Goal: Task Accomplishment & Management: Manage account settings

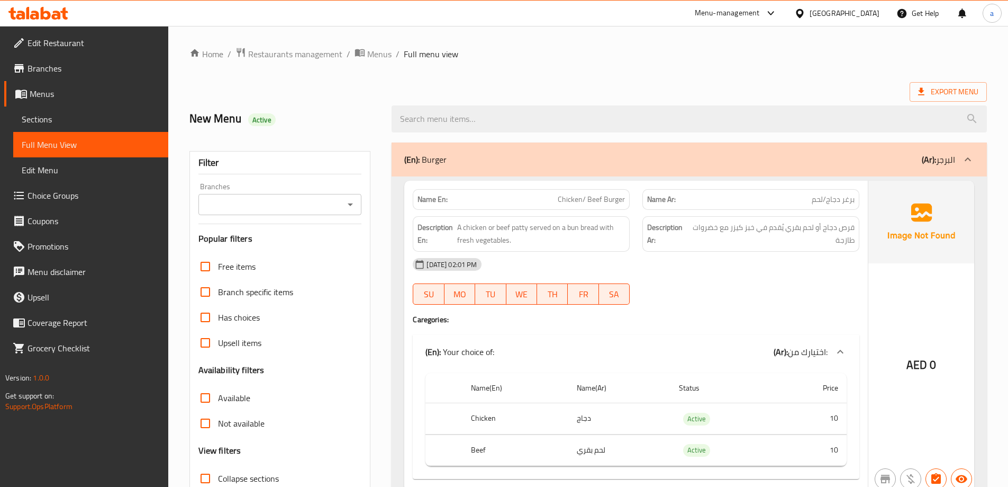
scroll to position [6796, 0]
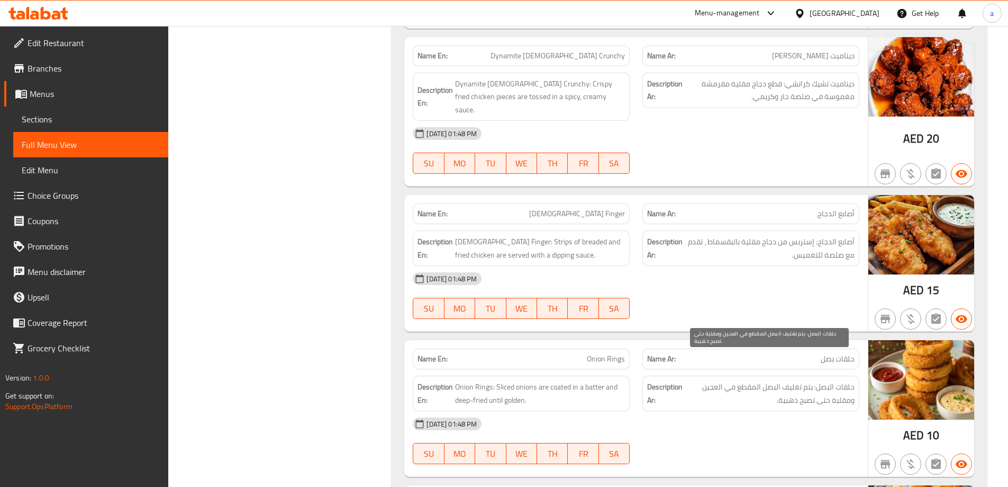
scroll to position [12889, 0]
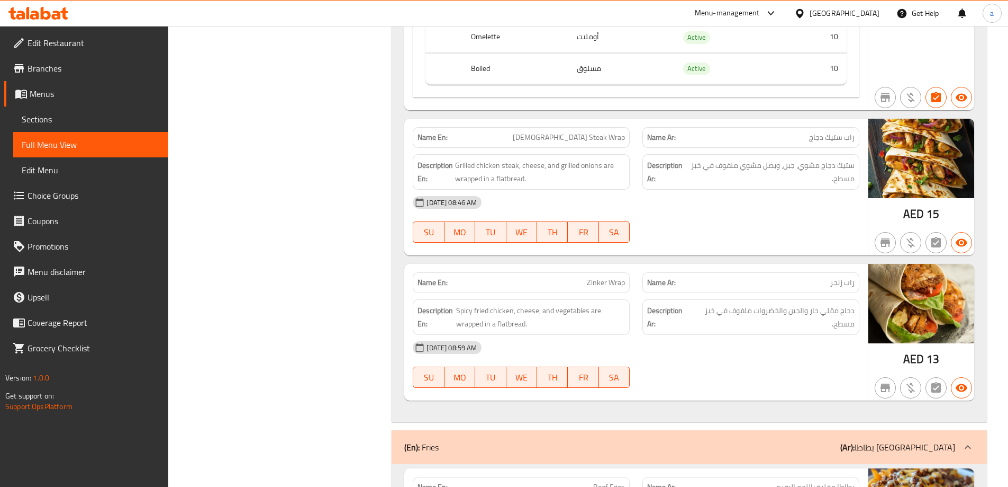
scroll to position [12676, 0]
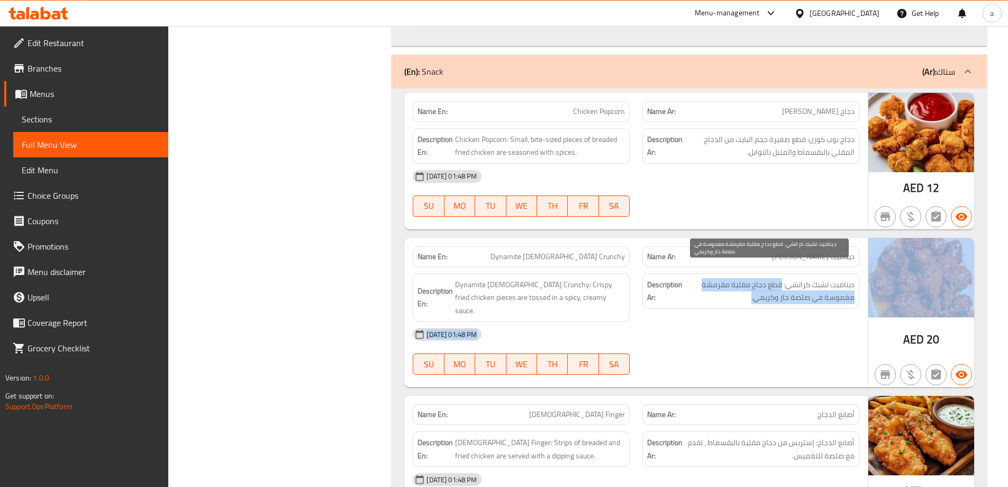
drag, startPoint x: 781, startPoint y: 273, endPoint x: 879, endPoint y: 272, distance: 97.9
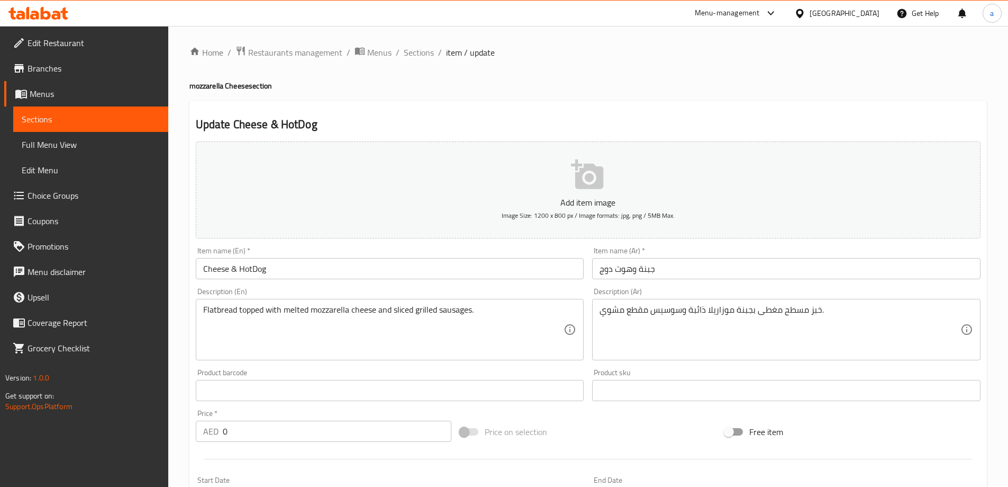
scroll to position [285, 0]
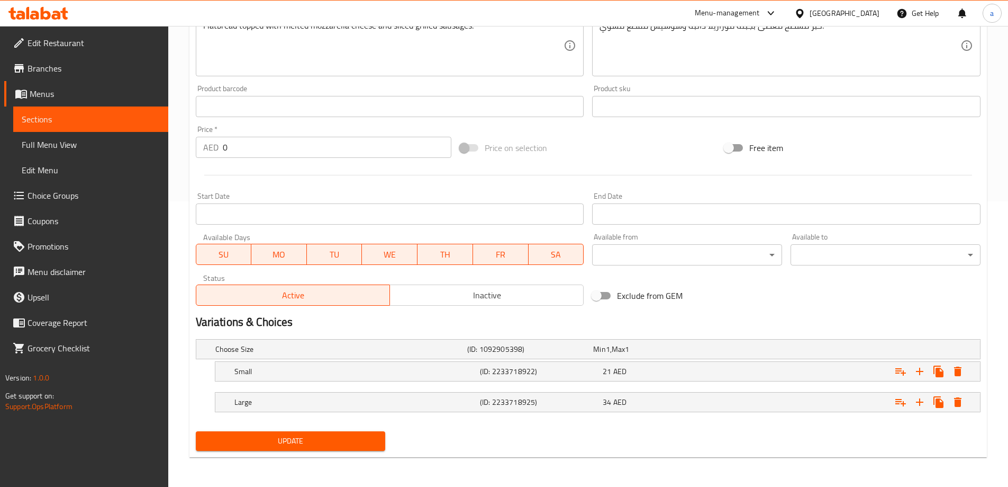
click at [356, 449] on button "Update" at bounding box center [291, 441] width 190 height 20
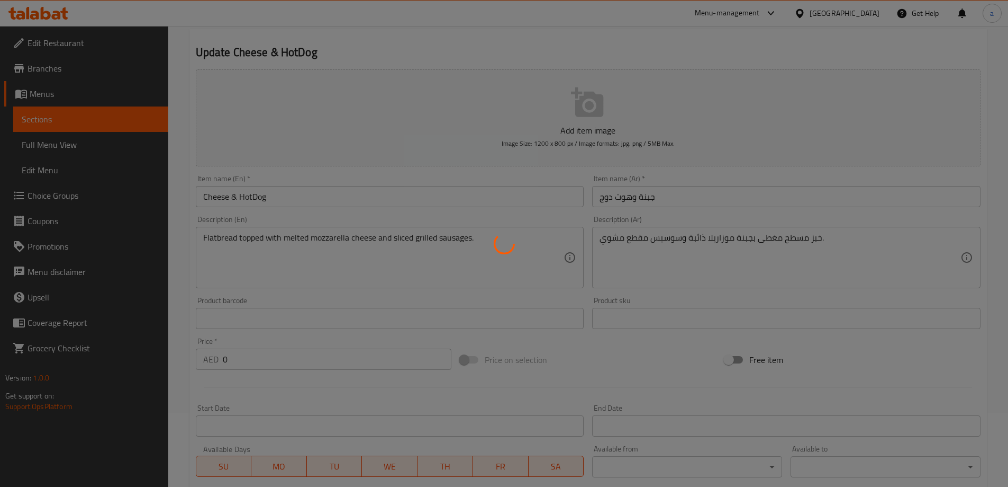
scroll to position [21, 0]
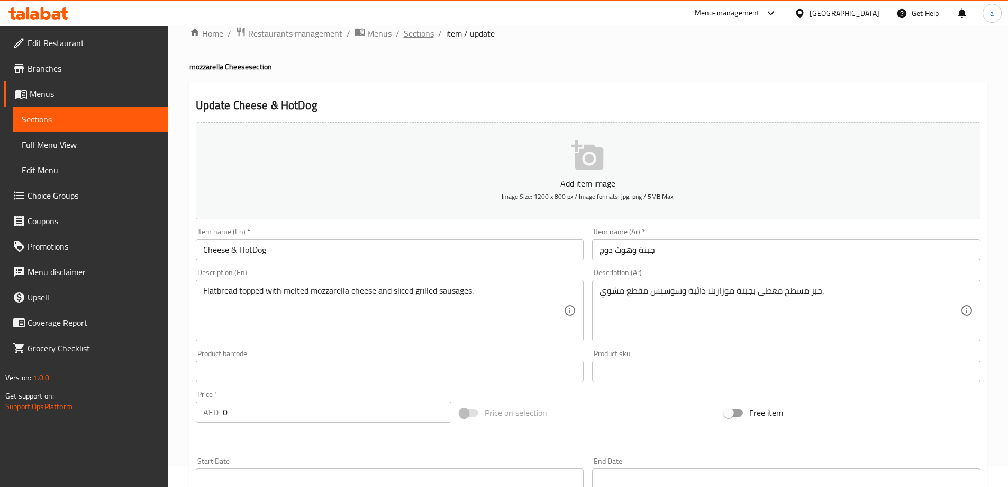
click at [409, 40] on span "Sections" at bounding box center [419, 33] width 30 height 13
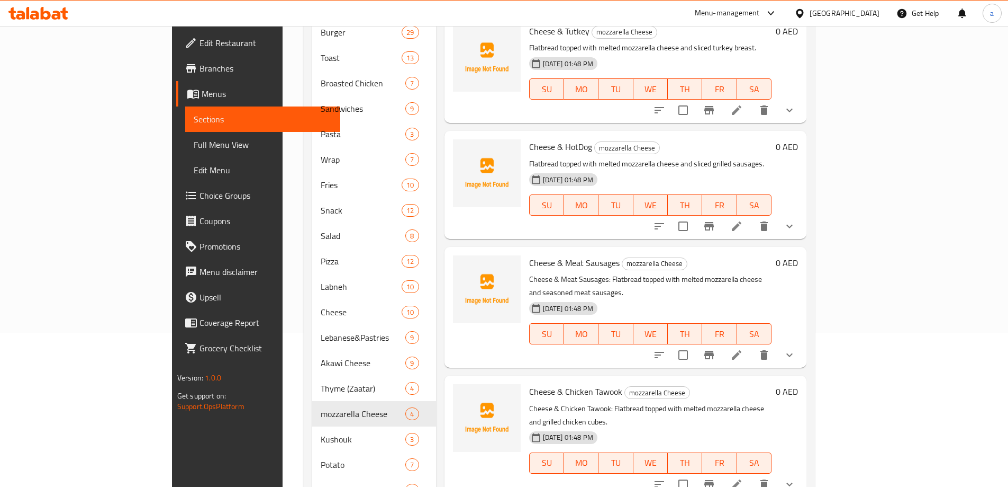
scroll to position [159, 0]
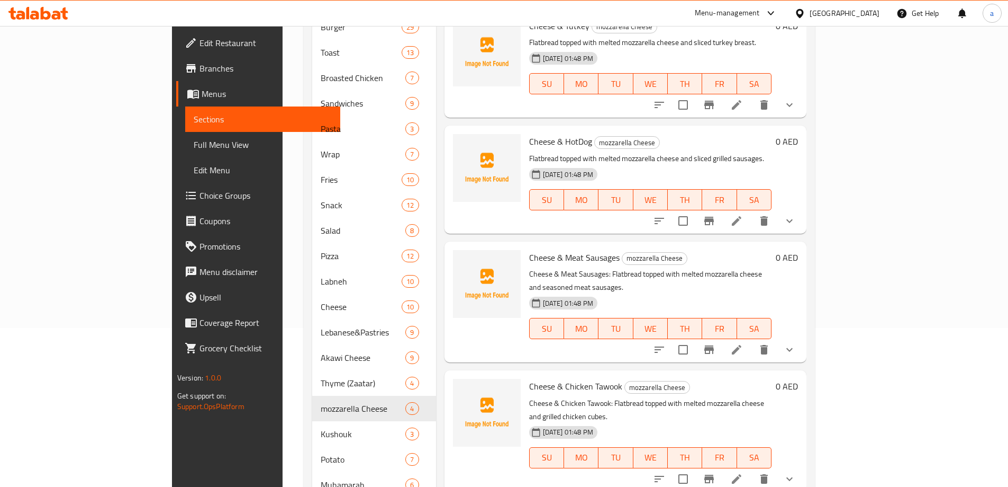
click at [742, 345] on icon at bounding box center [737, 350] width 10 height 10
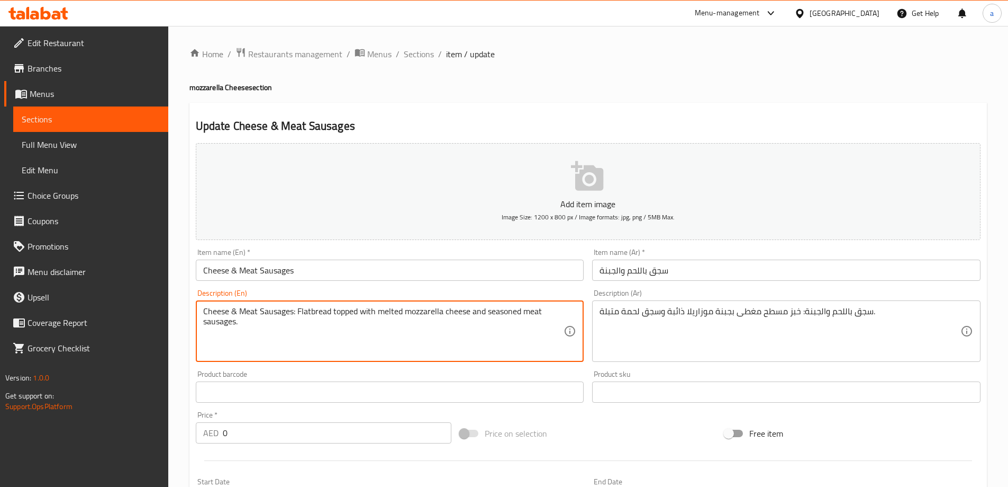
drag, startPoint x: 296, startPoint y: 313, endPoint x: 156, endPoint y: 306, distance: 141.0
type textarea "Flatbread topped with melted mozzarella cheese and seasoned meat sausages."
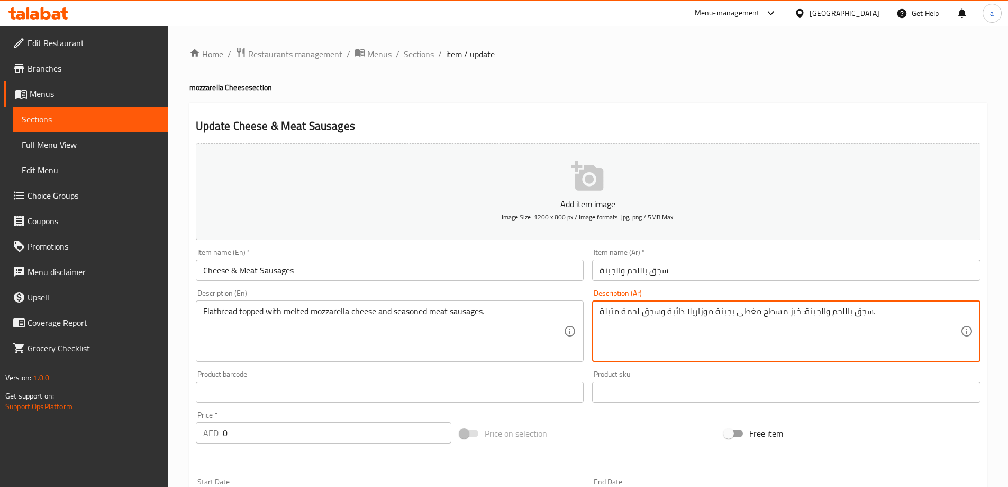
drag, startPoint x: 800, startPoint y: 313, endPoint x: 873, endPoint y: 330, distance: 75.4
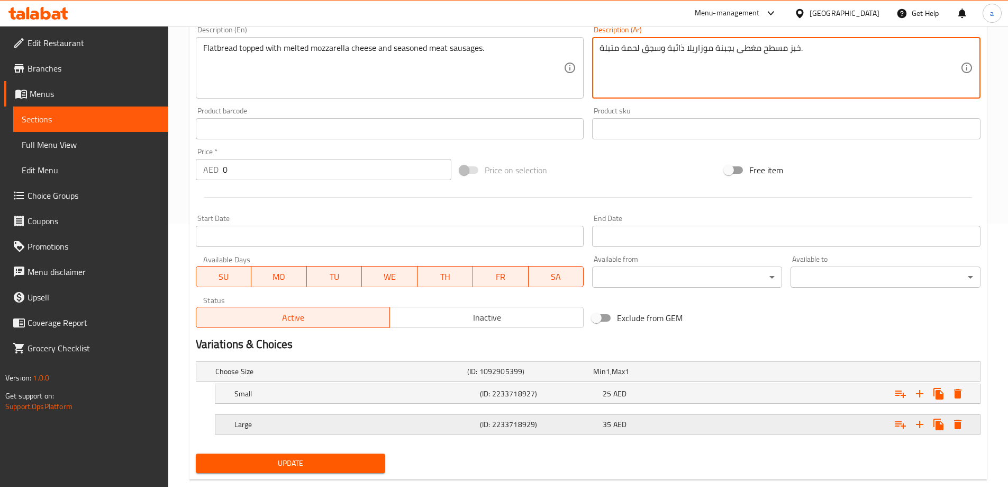
scroll to position [265, 0]
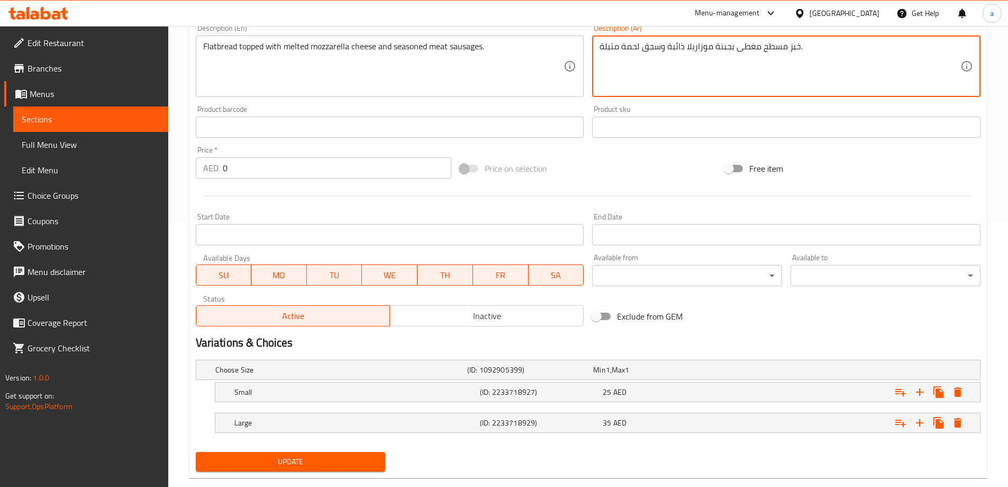
type textarea "خبز مسطح مغطى بجبنة موزاريلا ذائبة وسجق لحمة متبلة."
click at [343, 458] on span "Update" at bounding box center [290, 461] width 173 height 13
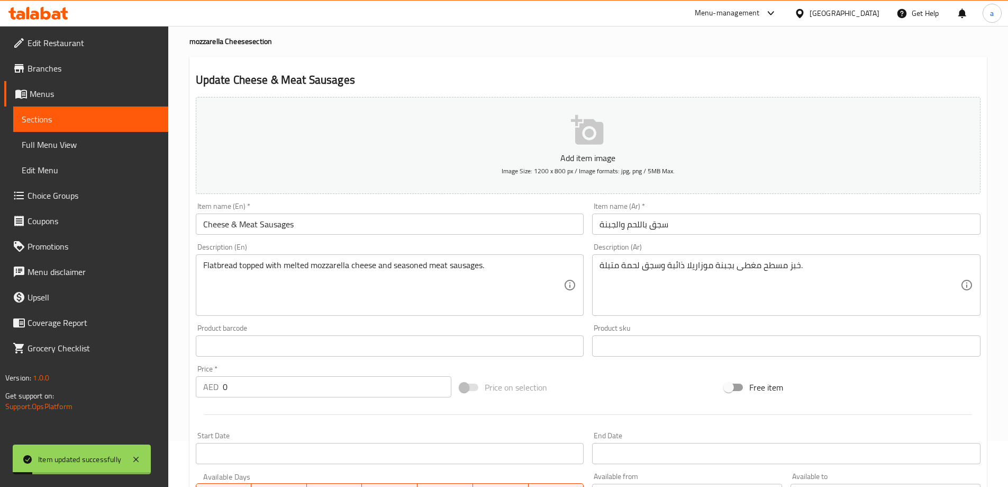
scroll to position [0, 0]
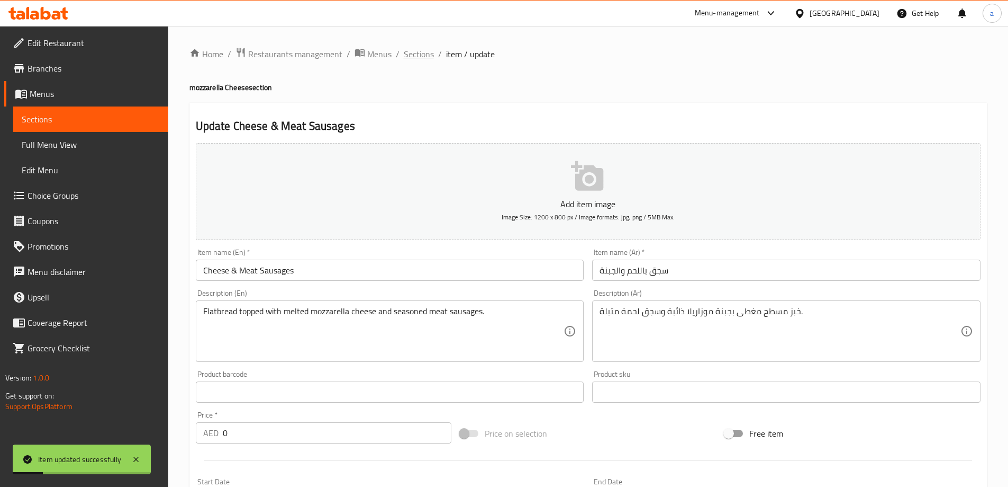
click at [410, 59] on span "Sections" at bounding box center [419, 54] width 30 height 13
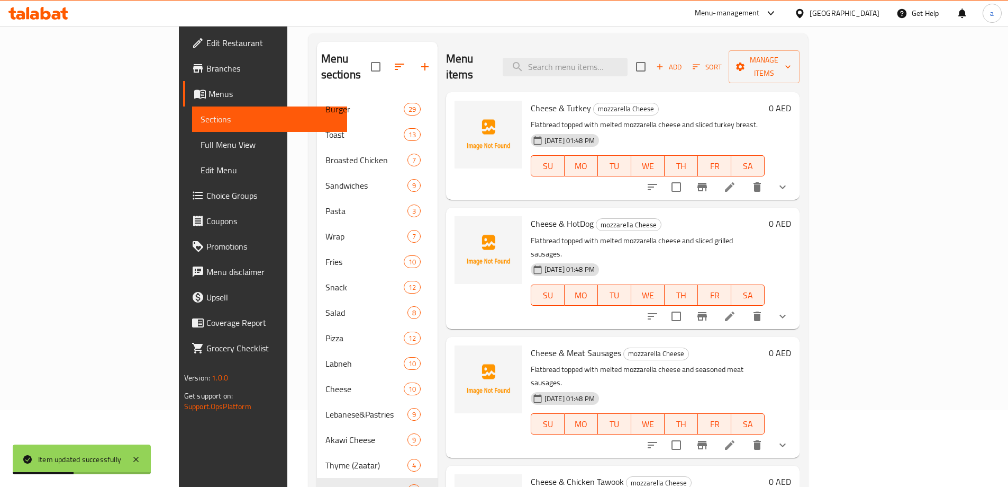
scroll to position [159, 0]
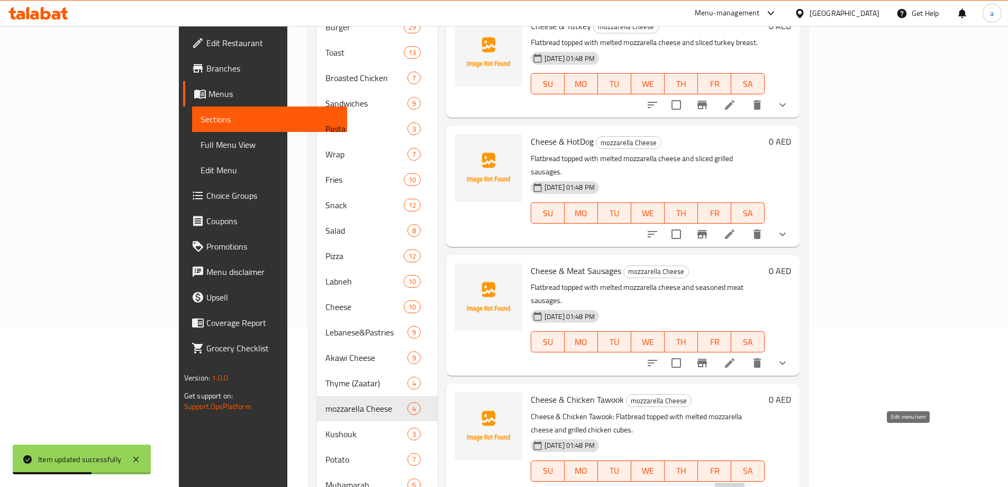
click at [736, 485] on icon at bounding box center [730, 491] width 13 height 13
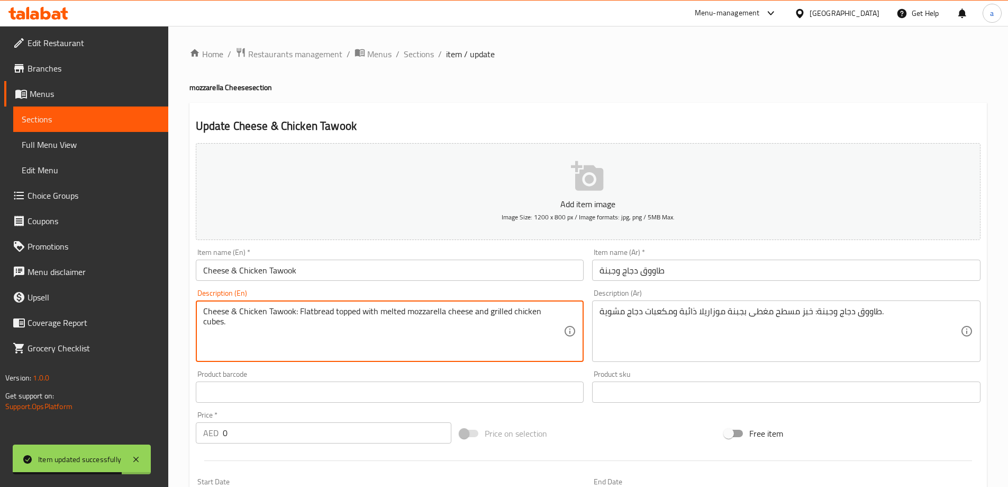
drag, startPoint x: 299, startPoint y: 313, endPoint x: 83, endPoint y: 315, distance: 216.0
type textarea "Flatbread topped with melted mozzarella cheese and grilled chicken cubes."
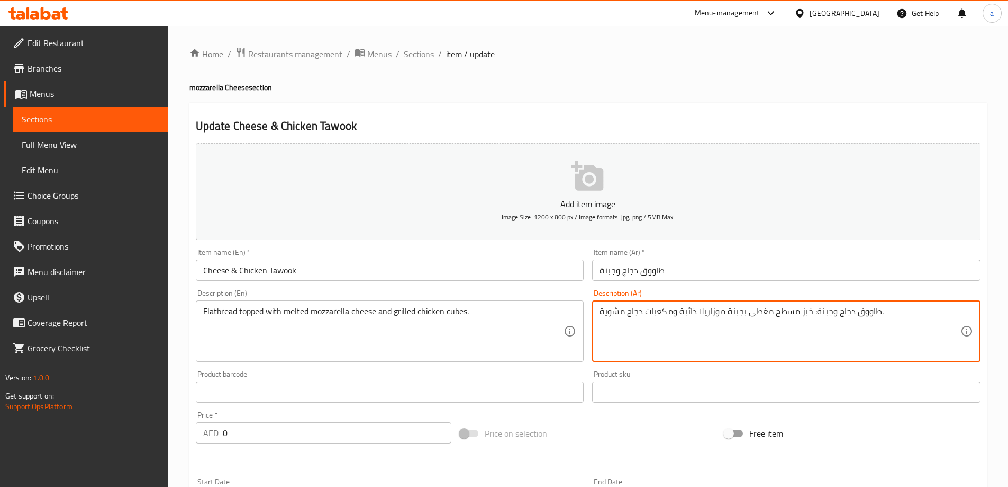
drag, startPoint x: 811, startPoint y: 313, endPoint x: 877, endPoint y: 327, distance: 68.1
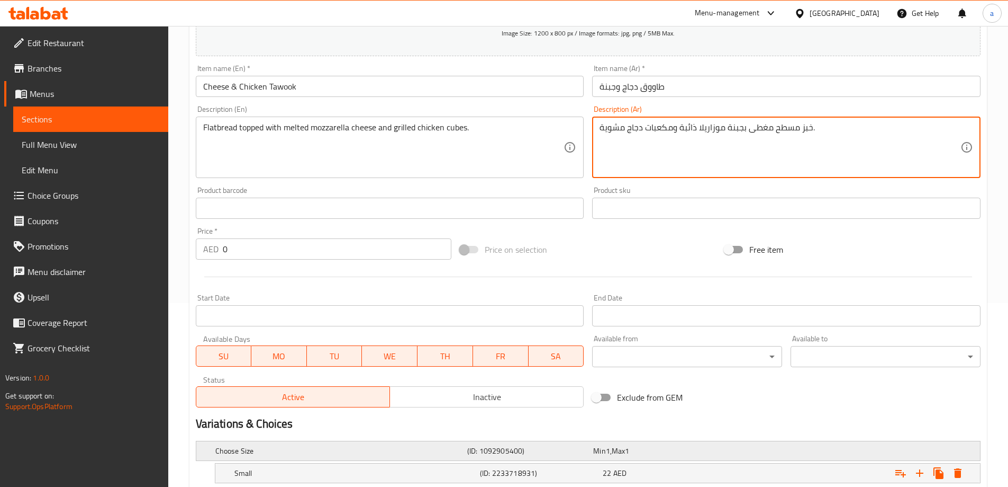
scroll to position [285, 0]
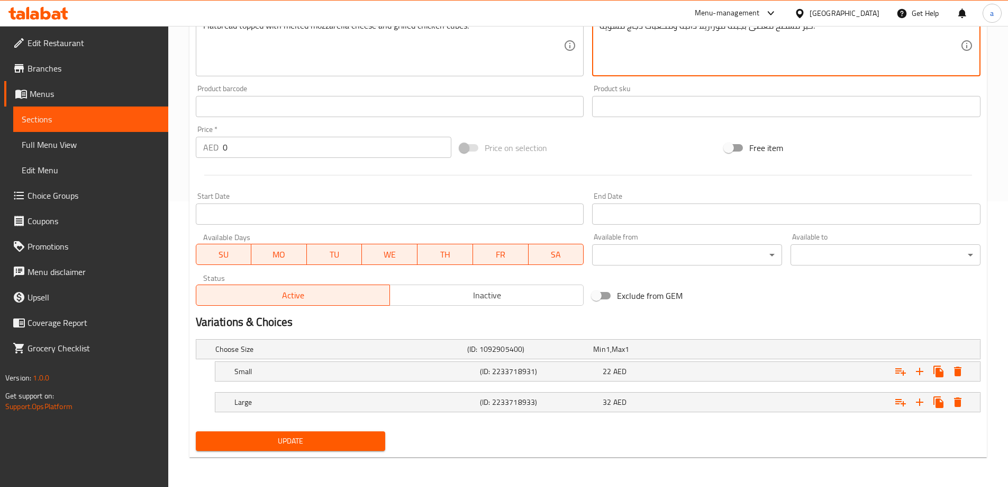
type textarea "خبز مسطح مغطى بجبنة موزاريلا ذائبة ومكعبات دجاج مشوية."
click at [367, 444] on span "Update" at bounding box center [290, 440] width 173 height 13
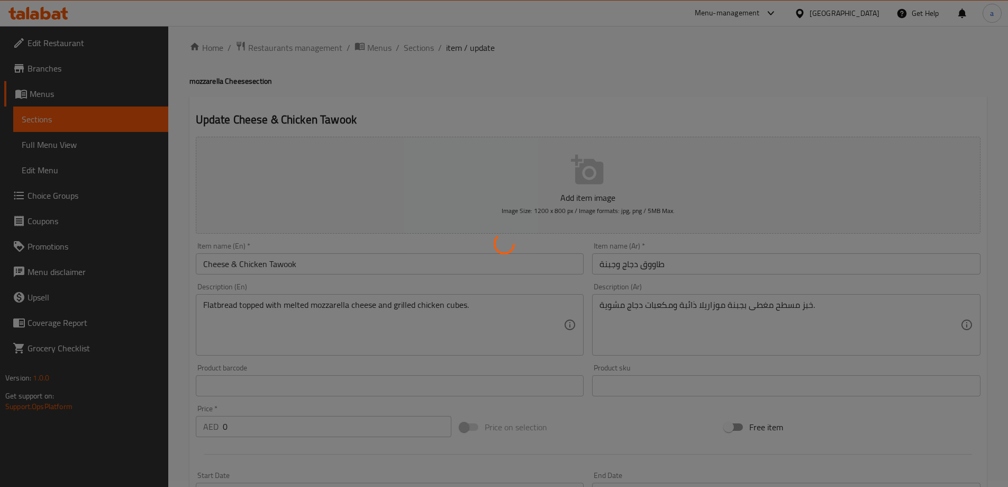
scroll to position [0, 0]
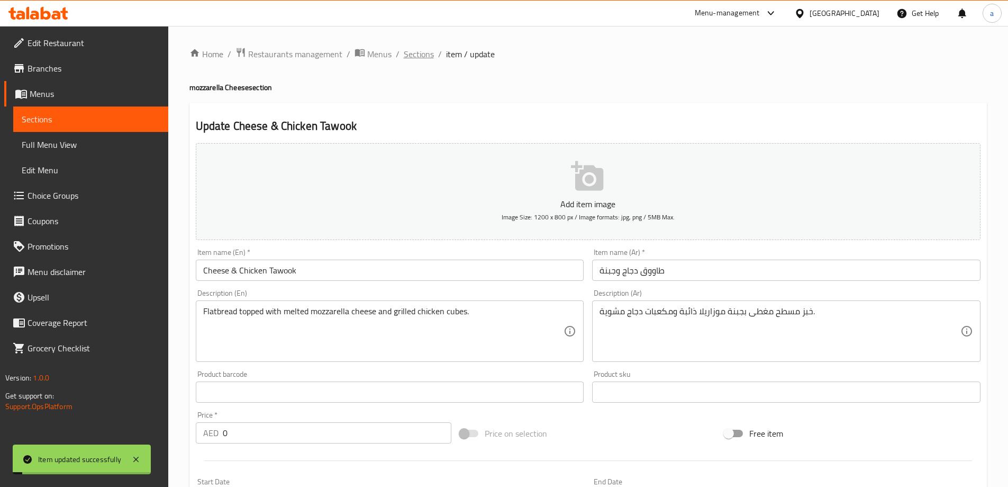
click at [409, 60] on span "Sections" at bounding box center [419, 54] width 30 height 13
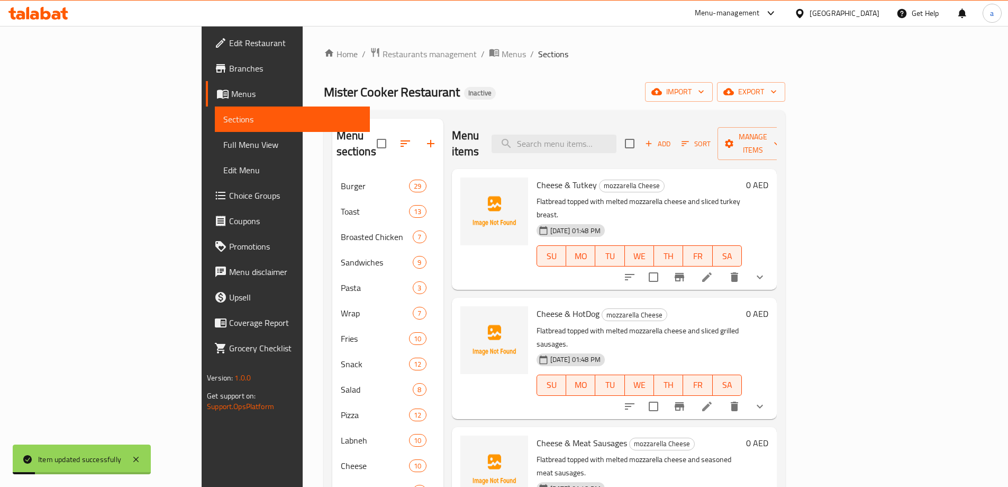
scroll to position [212, 0]
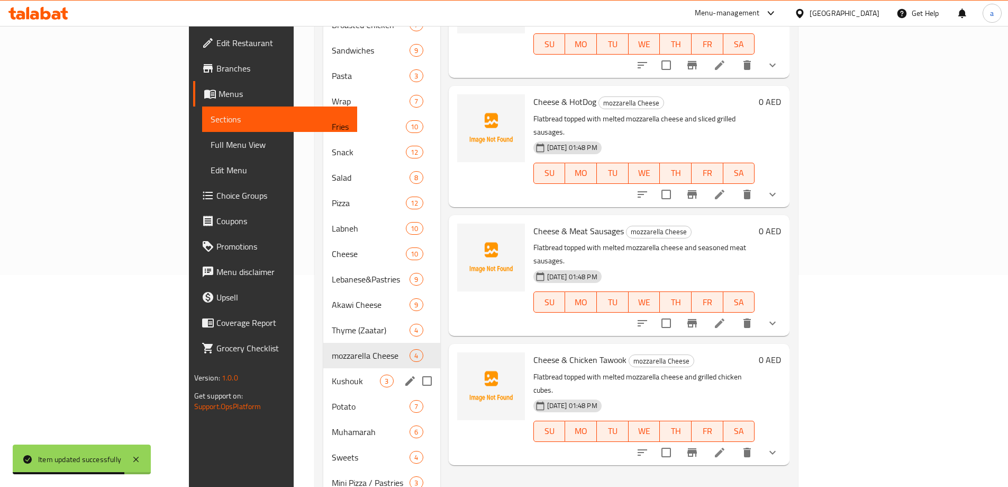
click at [323, 368] on div "Kushouk 3" at bounding box center [381, 380] width 116 height 25
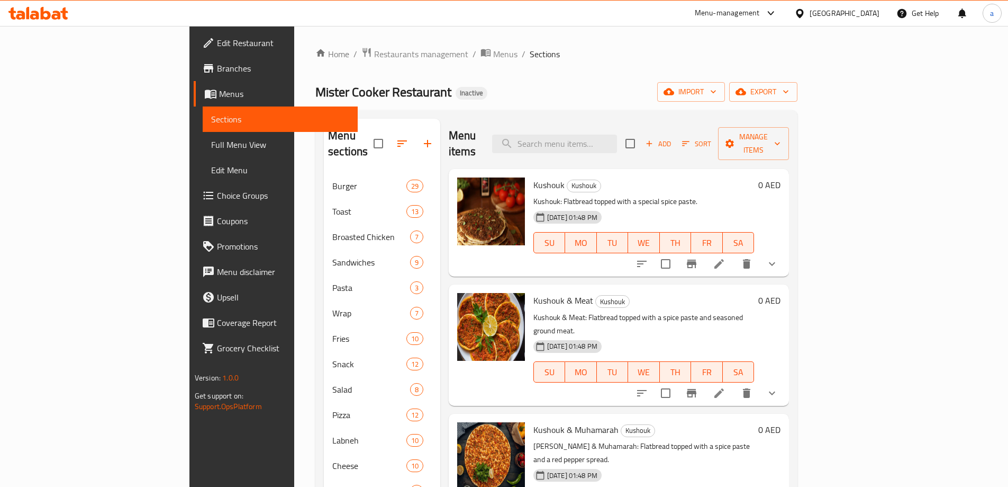
click at [726, 257] on icon at bounding box center [719, 263] width 13 height 13
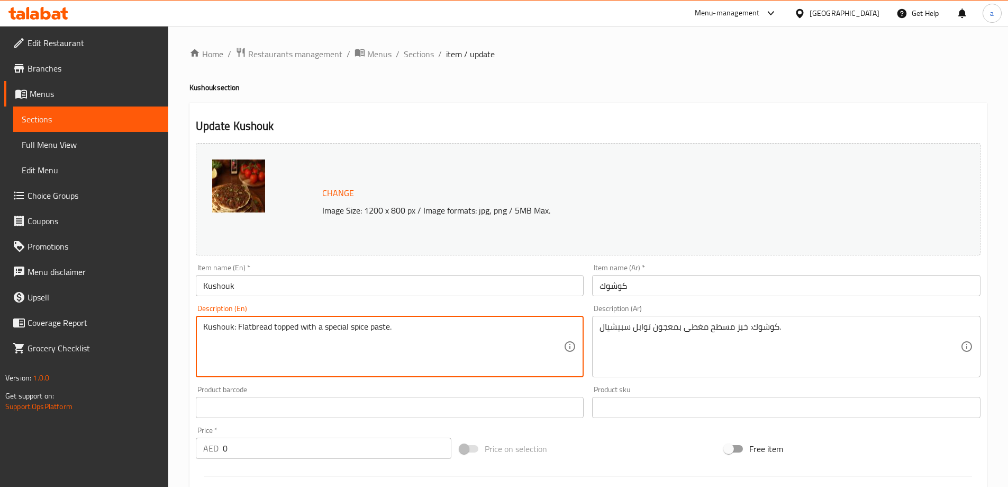
drag, startPoint x: 239, startPoint y: 329, endPoint x: 168, endPoint y: 329, distance: 70.9
type textarea "Flatbread topped with a special spice paste."
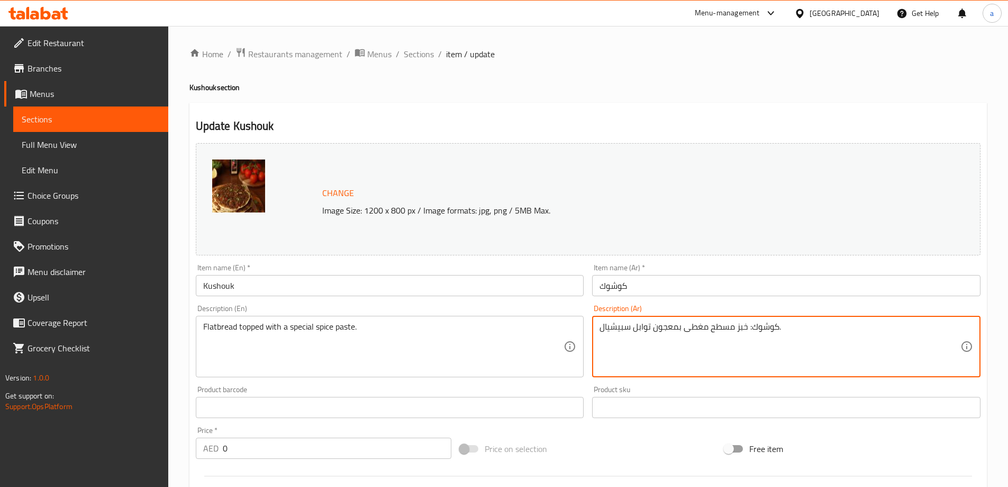
drag, startPoint x: 748, startPoint y: 327, endPoint x: 798, endPoint y: 329, distance: 50.3
click at [762, 353] on textarea "كوشوك: خبز مسطح مغطى بمعجون توابل سبيشيال." at bounding box center [780, 346] width 361 height 50
drag, startPoint x: 747, startPoint y: 329, endPoint x: 778, endPoint y: 337, distance: 31.6
click at [778, 337] on textarea "كوشوك: خبز مسطح مغطى بمعجون توابل سبيشيال." at bounding box center [780, 346] width 361 height 50
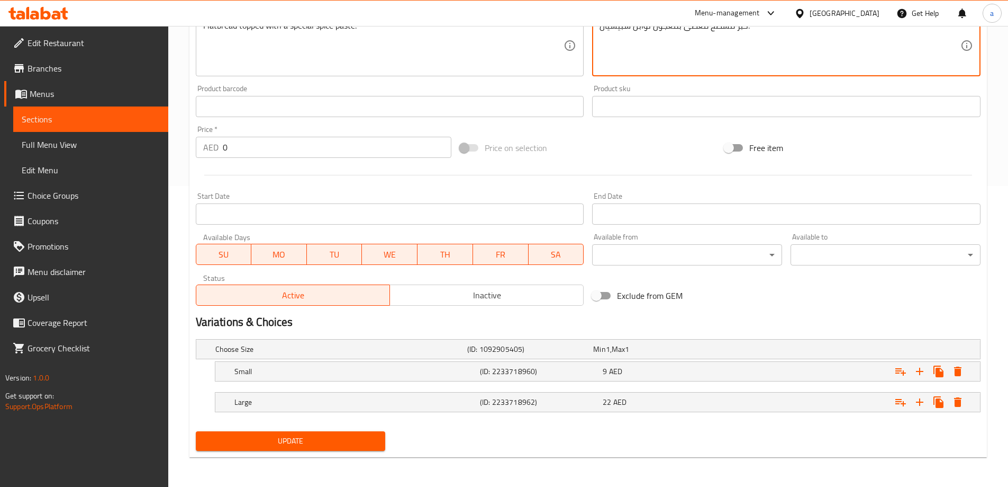
type textarea "خبز مسطح مغطى بمعجون توابل سبيشيال."
click at [281, 447] on span "Update" at bounding box center [290, 440] width 173 height 13
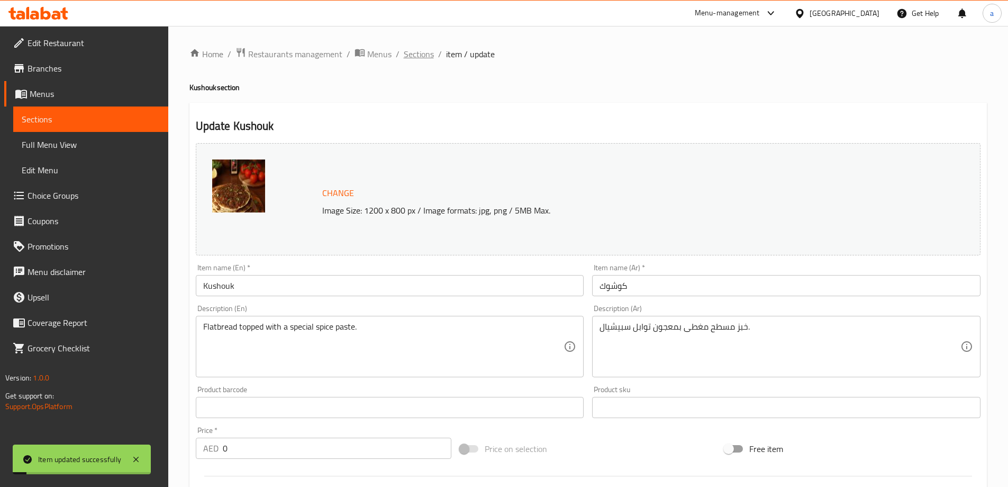
click at [418, 54] on span "Sections" at bounding box center [419, 54] width 30 height 13
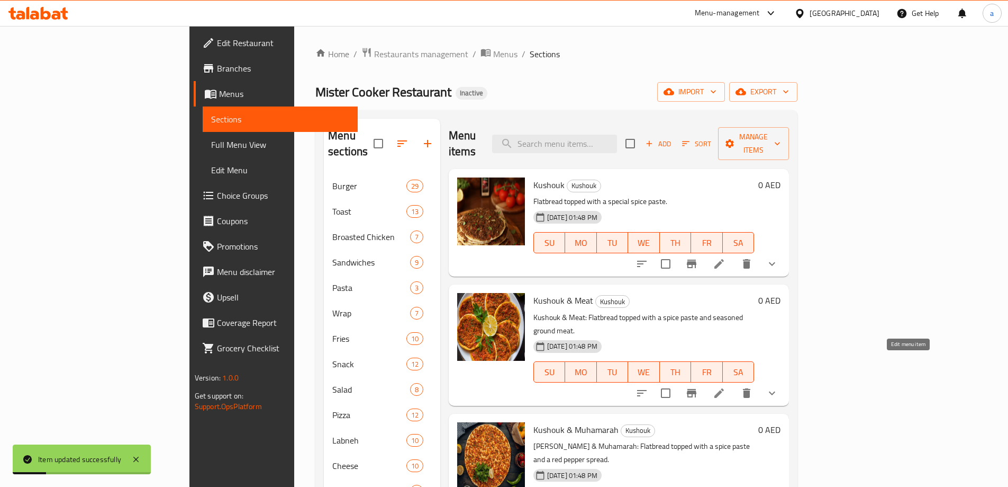
click at [726, 386] on icon at bounding box center [719, 392] width 13 height 13
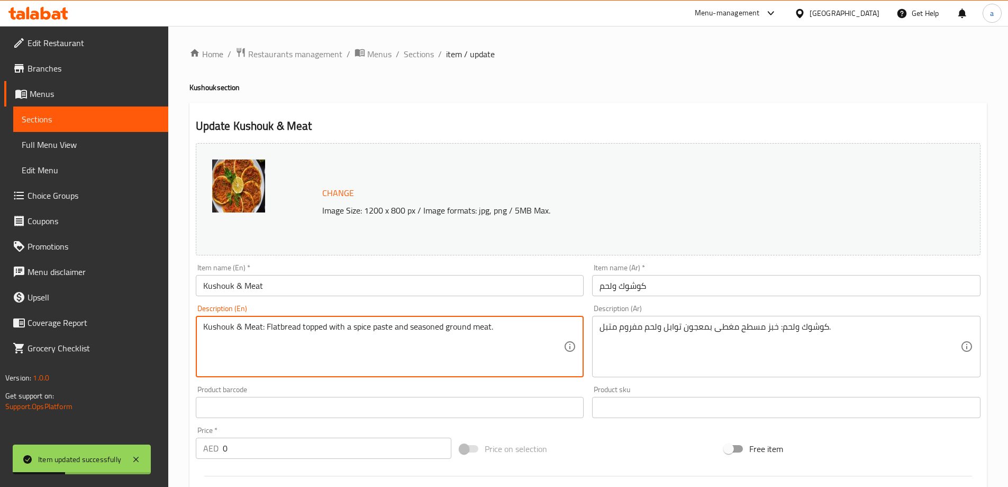
drag, startPoint x: 266, startPoint y: 327, endPoint x: 6, endPoint y: 293, distance: 262.1
type textarea "Flatbread topped with a spice paste and seasoned ground meat."
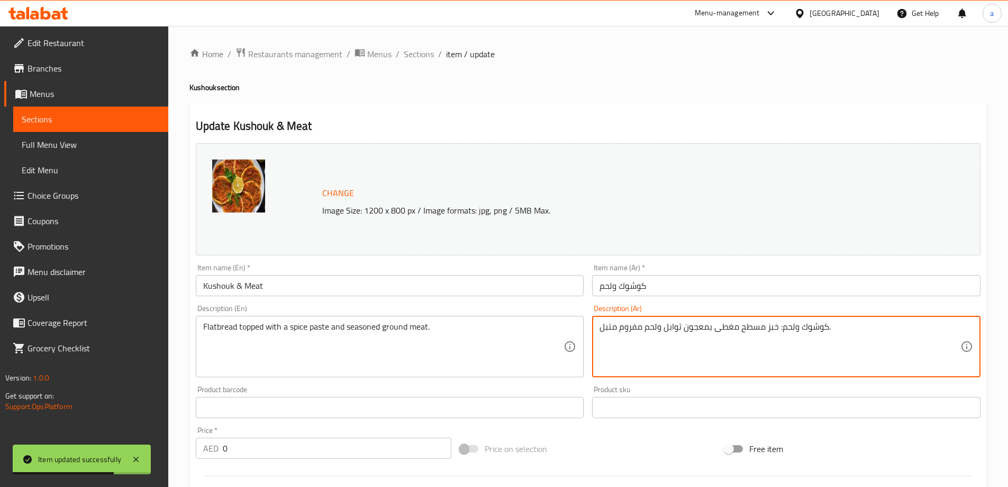
drag, startPoint x: 778, startPoint y: 330, endPoint x: 828, endPoint y: 344, distance: 51.6
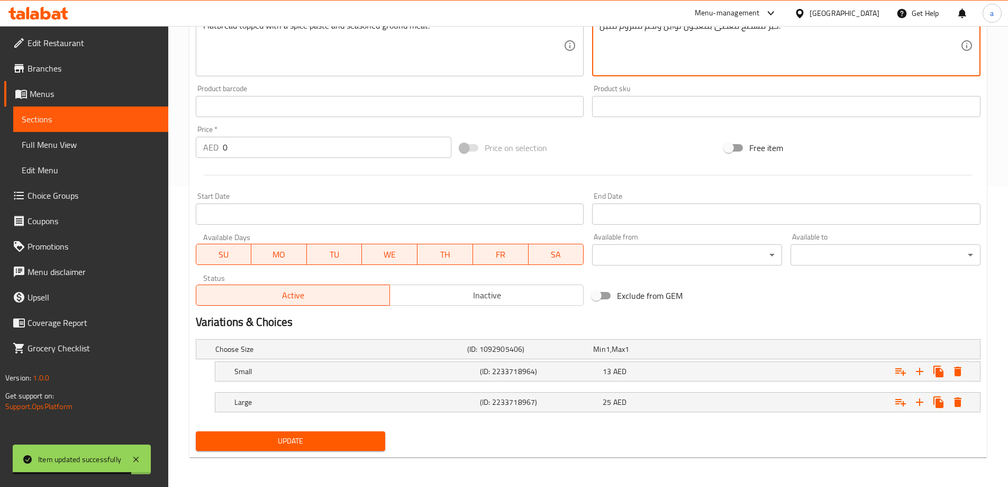
type textarea "خبز مسطح مغطى بمعجون توابل ولحم مفروم متبل."
click at [329, 438] on span "Update" at bounding box center [290, 440] width 173 height 13
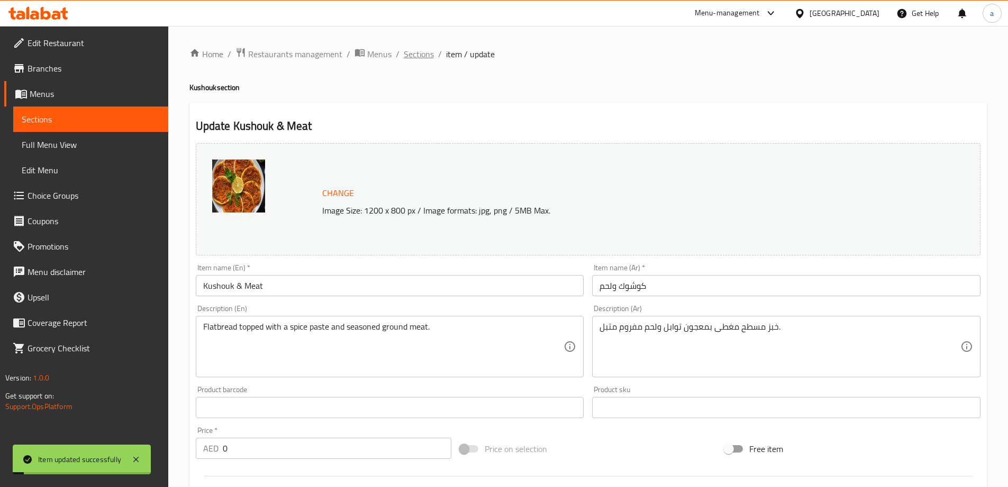
click at [412, 55] on span "Sections" at bounding box center [419, 54] width 30 height 13
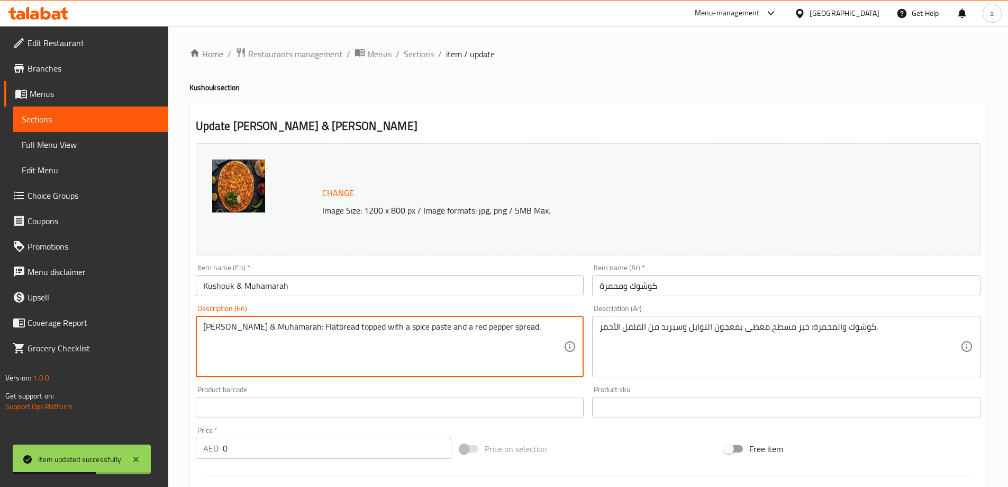
drag, startPoint x: 291, startPoint y: 329, endPoint x: 175, endPoint y: 336, distance: 116.1
type textarea "Flatbread topped with a spice paste and a red pepper spread."
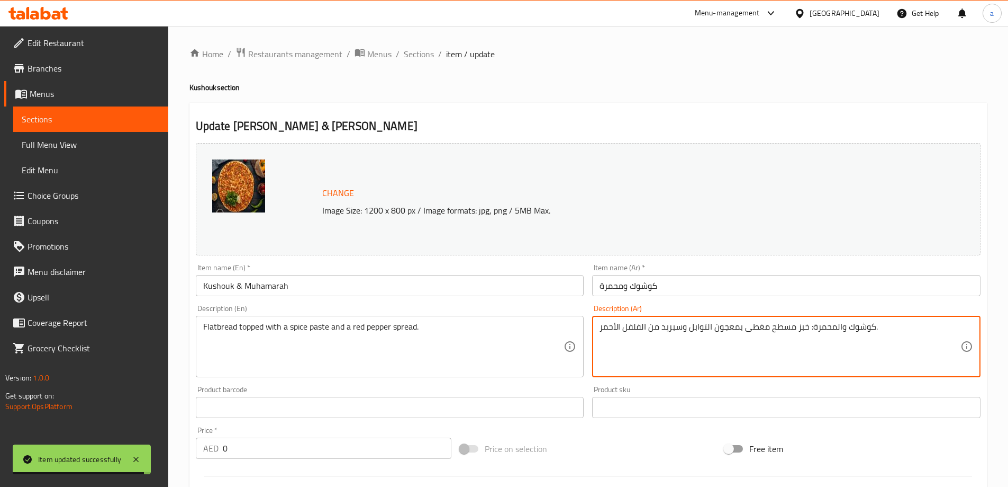
drag, startPoint x: 808, startPoint y: 331, endPoint x: 876, endPoint y: 345, distance: 68.5
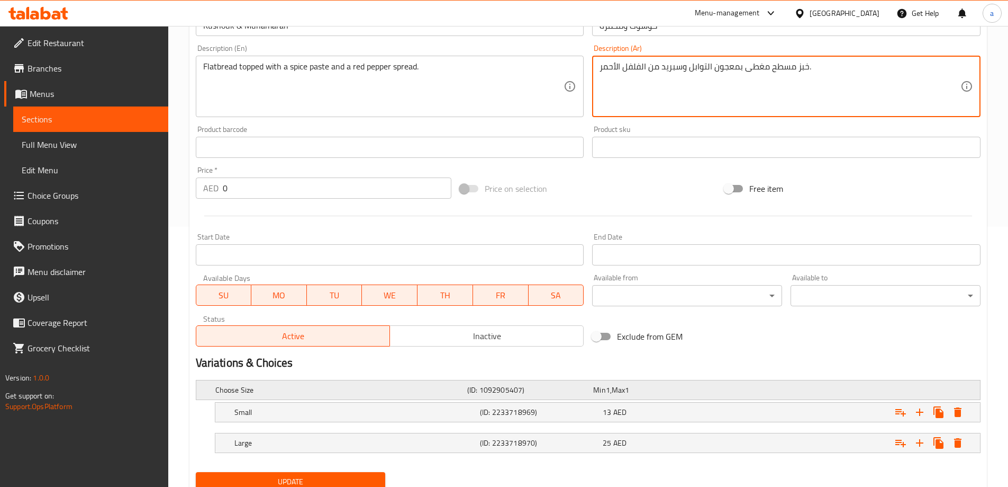
scroll to position [301, 0]
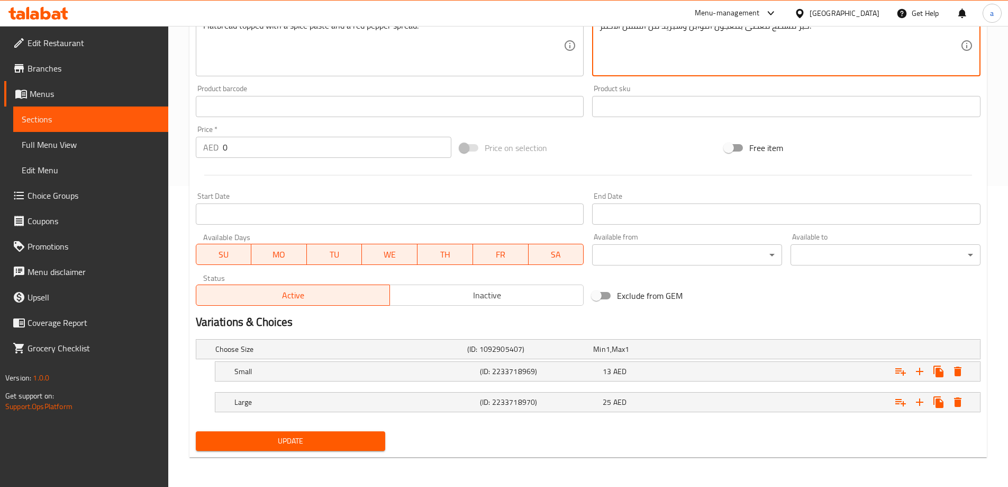
type textarea "خبز مسطح مغطى بمعجون التوابل وسبريد من الفلفل الأحمر."
click at [331, 438] on span "Update" at bounding box center [290, 440] width 173 height 13
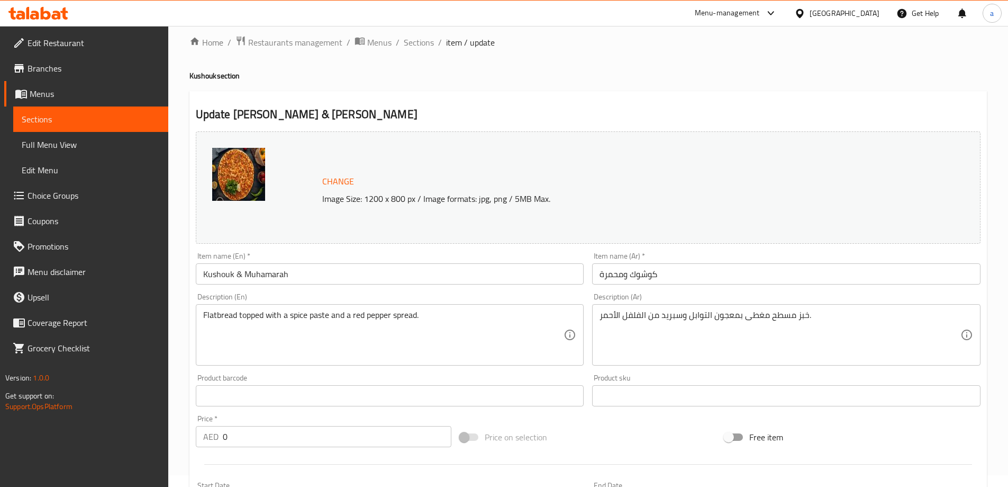
scroll to position [0, 0]
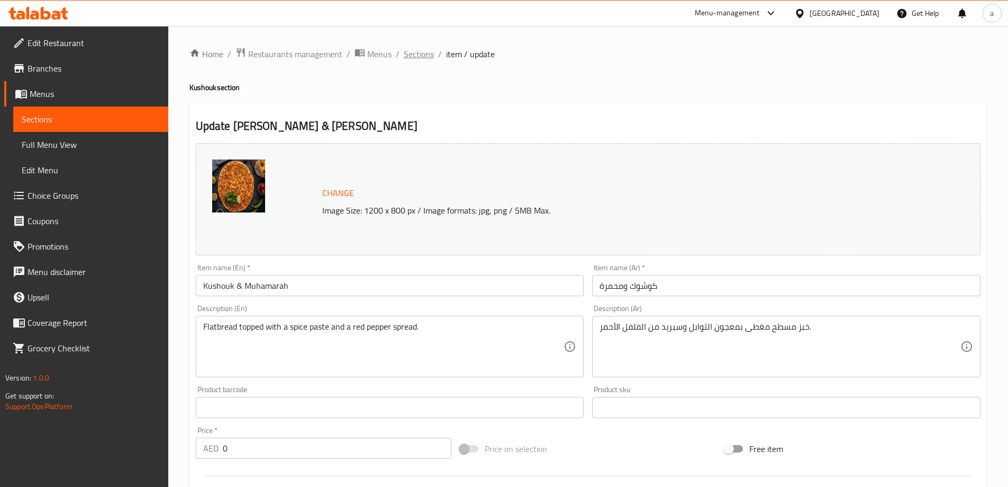
click at [410, 55] on span "Sections" at bounding box center [419, 54] width 30 height 13
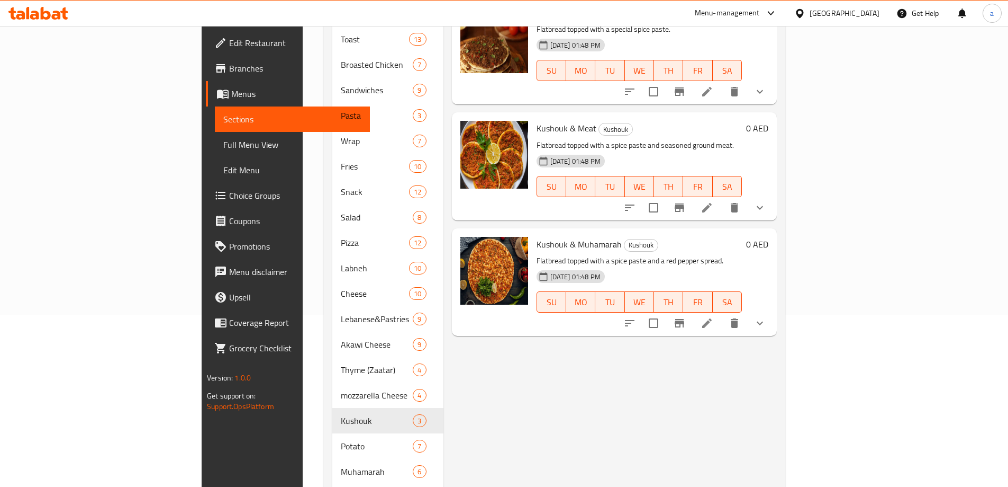
scroll to position [212, 0]
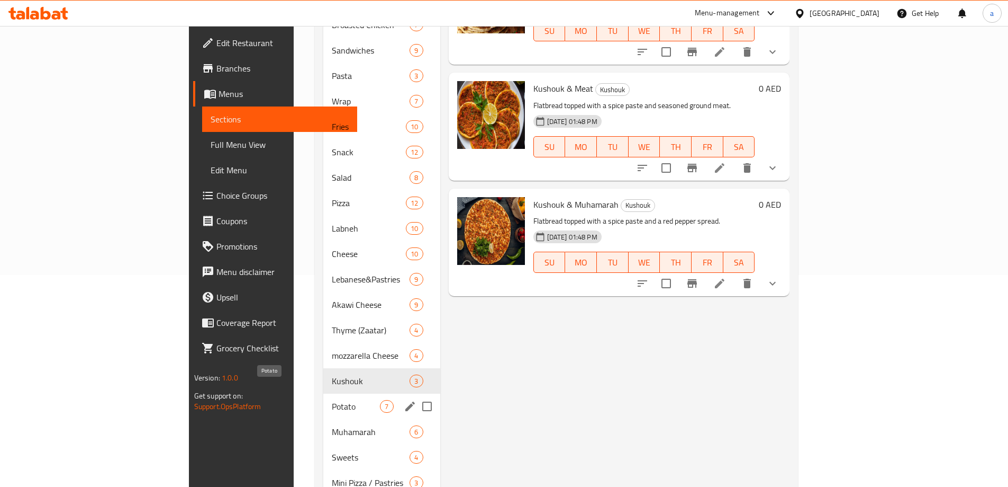
click at [332, 400] on span "Potato" at bounding box center [356, 406] width 48 height 13
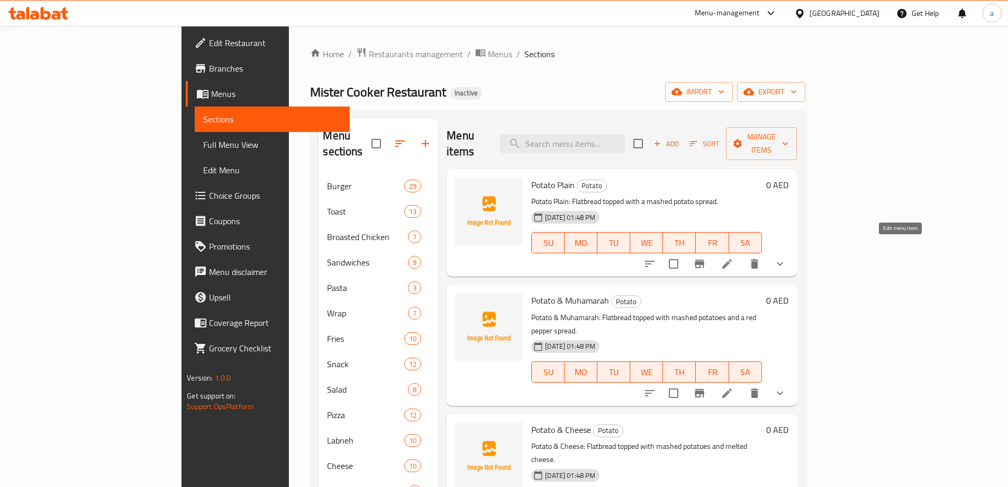
click at [734, 257] on icon at bounding box center [727, 263] width 13 height 13
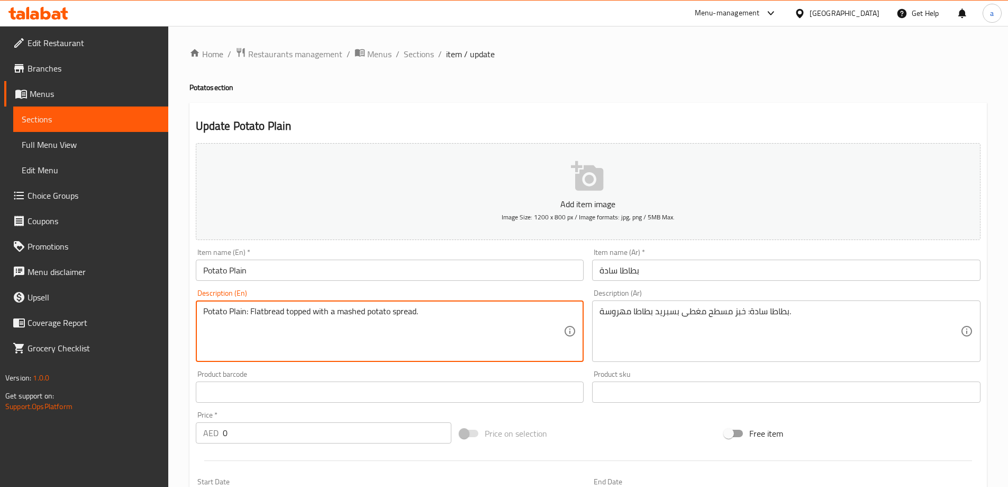
drag, startPoint x: 251, startPoint y: 312, endPoint x: 181, endPoint y: 316, distance: 70.0
type textarea "Flatbread topped with a mashed potato spread."
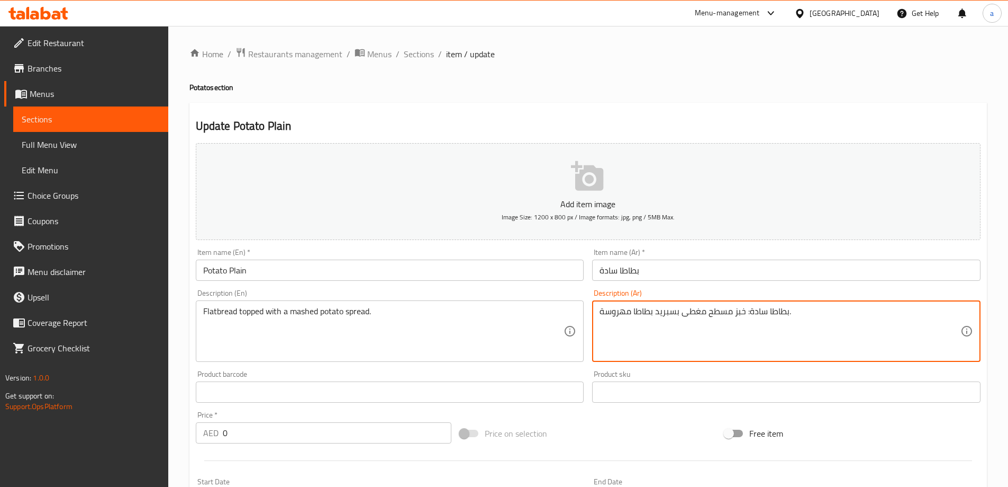
drag, startPoint x: 744, startPoint y: 314, endPoint x: 790, endPoint y: 326, distance: 47.0
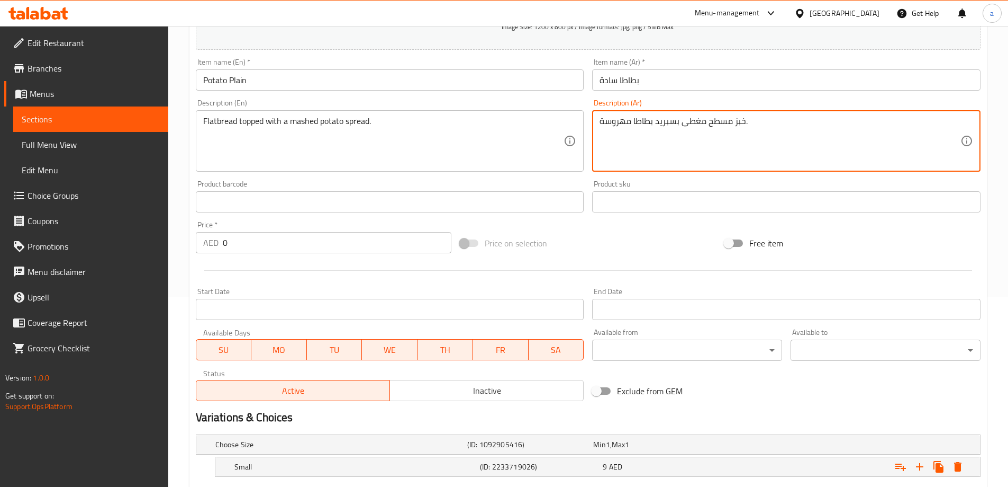
scroll to position [285, 0]
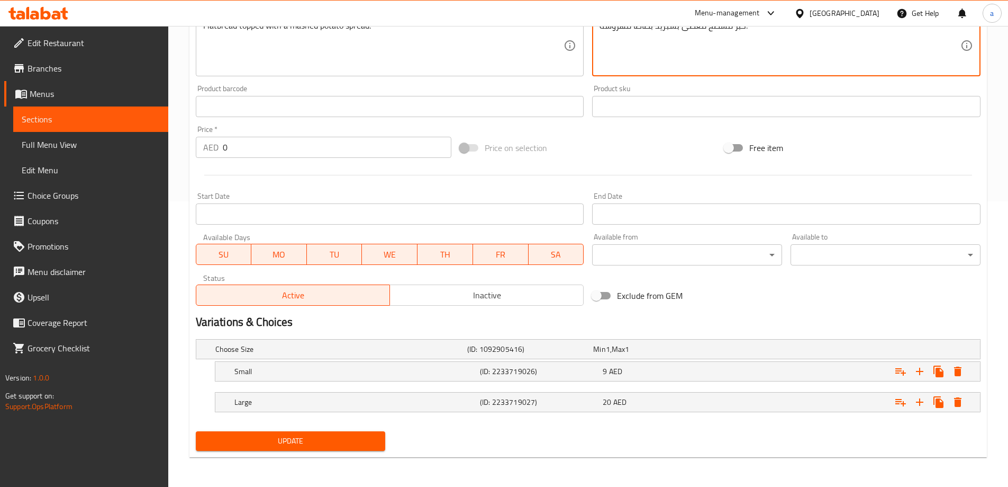
type textarea "خبز مسطح مغطى بسبريد بطاطا مهروسة."
click at [332, 446] on span "Update" at bounding box center [290, 440] width 173 height 13
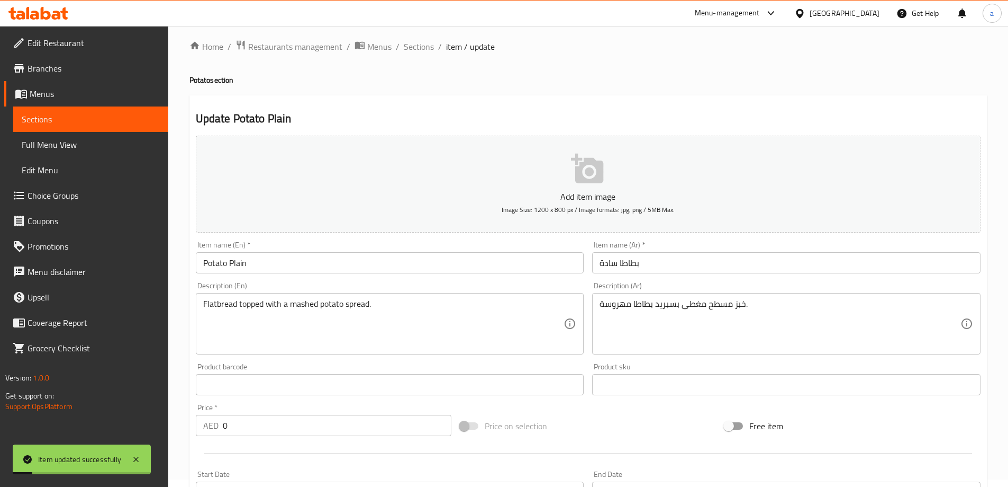
scroll to position [0, 0]
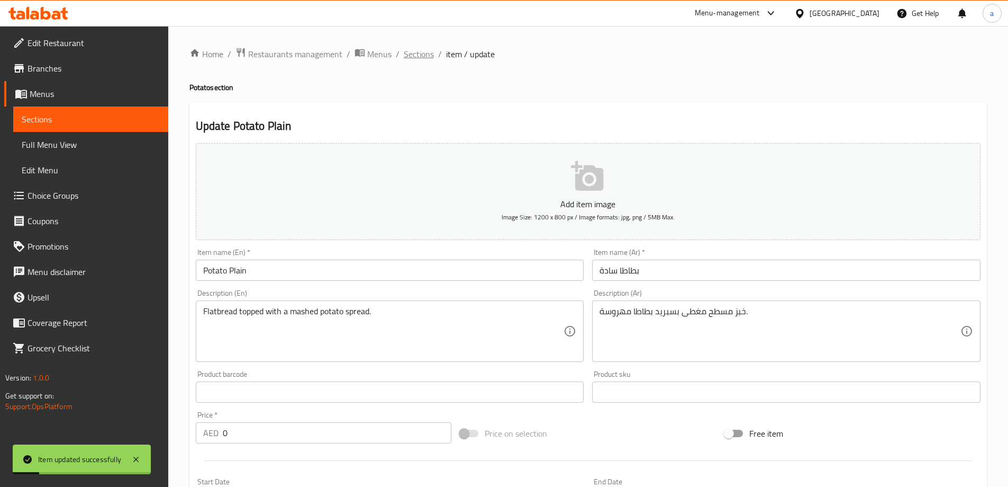
click at [421, 52] on span "Sections" at bounding box center [419, 54] width 30 height 13
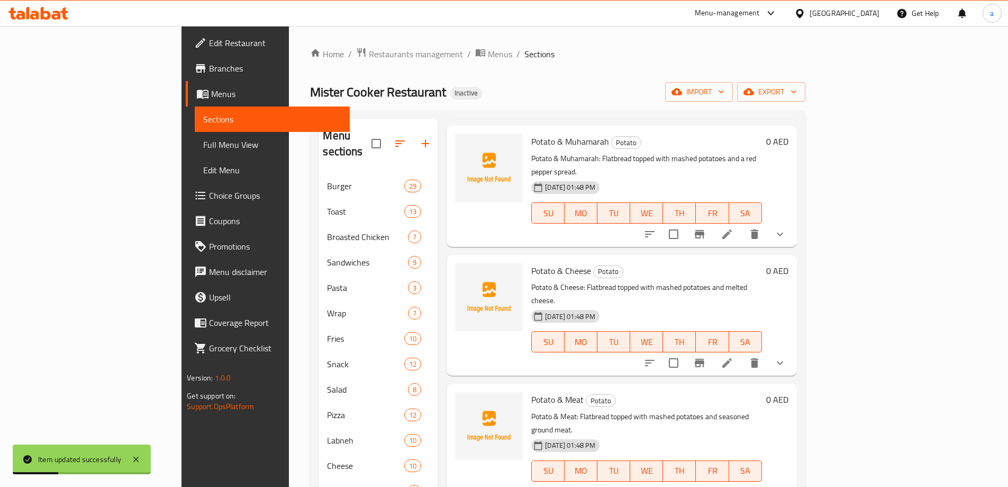
scroll to position [53, 0]
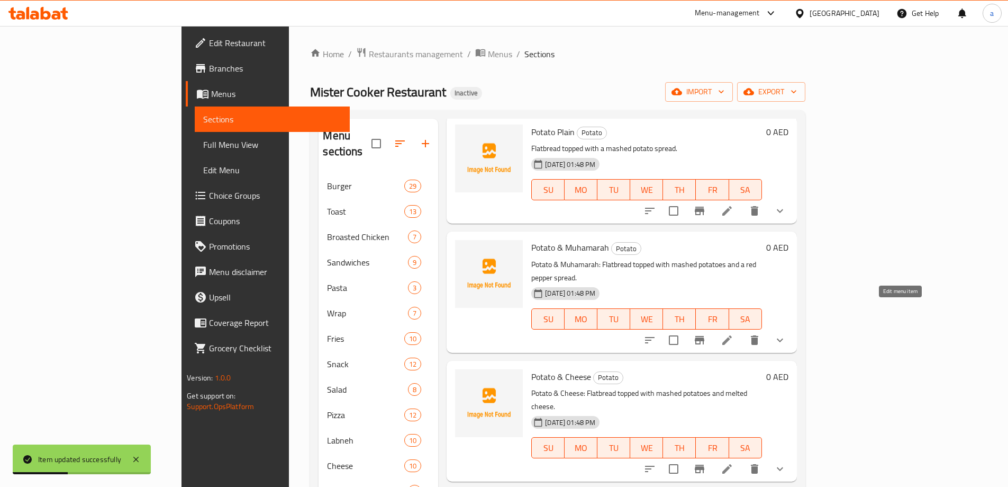
click at [734, 334] on icon at bounding box center [727, 340] width 13 height 13
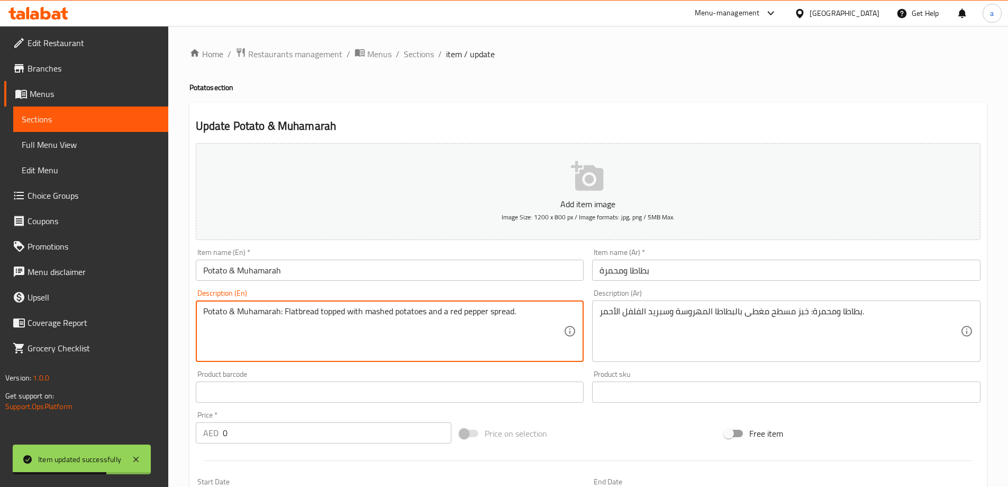
drag, startPoint x: 284, startPoint y: 314, endPoint x: 138, endPoint y: 314, distance: 146.1
type textarea "Flatbread topped with mashed potatoes and a red pepper spread."
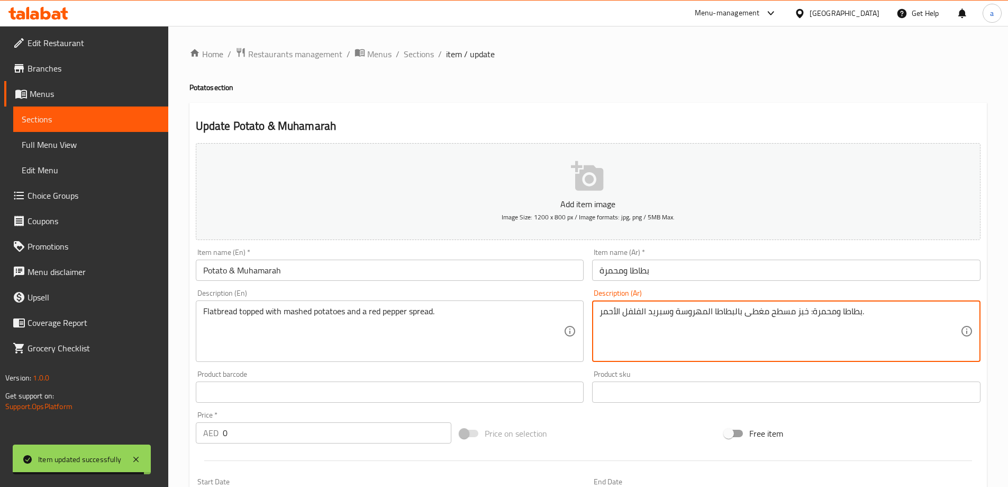
drag, startPoint x: 807, startPoint y: 312, endPoint x: 862, endPoint y: 322, distance: 56.1
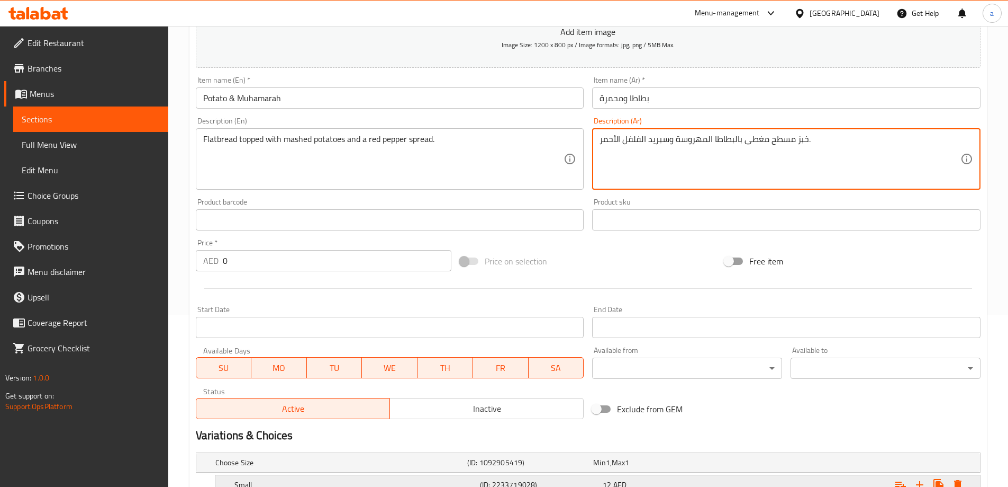
scroll to position [265, 0]
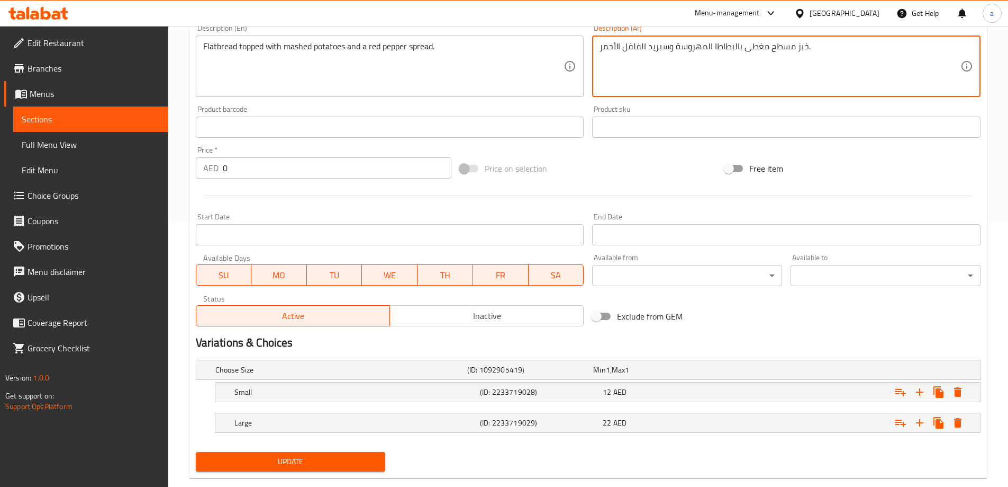
type textarea "خبز مسطح مغطى بالبطاطا المهروسة وسبريد الفلفل الأحمر."
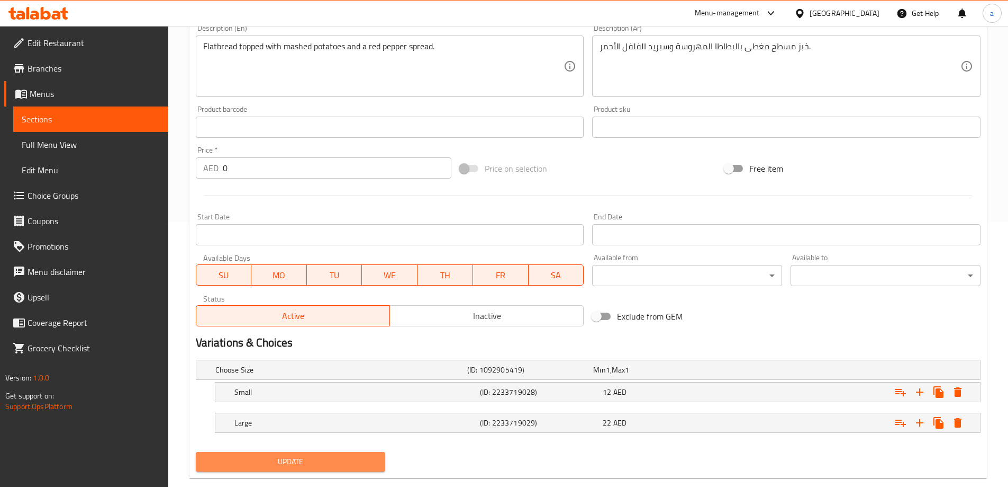
click at [329, 465] on span "Update" at bounding box center [290, 461] width 173 height 13
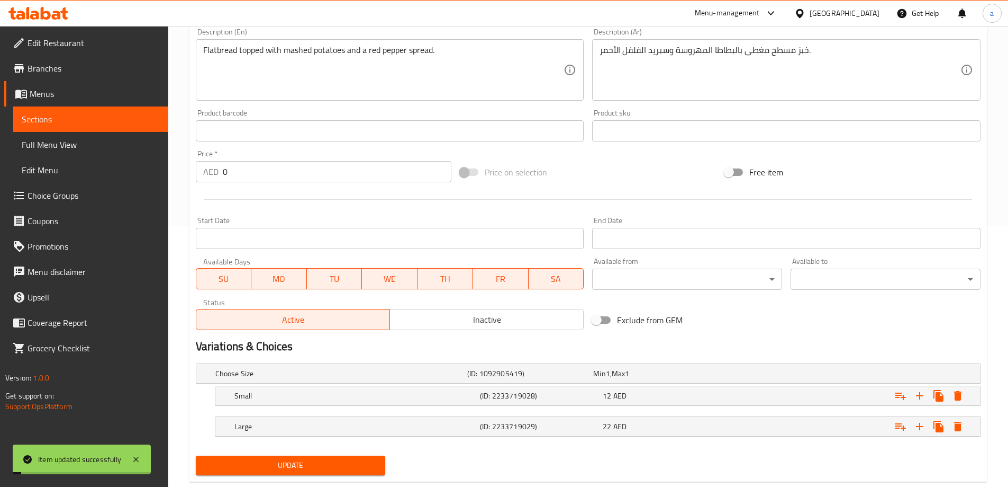
scroll to position [0, 0]
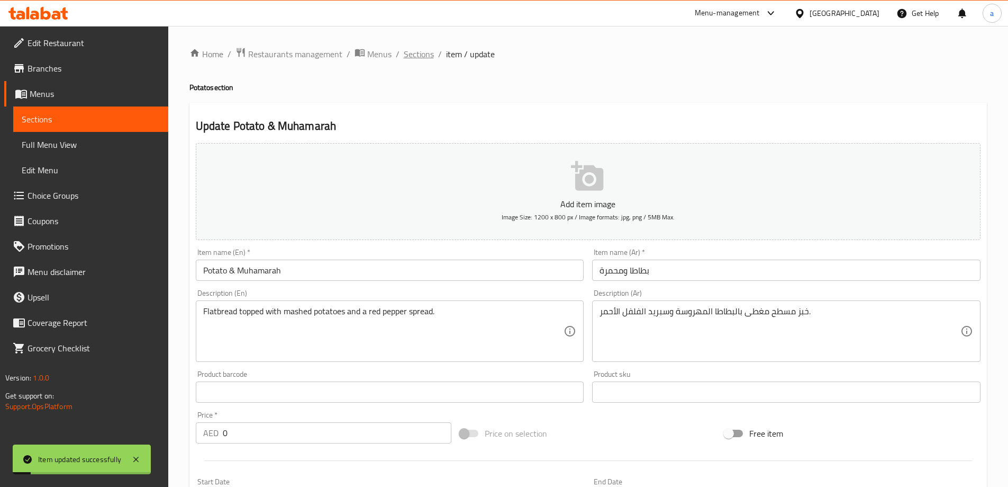
click at [418, 57] on span "Sections" at bounding box center [419, 54] width 30 height 13
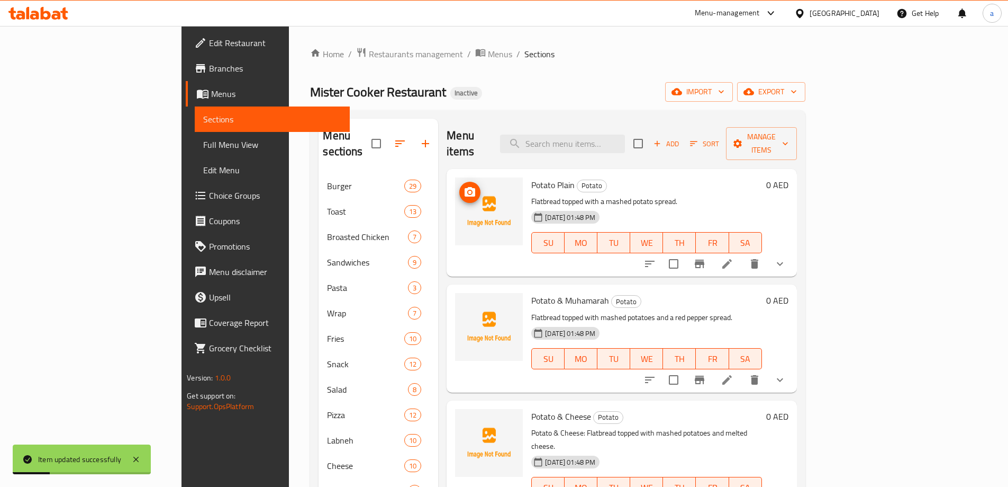
scroll to position [53, 0]
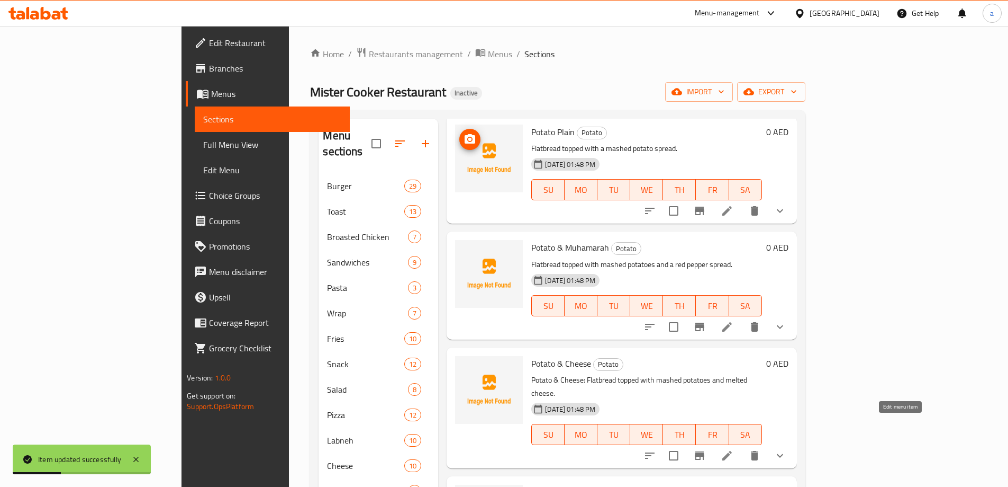
click at [734, 449] on icon at bounding box center [727, 455] width 13 height 13
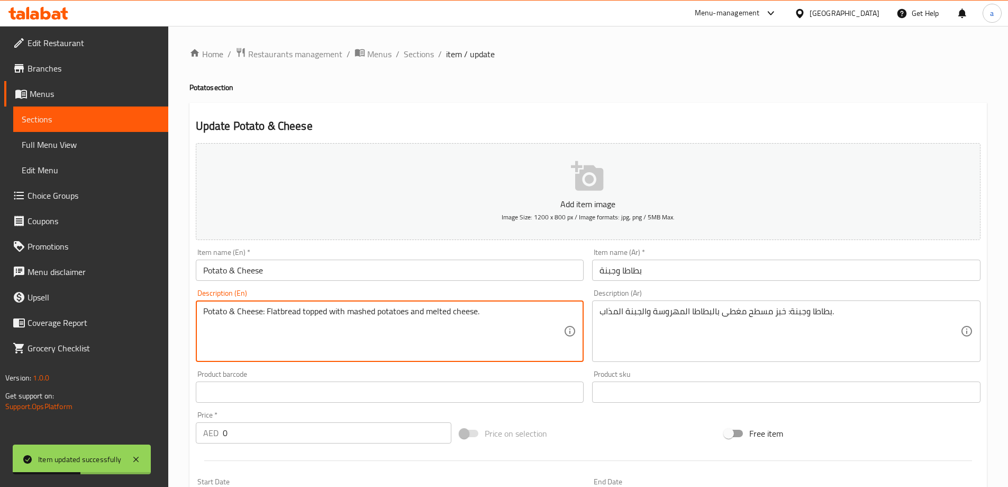
drag, startPoint x: 266, startPoint y: 312, endPoint x: 136, endPoint y: 314, distance: 130.8
type textarea "Flatbread topped with mashed potatoes and melted cheese."
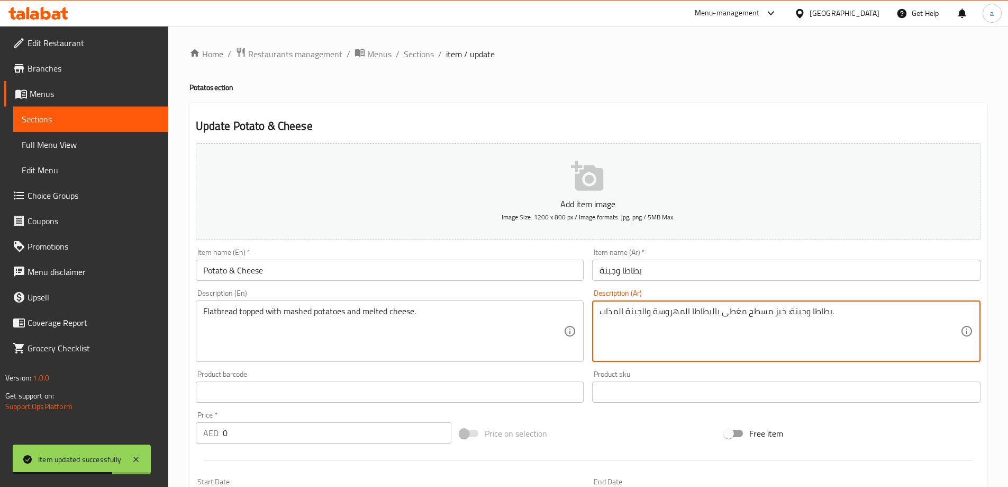
drag, startPoint x: 784, startPoint y: 312, endPoint x: 863, endPoint y: 325, distance: 79.8
click at [835, 316] on textarea "بطاطا وجبنة: خبز مسطح مغطى بالبطاطا المهروسة والجبنة المذاب." at bounding box center [780, 331] width 361 height 50
drag, startPoint x: 831, startPoint y: 313, endPoint x: 785, endPoint y: 322, distance: 47.0
click at [785, 322] on textarea "بطاطا وجبنة: خبز مسطح مغطى بالبطاطا المهروسة والجبنة المذاب." at bounding box center [780, 331] width 361 height 50
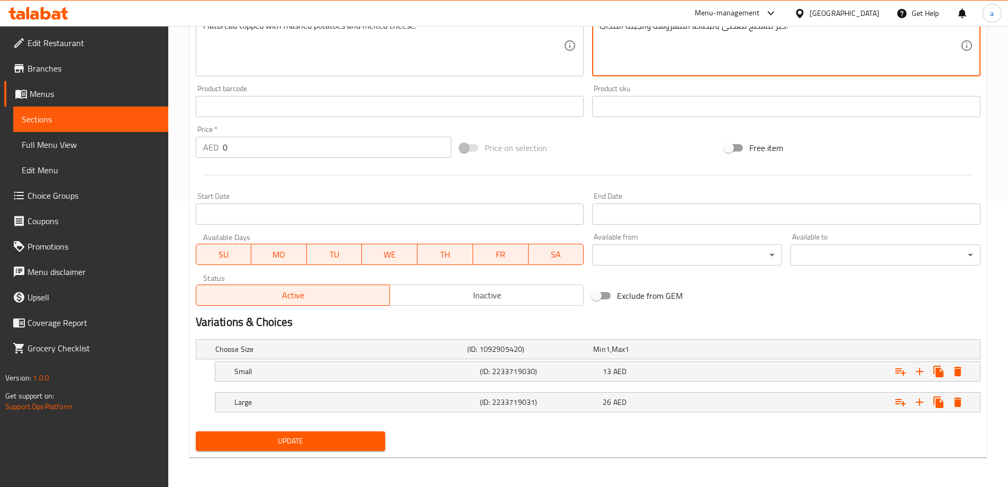
type textarea "خبز مسطح مغطى بالبطاطا المهروسة والجبنة المذاب."
click at [370, 443] on span "Update" at bounding box center [290, 440] width 173 height 13
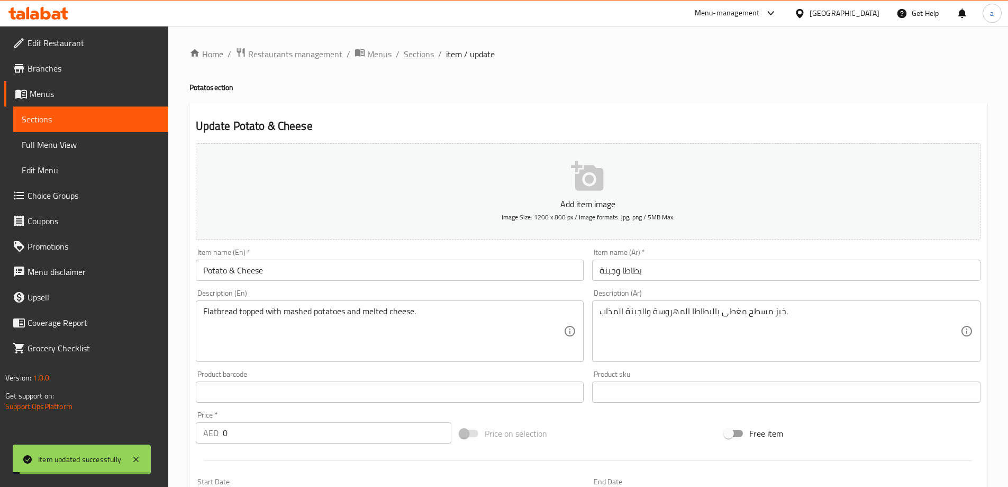
click at [412, 57] on span "Sections" at bounding box center [419, 54] width 30 height 13
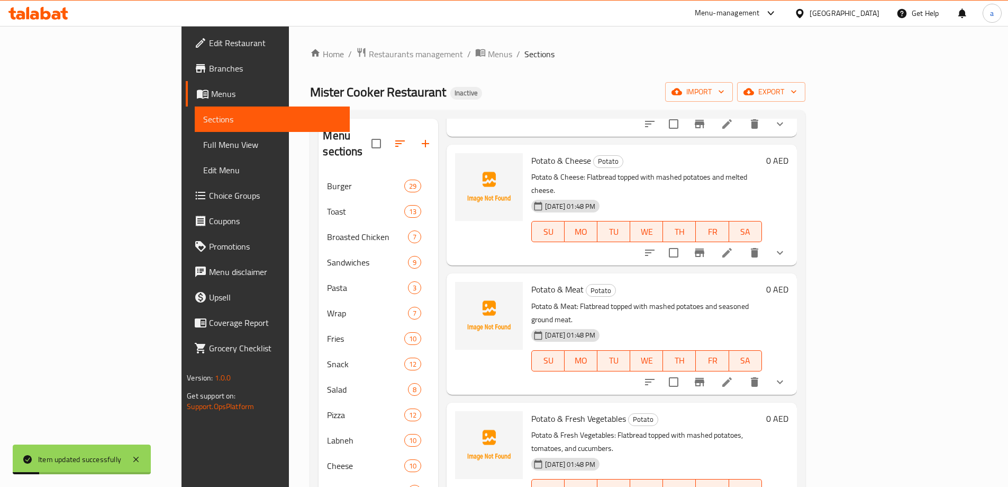
scroll to position [259, 0]
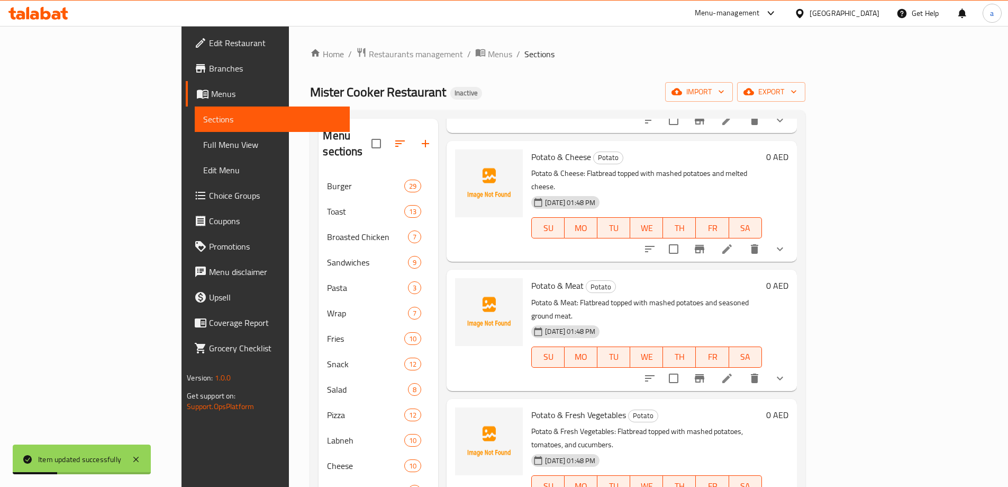
click at [742, 368] on li at bounding box center [728, 377] width 30 height 19
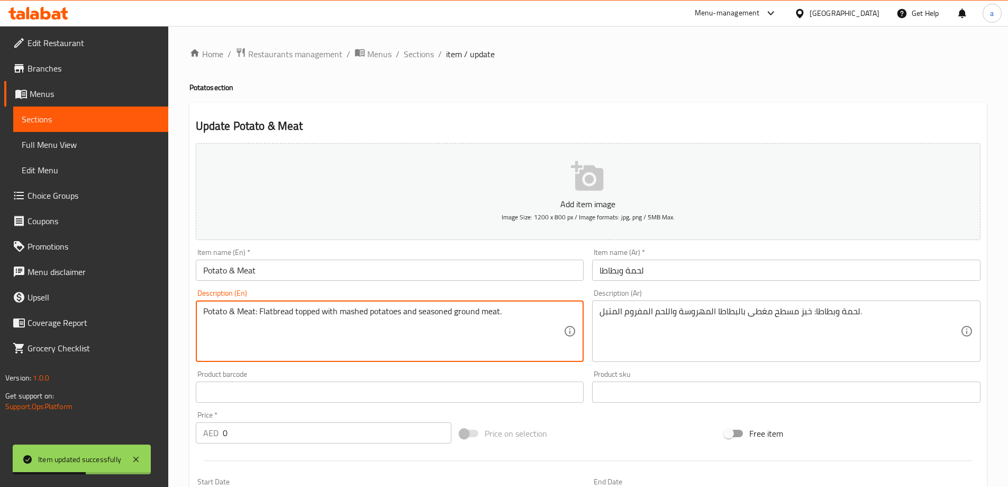
drag, startPoint x: 259, startPoint y: 310, endPoint x: 142, endPoint y: 320, distance: 116.9
type textarea "Flatbread topped with mashed potatoes and seasoned ground meat."
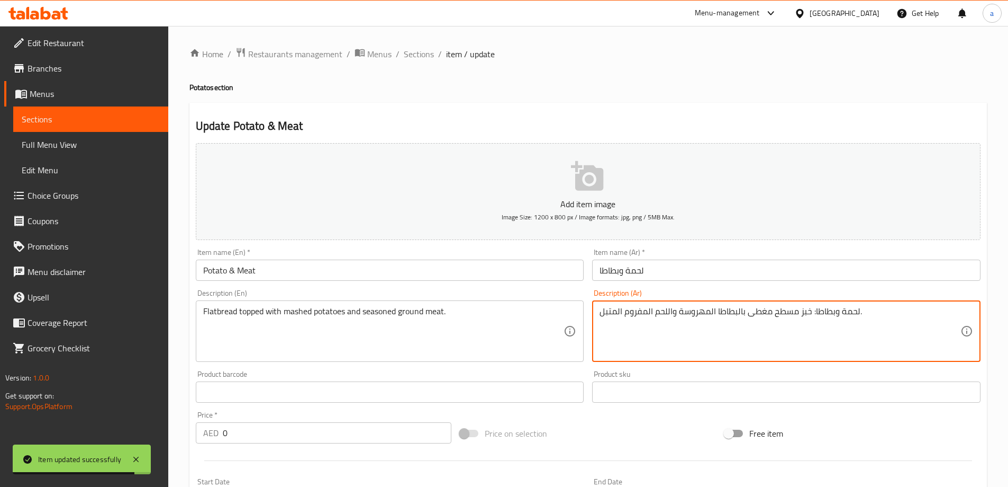
drag, startPoint x: 810, startPoint y: 314, endPoint x: 860, endPoint y: 324, distance: 50.8
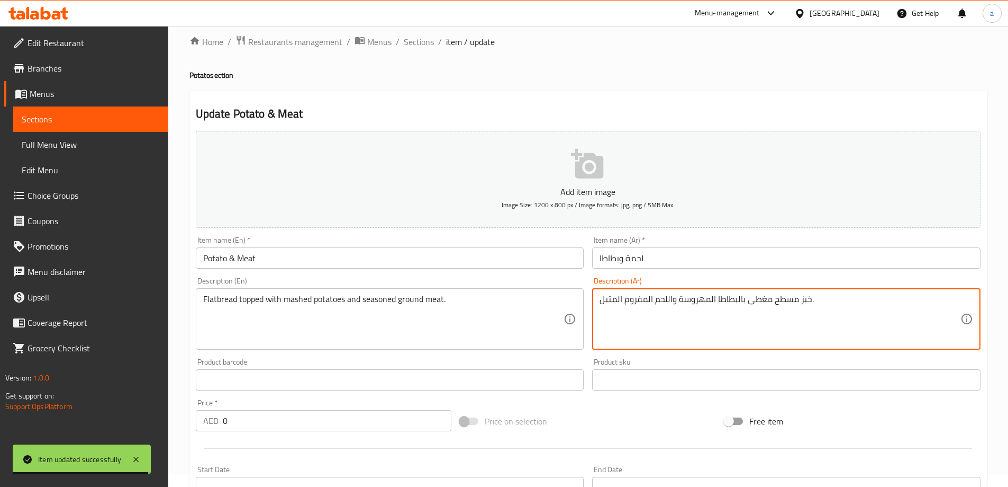
scroll to position [285, 0]
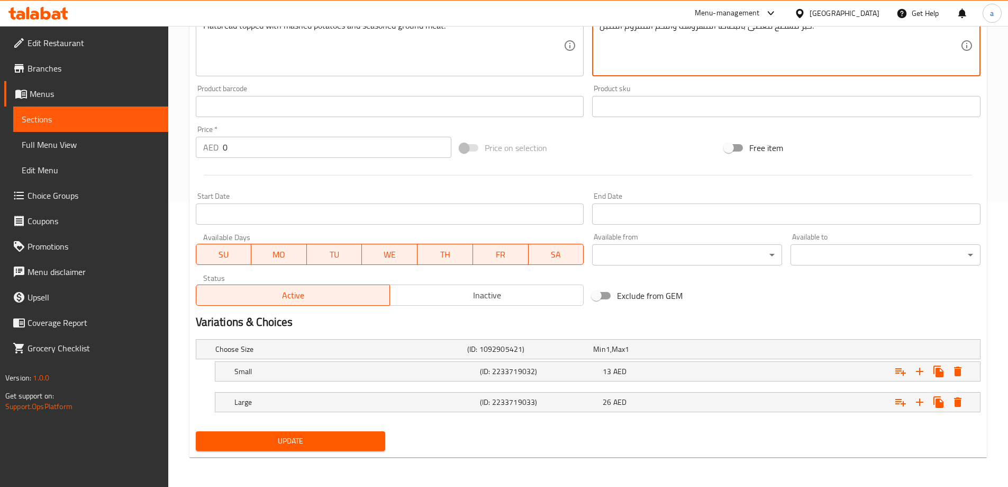
type textarea "خبز مسطح مغطى بالبطاطا المهروسة واللحم المفروم المتبل."
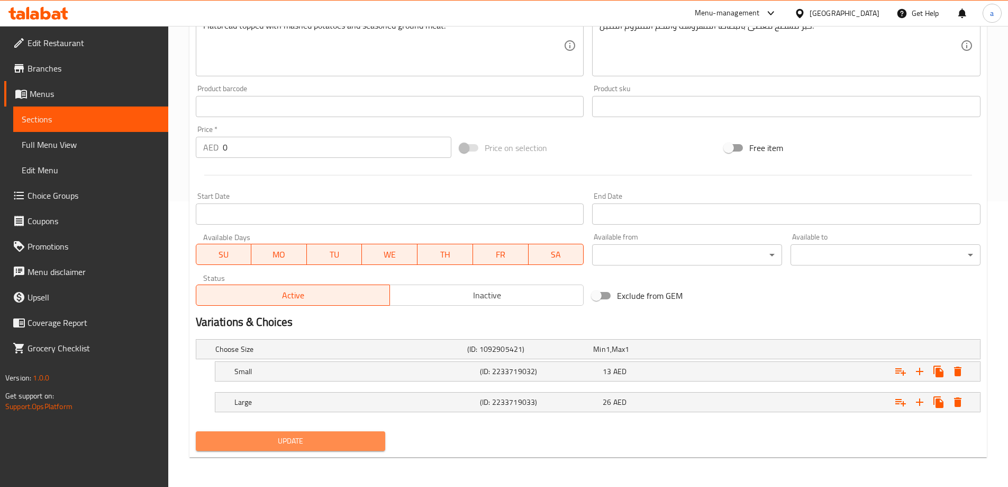
click at [356, 447] on span "Update" at bounding box center [290, 440] width 173 height 13
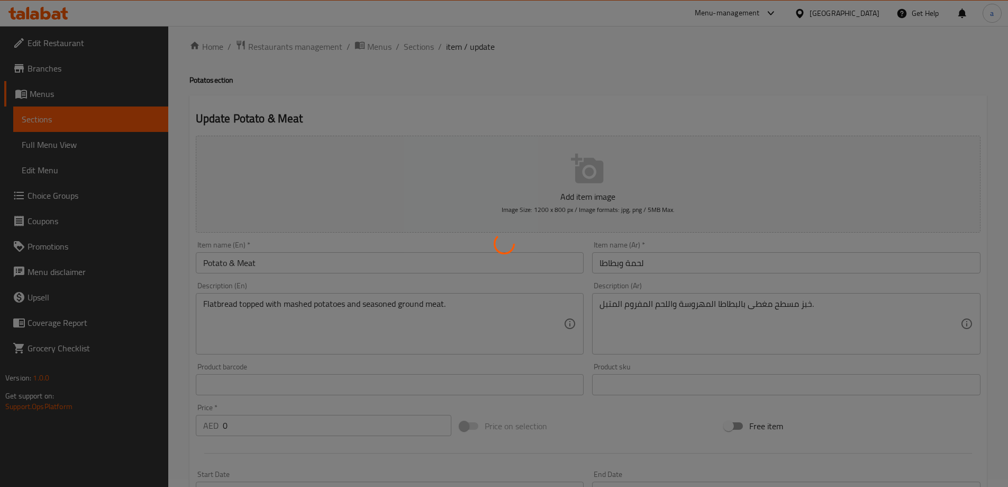
scroll to position [0, 0]
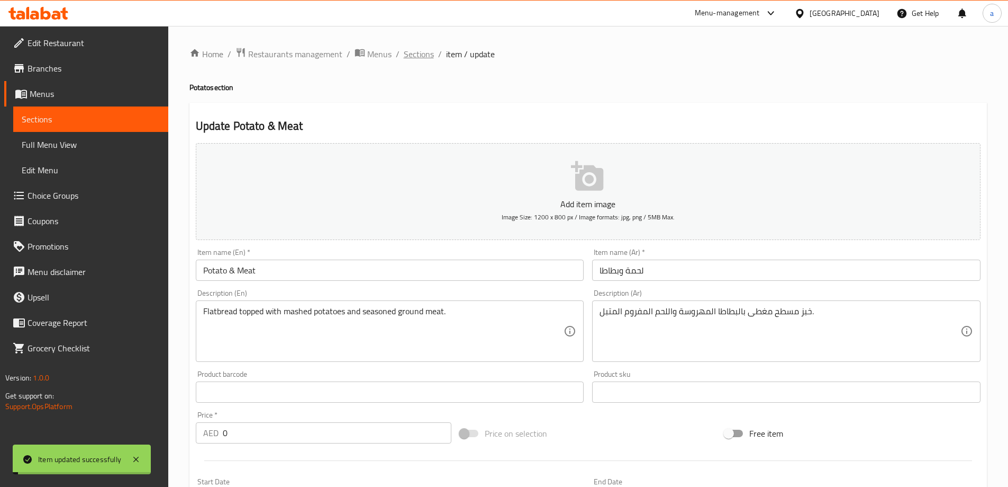
click at [419, 54] on span "Sections" at bounding box center [419, 54] width 30 height 13
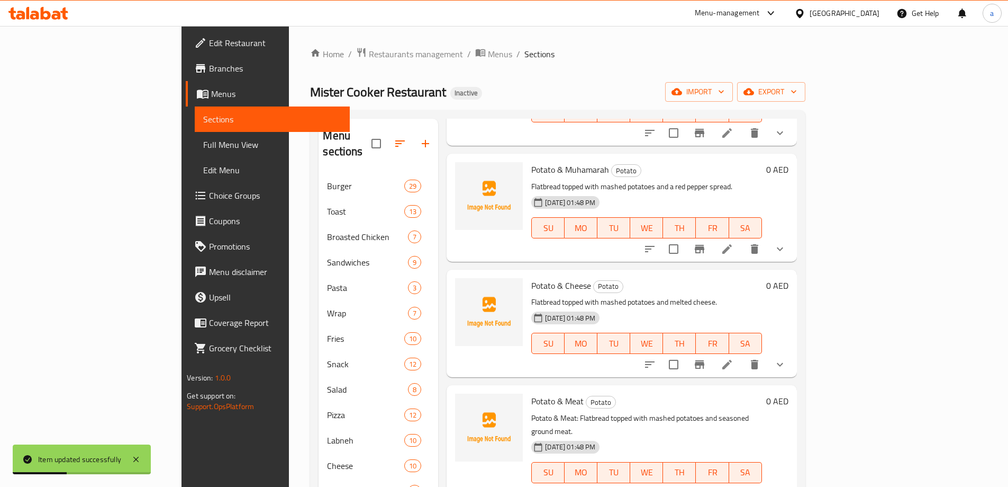
scroll to position [259, 0]
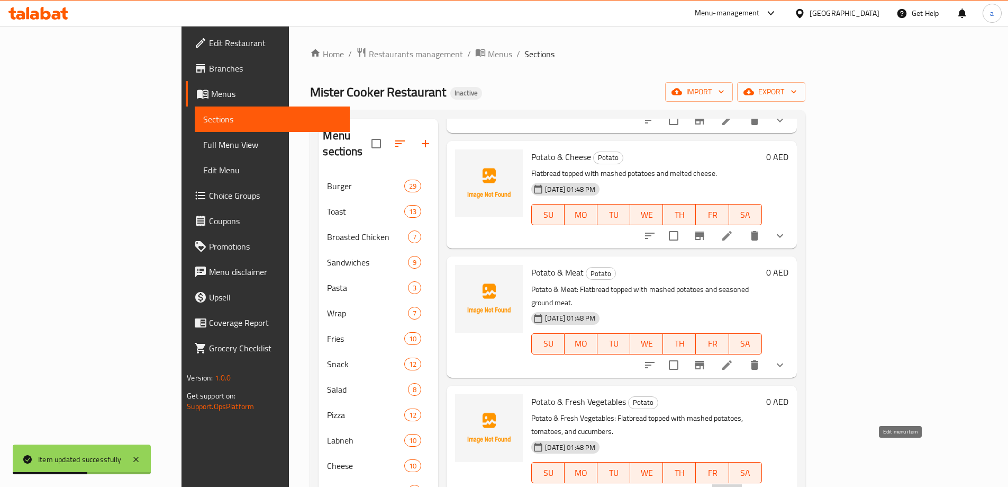
click at [734, 486] on icon at bounding box center [727, 493] width 13 height 13
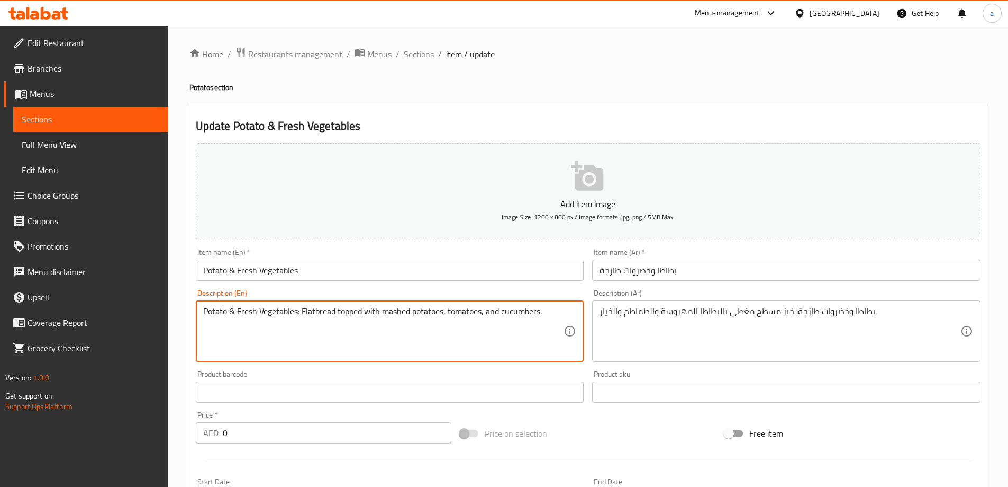
drag, startPoint x: 302, startPoint y: 311, endPoint x: 160, endPoint y: 318, distance: 142.0
type textarea "Flatbread topped with mashed potatoes, tomatoes, and cucumbers."
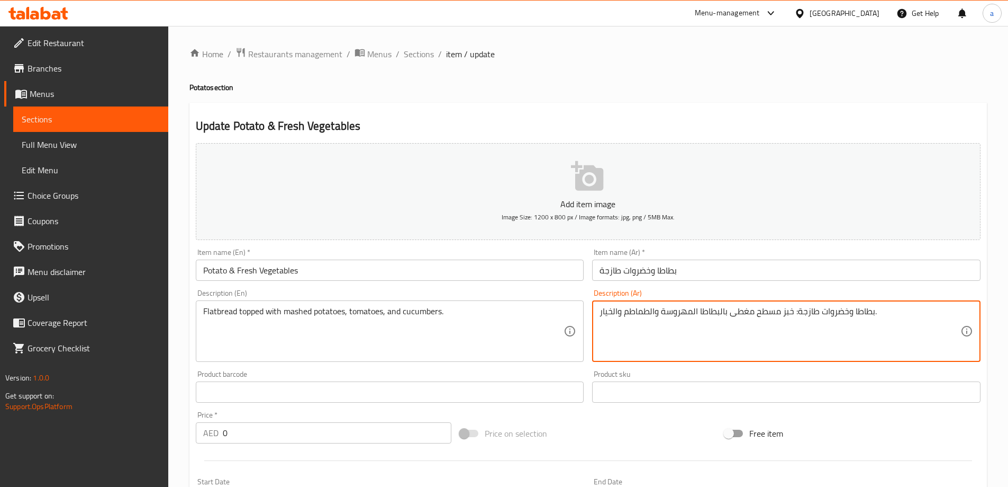
drag, startPoint x: 795, startPoint y: 314, endPoint x: 876, endPoint y: 331, distance: 82.7
click at [877, 331] on textarea "بطاطا وخضروات طازجة: خبز مسطح مغطى بالبطاطا المهروسة والطماطم والخيار." at bounding box center [780, 331] width 361 height 50
drag, startPoint x: 875, startPoint y: 315, endPoint x: 795, endPoint y: 331, distance: 81.1
click at [795, 331] on textarea "بطاطا وخضروات طازجة: خبز مسطح مغطى بالبطاطا المهروسة والطماطم والخيار." at bounding box center [780, 331] width 361 height 50
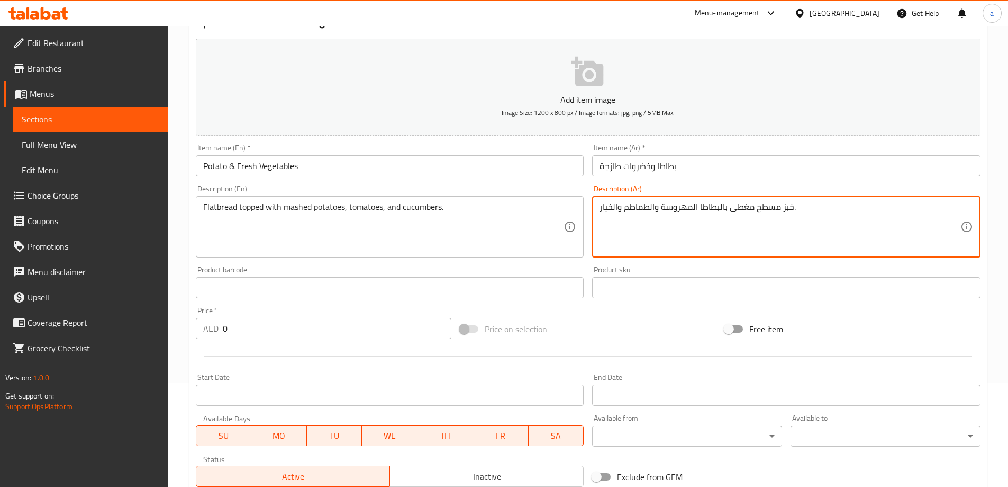
scroll to position [265, 0]
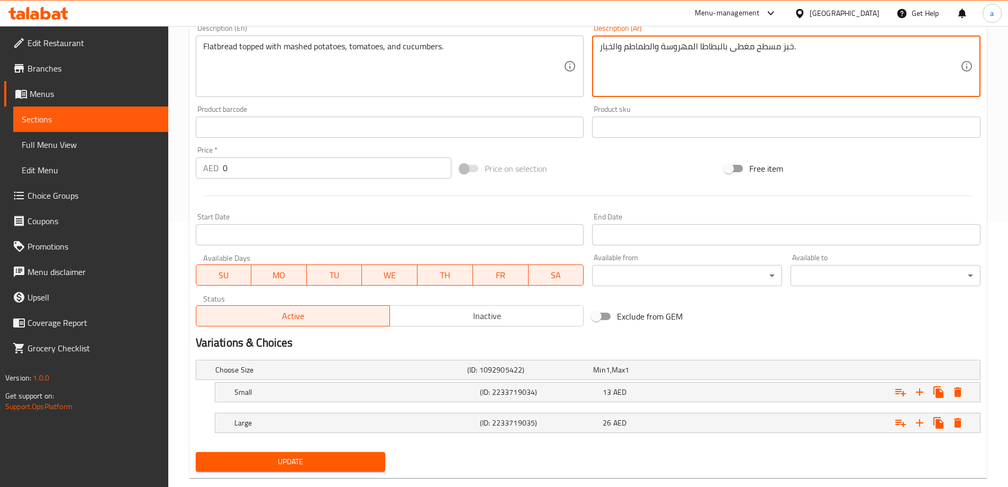
type textarea "خبز مسطح مغطى بالبطاطا المهروسة والطماطم والخيار."
click at [376, 453] on button "Update" at bounding box center [291, 462] width 190 height 20
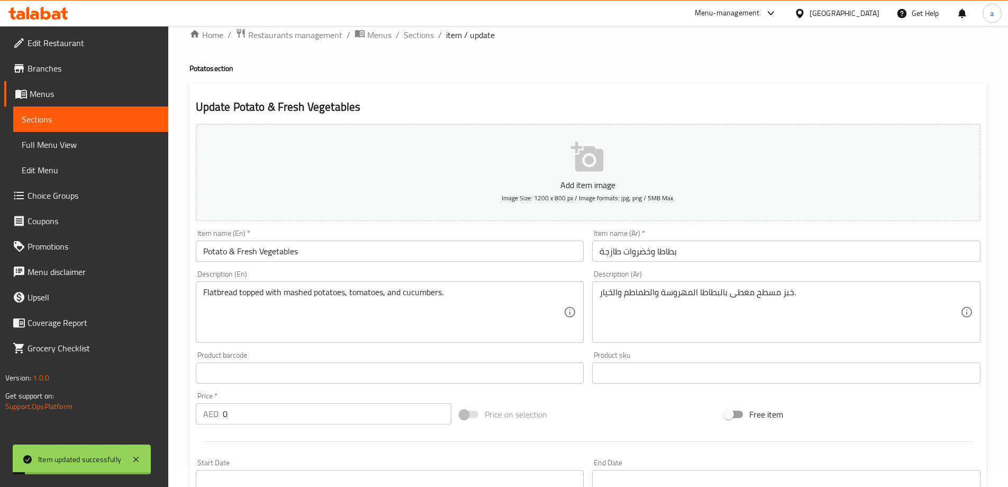
scroll to position [0, 0]
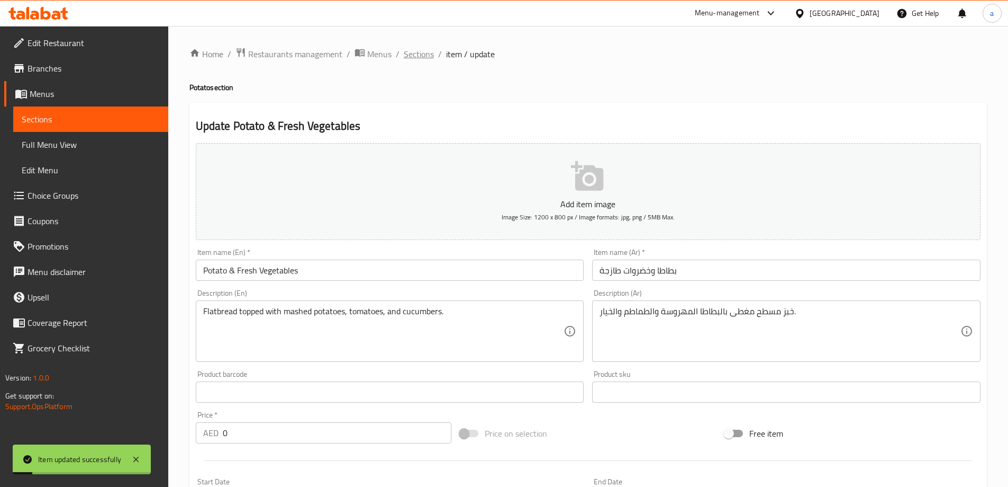
click at [413, 57] on span "Sections" at bounding box center [419, 54] width 30 height 13
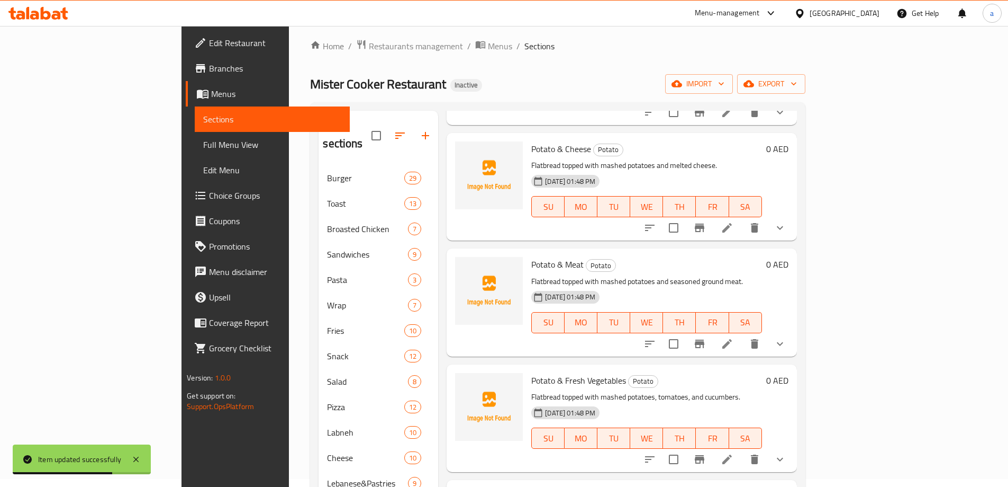
scroll to position [212, 0]
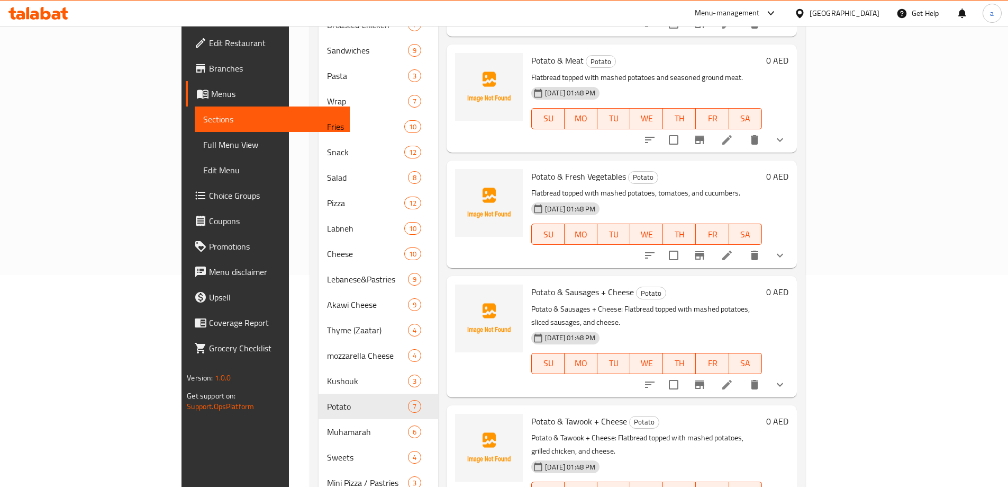
click at [732, 380] on icon at bounding box center [728, 385] width 10 height 10
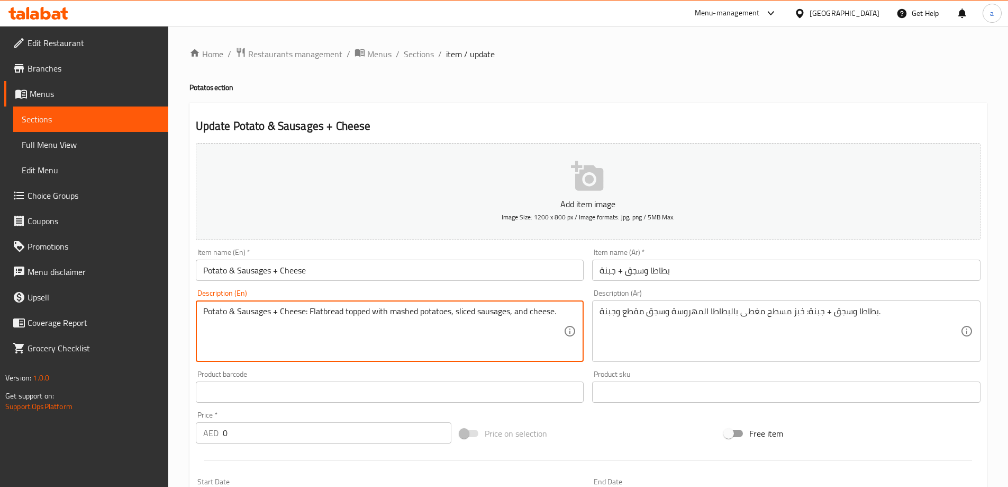
drag, startPoint x: 310, startPoint y: 314, endPoint x: 169, endPoint y: 312, distance: 140.3
type textarea "Flatbread topped with mashed potatoes, sliced sausages, and cheese."
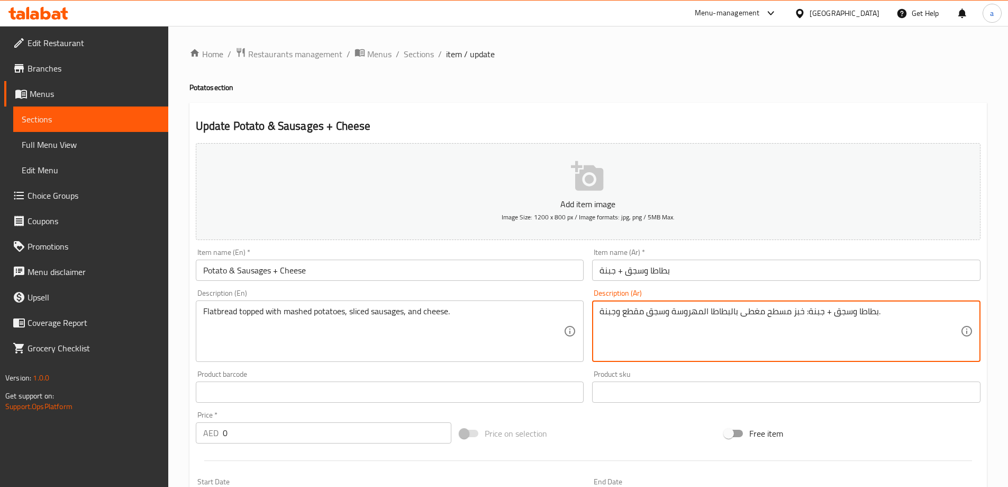
drag, startPoint x: 804, startPoint y: 315, endPoint x: 878, endPoint y: 344, distance: 79.9
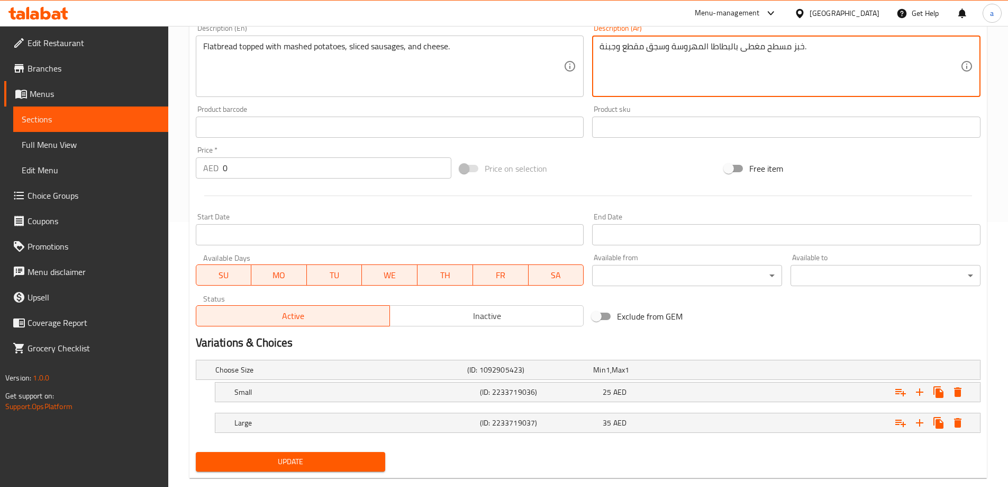
type textarea "خبز مسطح مغطى بالبطاطا المهروسة وسجق مقطع وجبنة."
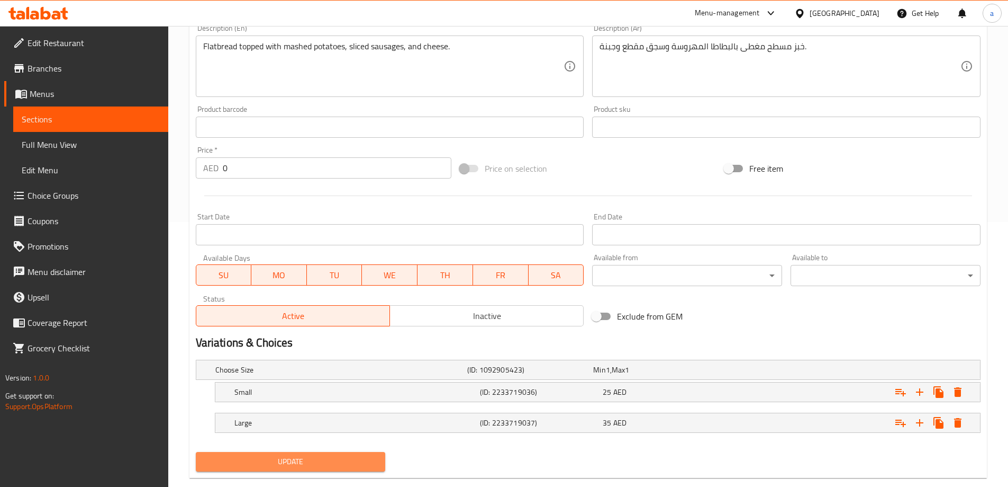
click at [352, 458] on span "Update" at bounding box center [290, 461] width 173 height 13
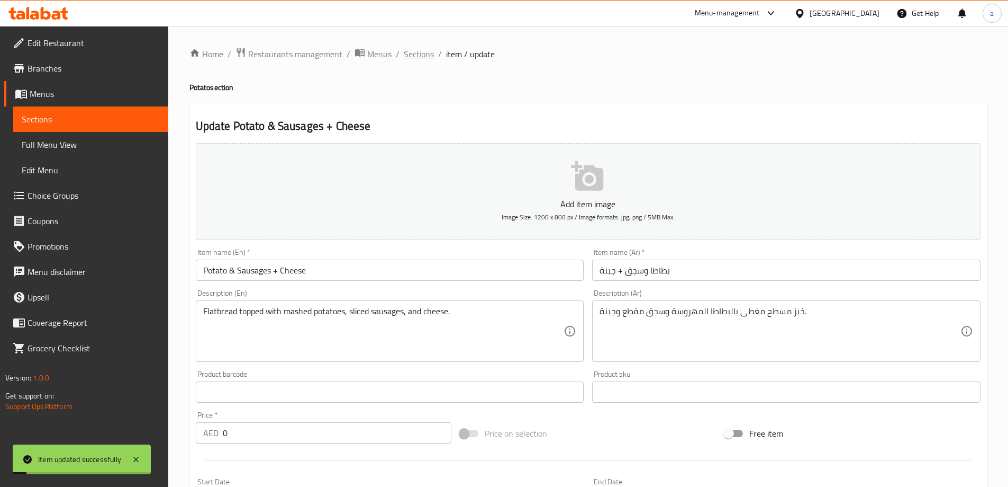
click at [419, 52] on span "Sections" at bounding box center [419, 54] width 30 height 13
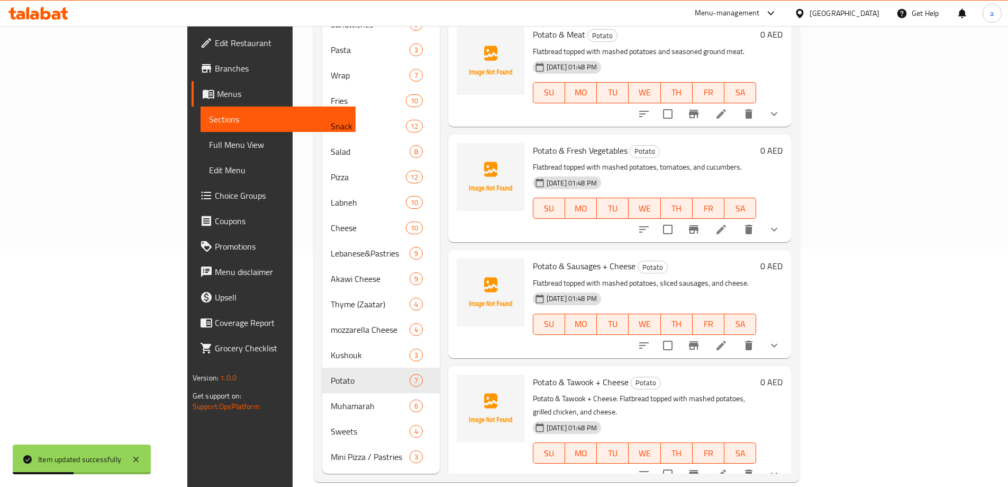
scroll to position [238, 0]
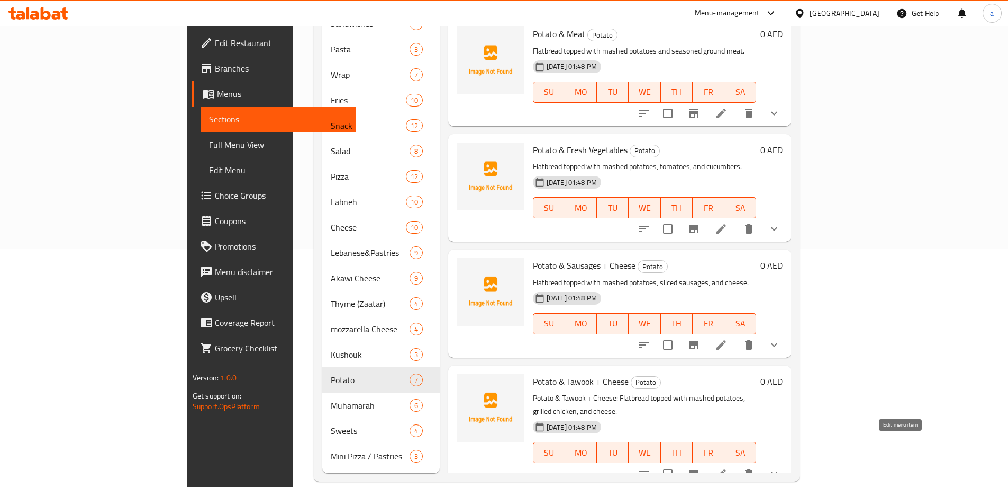
click at [726, 469] on icon at bounding box center [722, 474] width 10 height 10
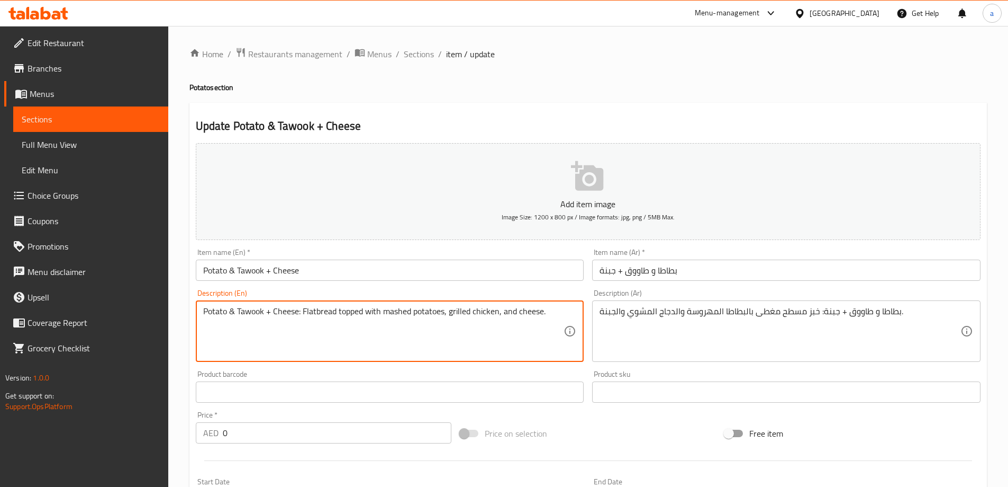
drag, startPoint x: 302, startPoint y: 310, endPoint x: 154, endPoint y: 316, distance: 148.9
type textarea "Flatbread topped with mashed potatoes, grilled chicken, and cheese."
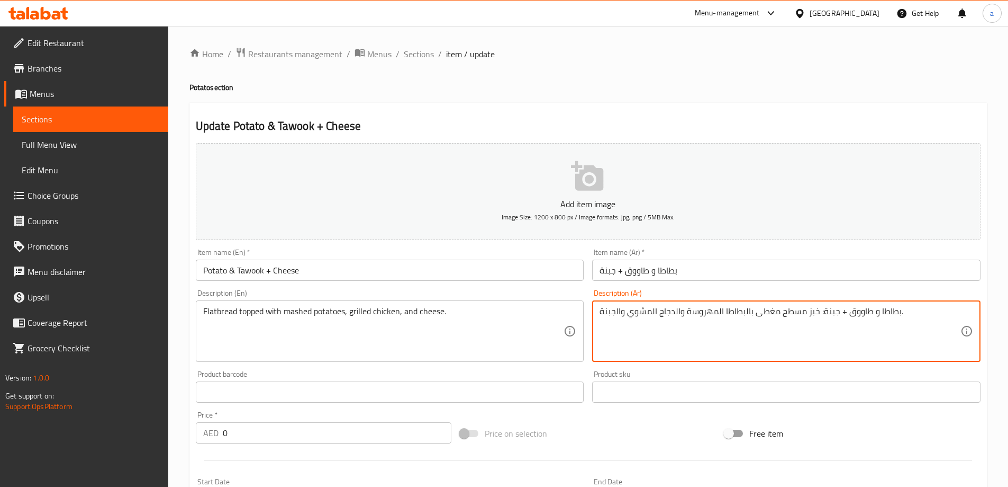
drag, startPoint x: 819, startPoint y: 313, endPoint x: 899, endPoint y: 338, distance: 84.4
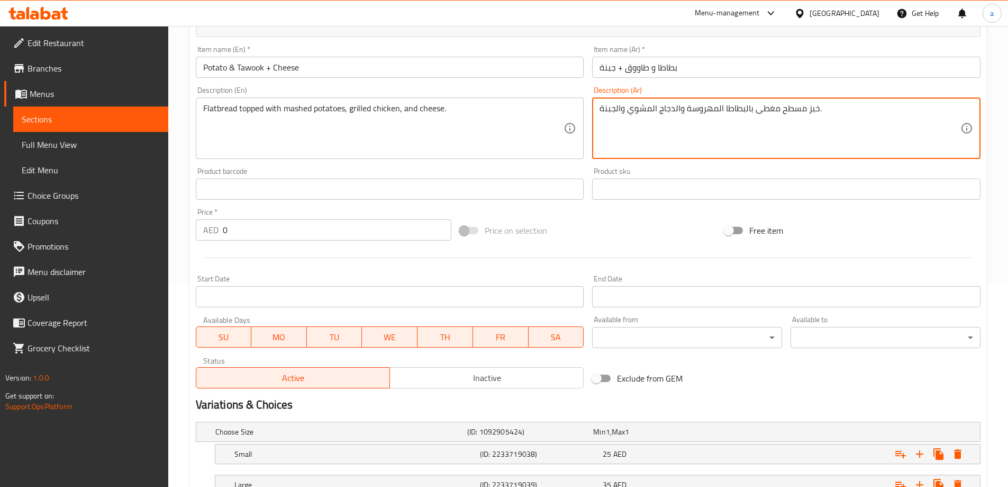
scroll to position [285, 0]
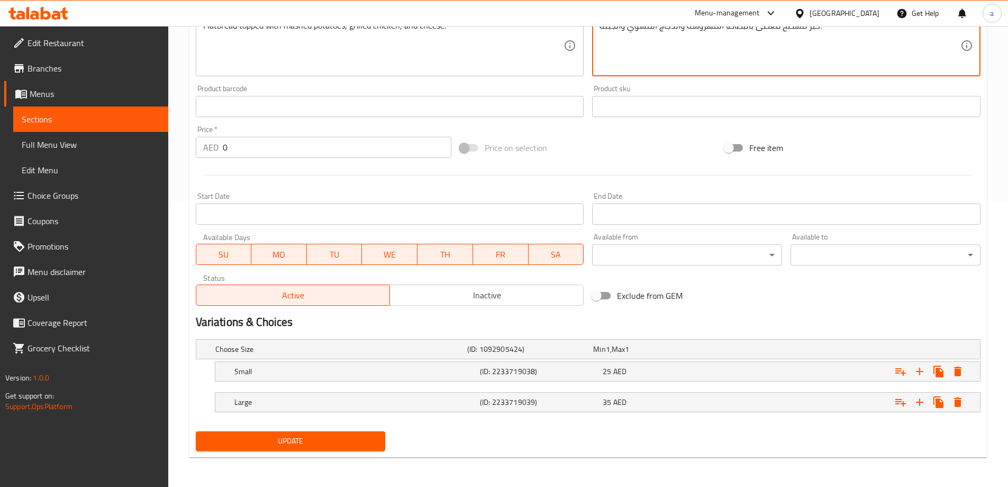
type textarea "خبز مسطح مغطى بالبطاطا المهروسة والدجاج المشوي والجبنة."
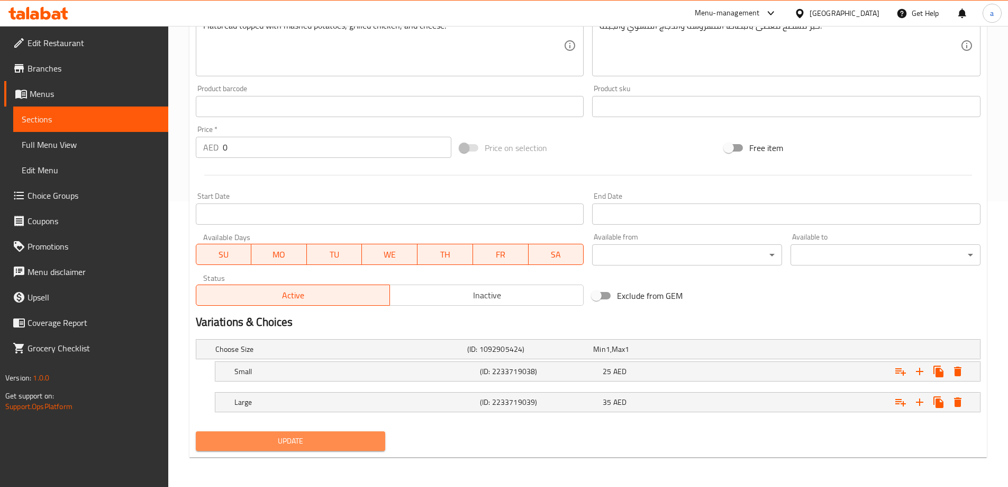
click at [364, 434] on span "Update" at bounding box center [290, 440] width 173 height 13
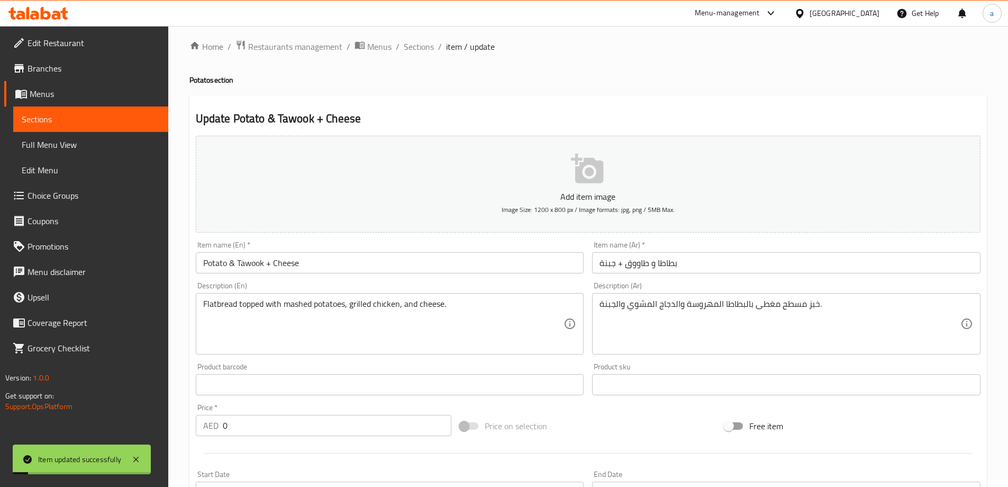
scroll to position [0, 0]
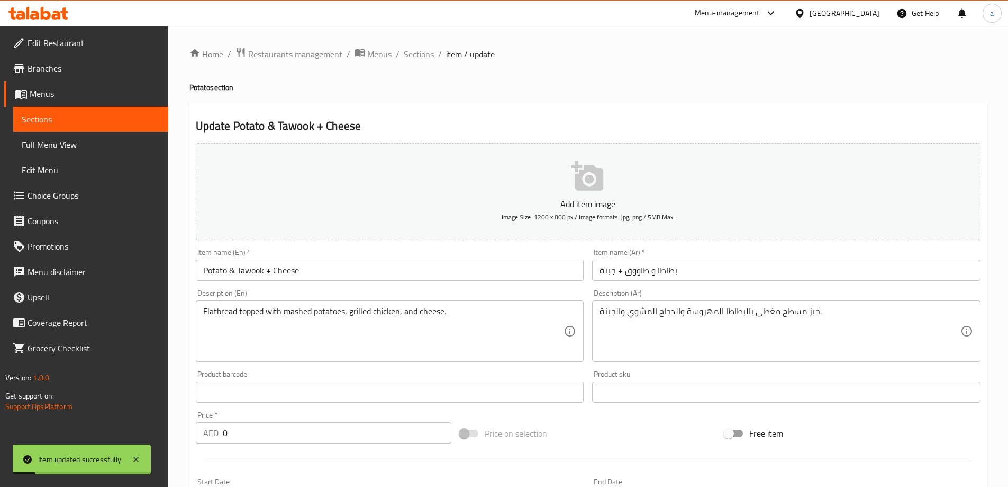
click at [431, 50] on span "Sections" at bounding box center [419, 54] width 30 height 13
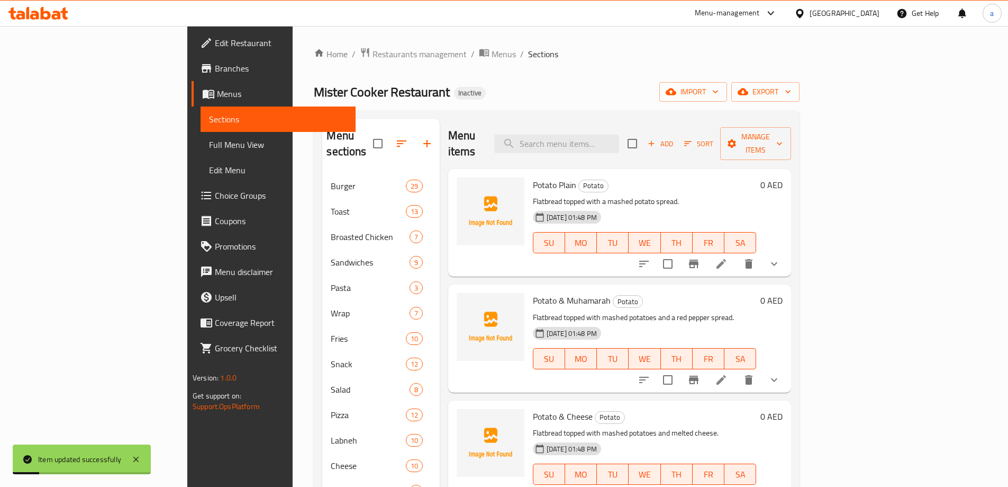
click at [670, 206] on div "14-08-2025 01:48 PM SU MO TU WE TH FR SA" at bounding box center [645, 234] width 232 height 57
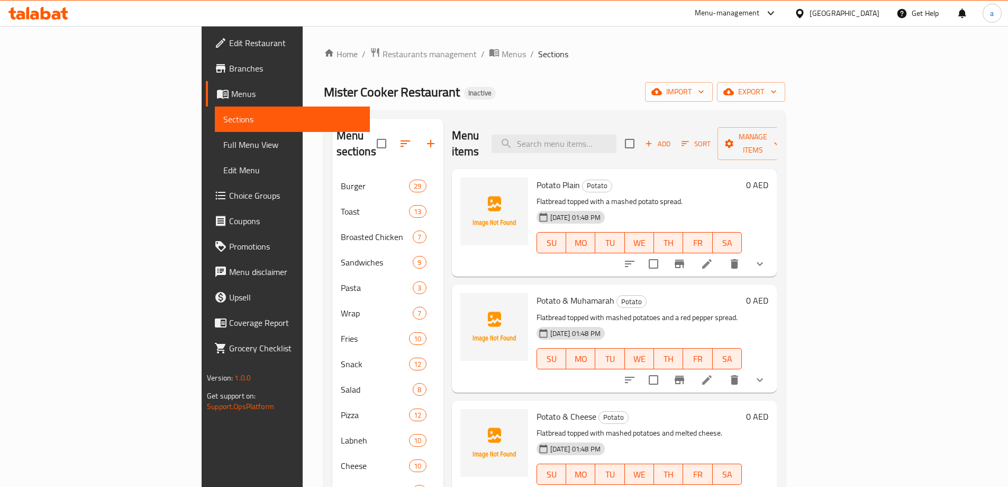
scroll to position [238, 0]
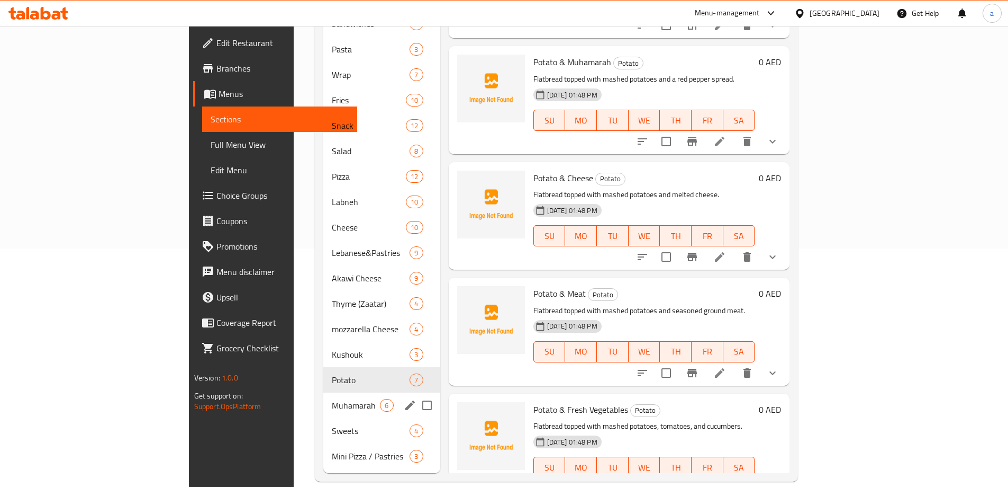
click at [323, 399] on div "Muhamarah 6" at bounding box center [381, 404] width 116 height 25
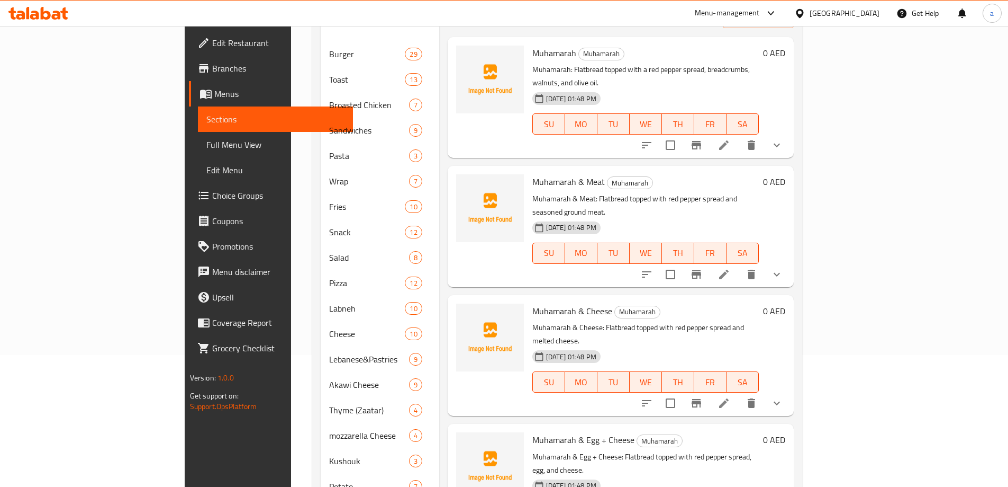
scroll to position [26, 0]
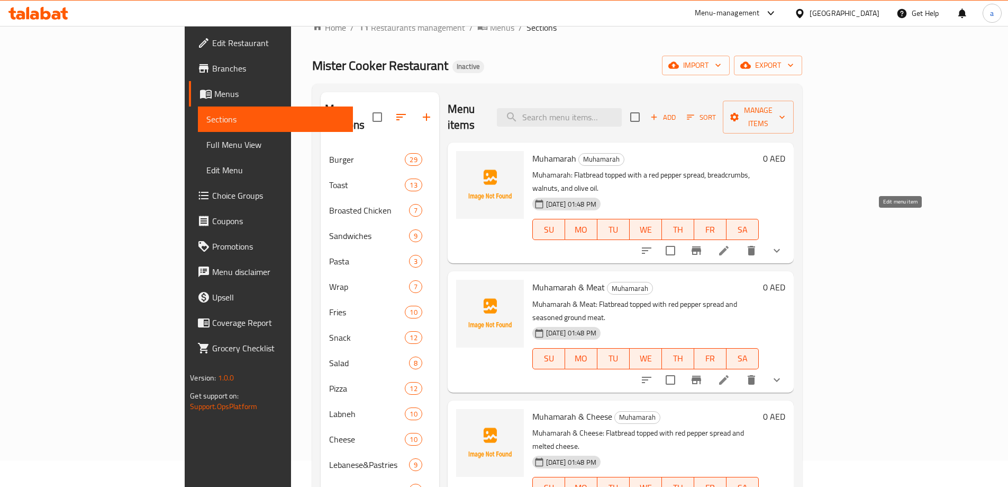
click at [731, 244] on icon at bounding box center [724, 250] width 13 height 13
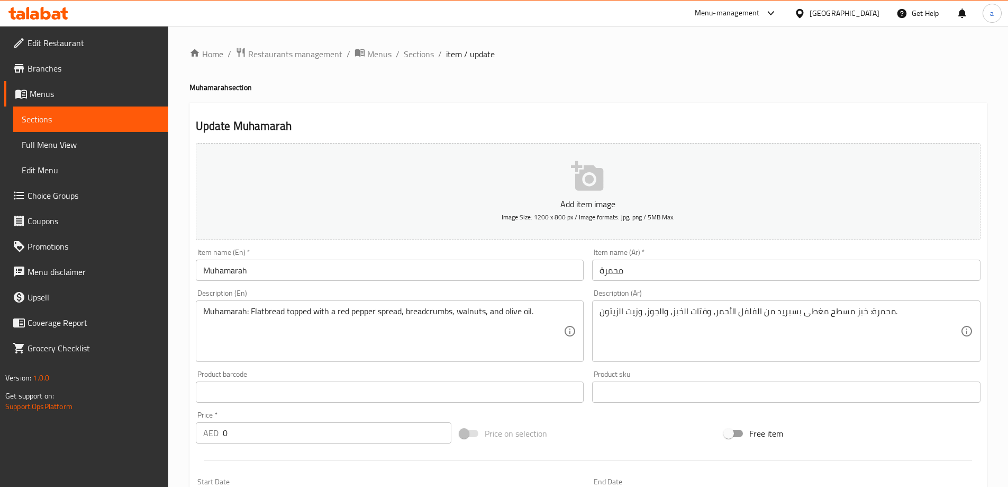
drag, startPoint x: 250, startPoint y: 312, endPoint x: 155, endPoint y: 305, distance: 95.5
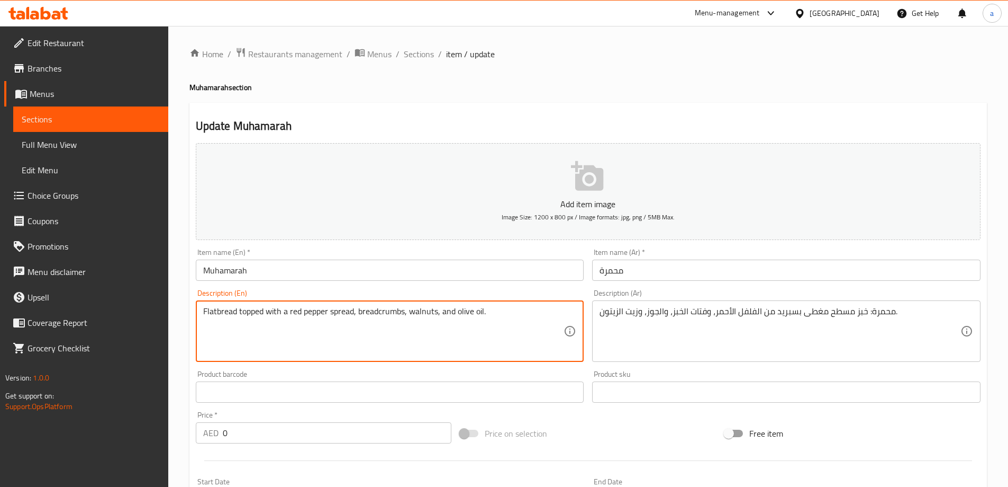
type textarea "Flatbread topped with a red pepper spread, breadcrumbs, walnuts, and olive oil."
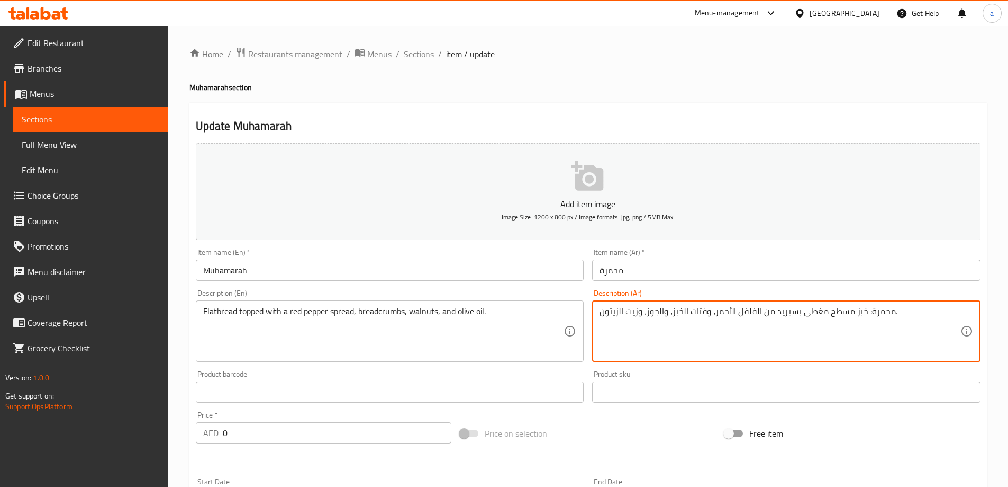
drag, startPoint x: 866, startPoint y: 312, endPoint x: 893, endPoint y: 320, distance: 28.0
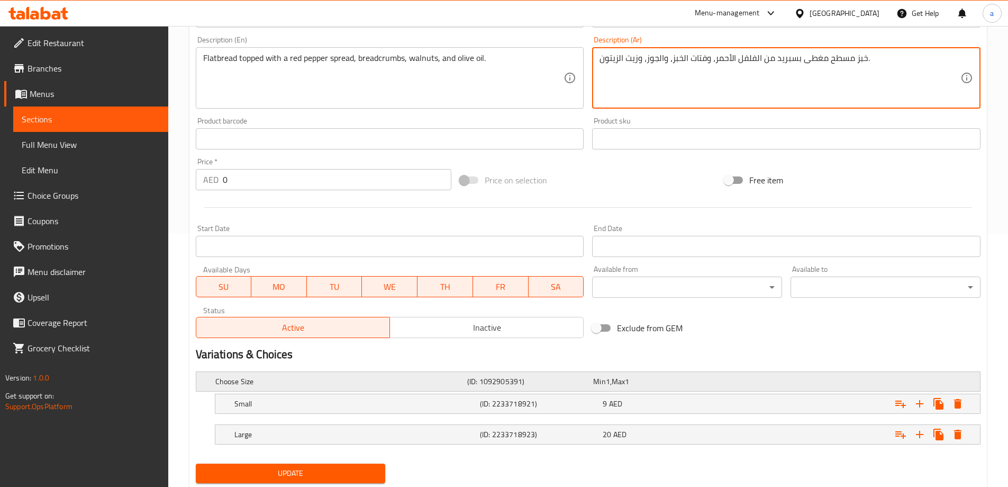
scroll to position [285, 0]
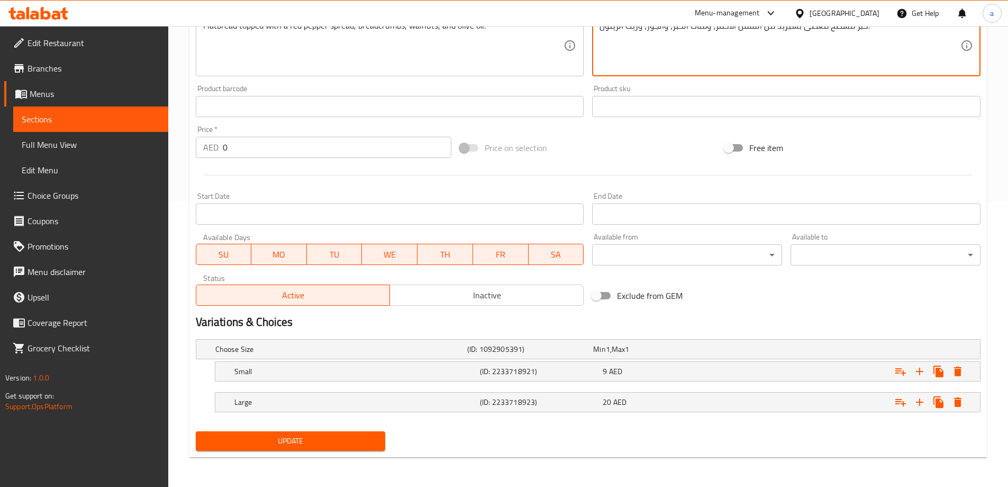
type textarea "خبز مسطح مغطى بسبريد من الفلفل الأحمر، وفتات الخبز، والجوز، وزيت الزيتون."
click at [252, 430] on div "Update" at bounding box center [291, 441] width 199 height 28
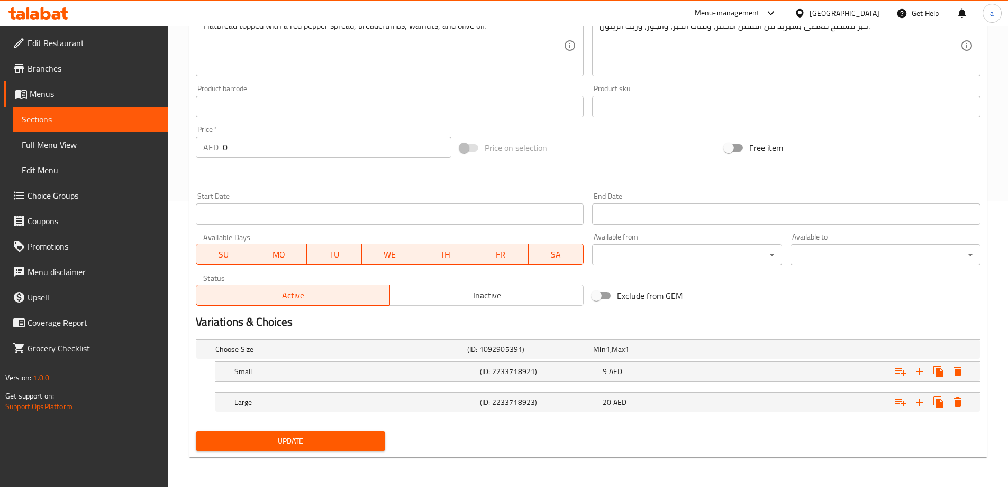
click at [253, 451] on div "Update" at bounding box center [291, 441] width 199 height 28
click at [255, 439] on span "Update" at bounding box center [290, 440] width 173 height 13
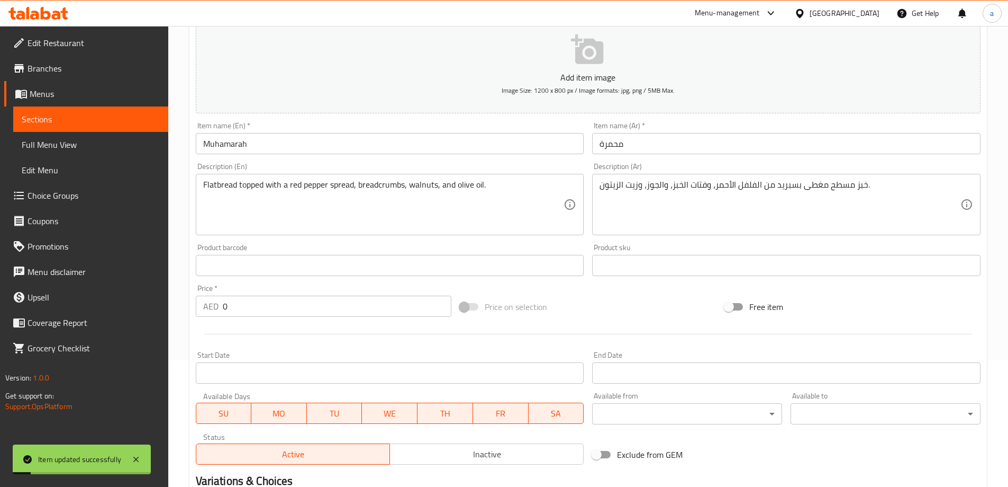
scroll to position [0, 0]
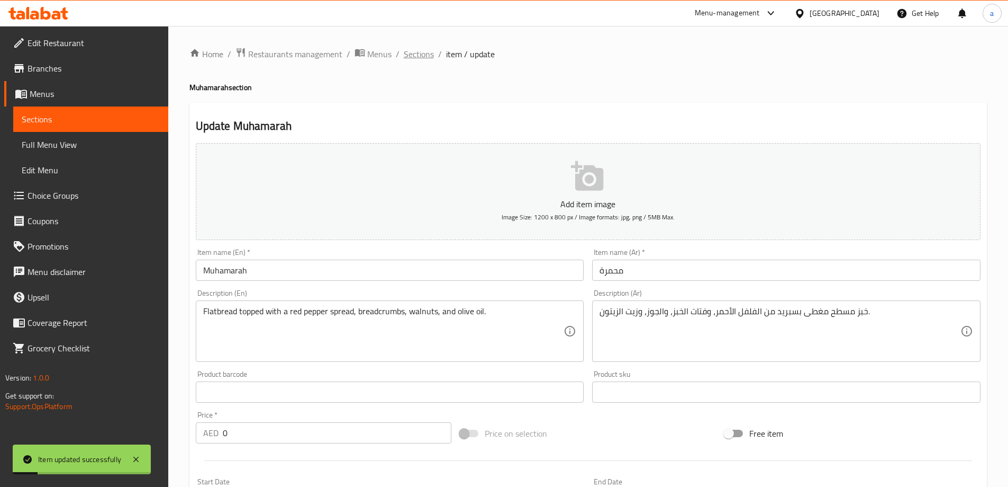
click at [428, 56] on span "Sections" at bounding box center [419, 54] width 30 height 13
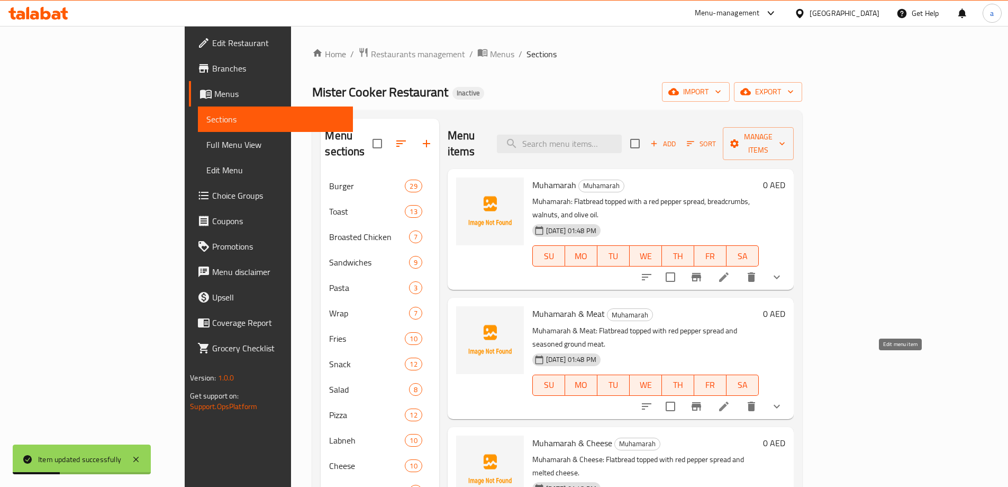
click at [731, 400] on icon at bounding box center [724, 406] width 13 height 13
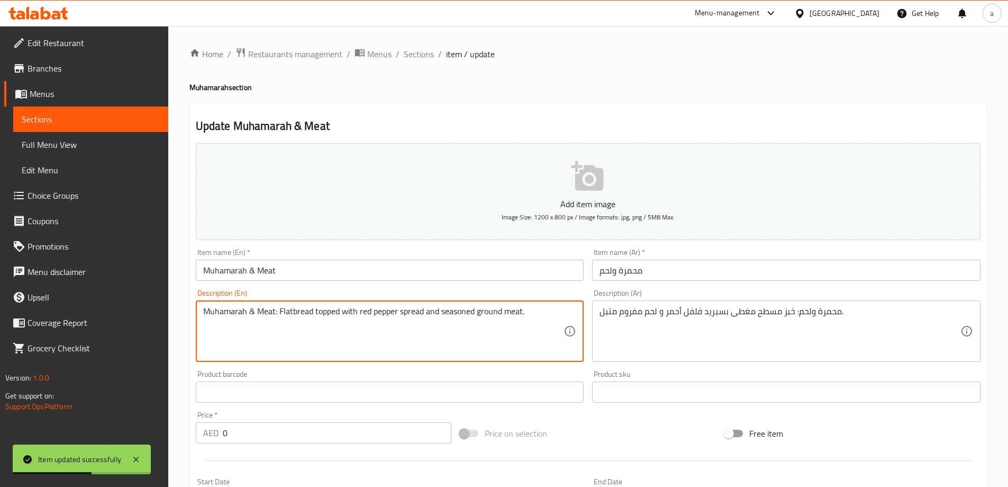
drag, startPoint x: 279, startPoint y: 311, endPoint x: 150, endPoint y: 323, distance: 129.2
type textarea "Flatbread topped with red pepper spread and seasoned ground meat."
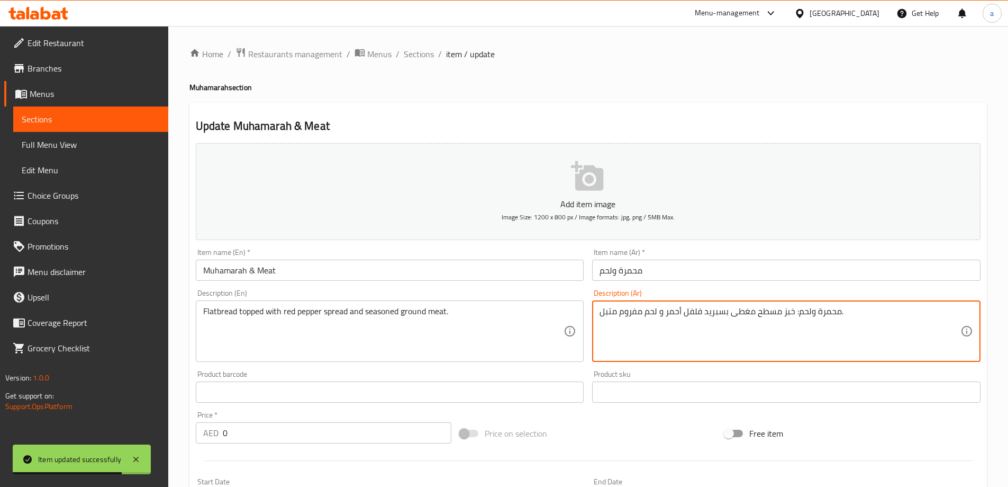
drag, startPoint x: 795, startPoint y: 316, endPoint x: 814, endPoint y: 317, distance: 19.6
drag, startPoint x: 794, startPoint y: 313, endPoint x: 841, endPoint y: 324, distance: 48.4
click at [841, 324] on textarea "محمرة ولحم: خبز مسطح مغطى بسبريد فلفل أحمر و لحم مفروم متبل." at bounding box center [780, 331] width 361 height 50
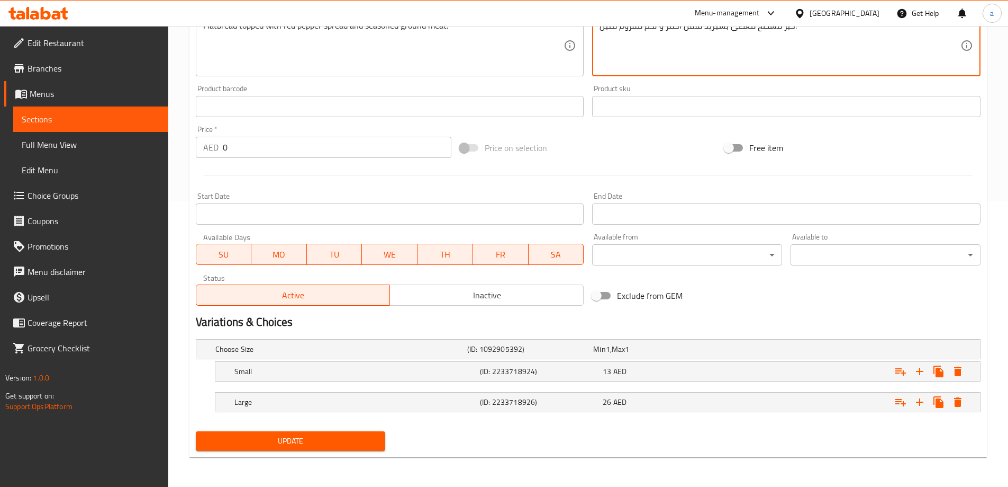
type textarea "خبز مسطح مغطى بسبريد فلفل أحمر و لحم مفروم متبل."
click at [366, 448] on button "Update" at bounding box center [291, 441] width 190 height 20
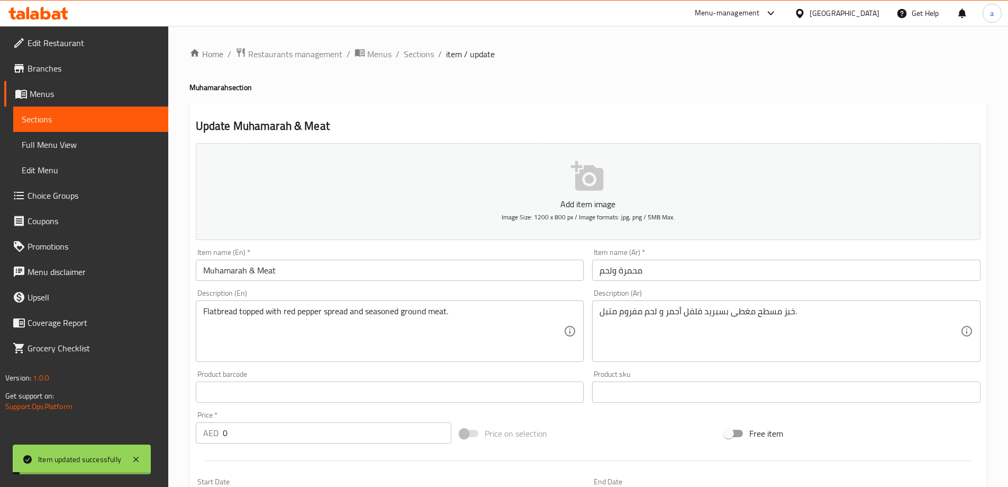
click at [415, 53] on span "Sections" at bounding box center [419, 54] width 30 height 13
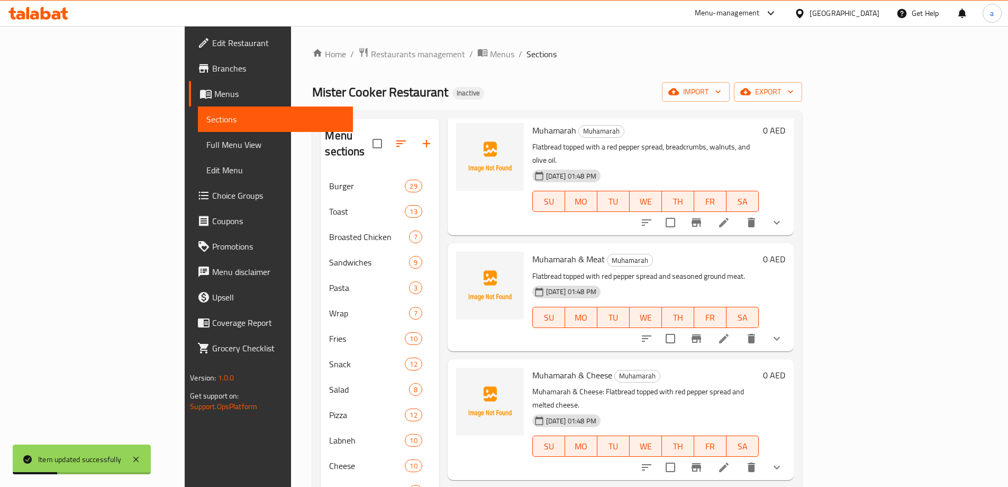
scroll to position [106, 0]
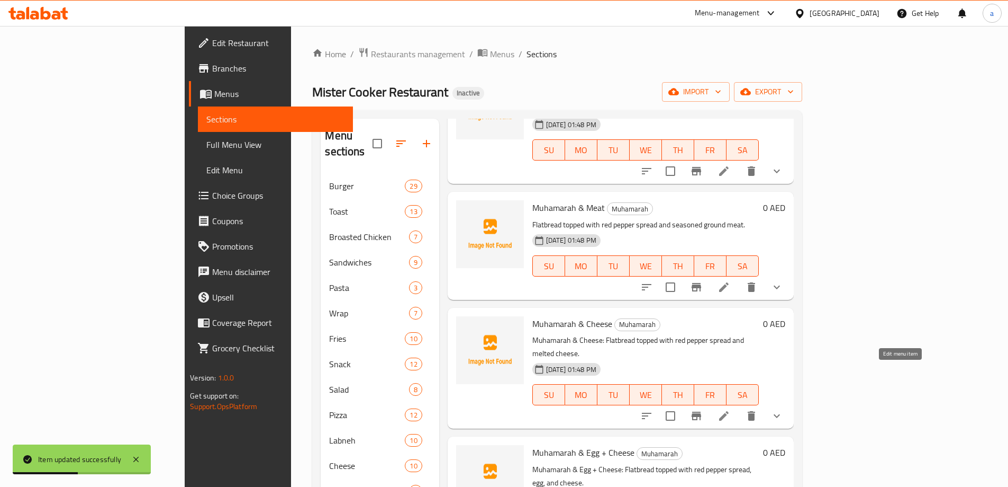
click at [729, 411] on icon at bounding box center [724, 416] width 10 height 10
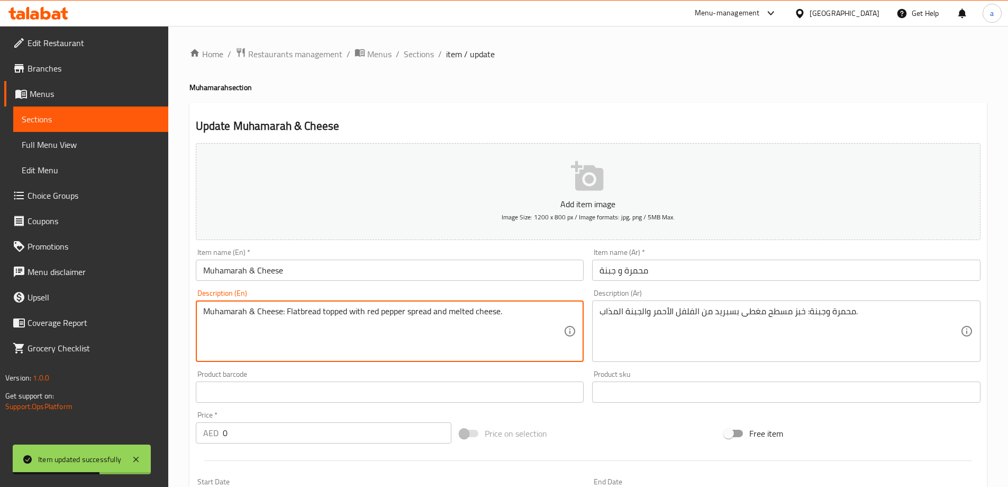
drag, startPoint x: 285, startPoint y: 313, endPoint x: 119, endPoint y: 305, distance: 166.9
type textarea "Flatbread topped with red pepper spread and melted cheese."
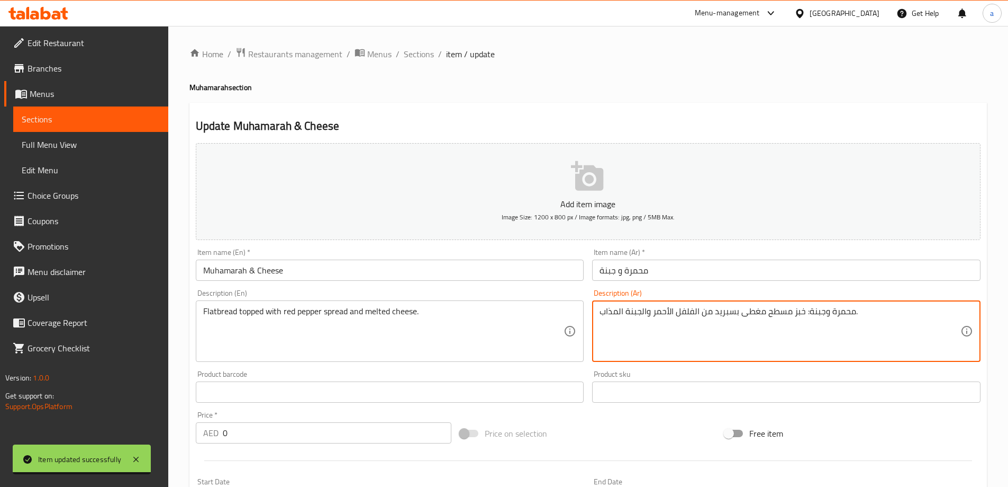
drag, startPoint x: 804, startPoint y: 314, endPoint x: 854, endPoint y: 326, distance: 51.1
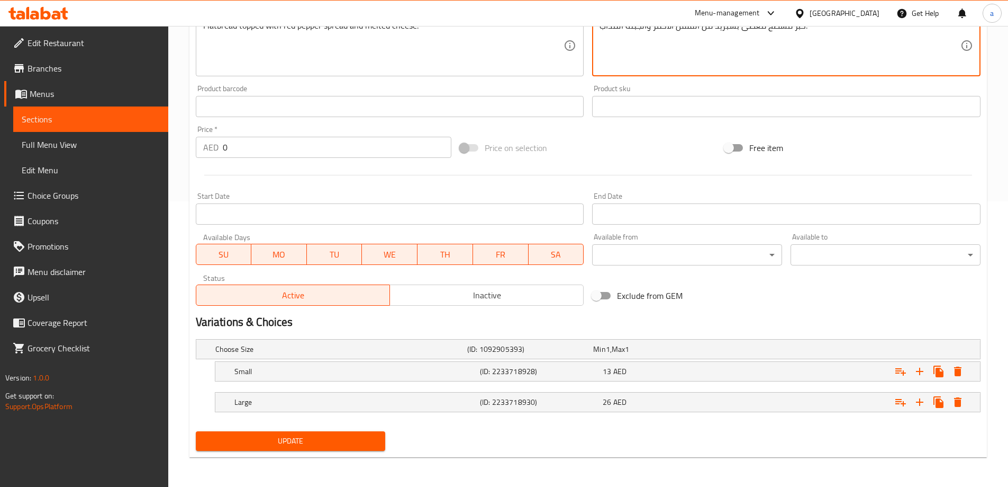
type textarea "خبز مسطح مغطى بسبريد من الفلفل الأحمر والجبنة المذاب."
click at [377, 440] on span "Update" at bounding box center [290, 440] width 173 height 13
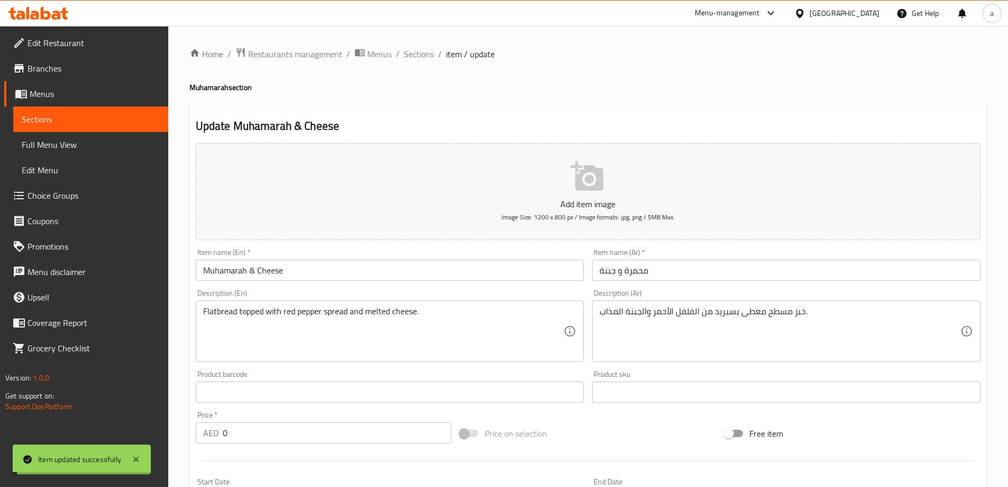
click at [424, 56] on span "Sections" at bounding box center [419, 54] width 30 height 13
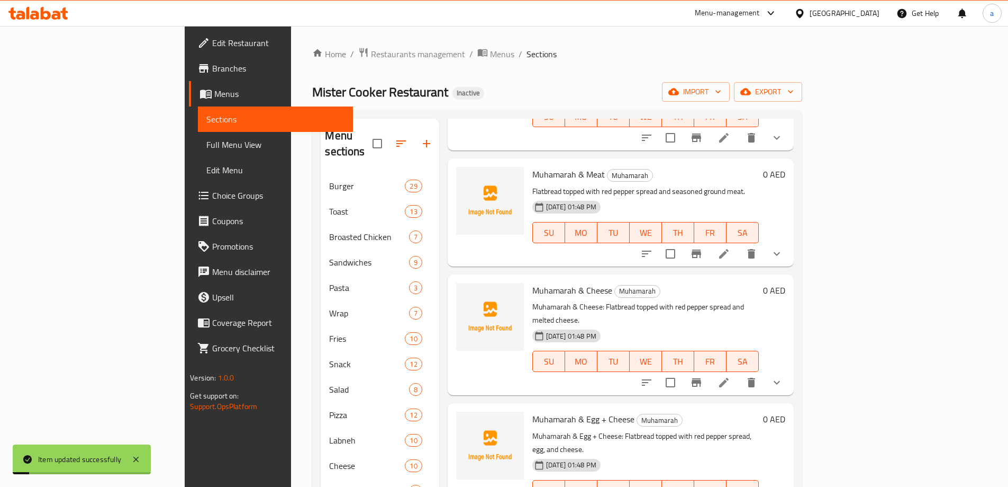
scroll to position [144, 0]
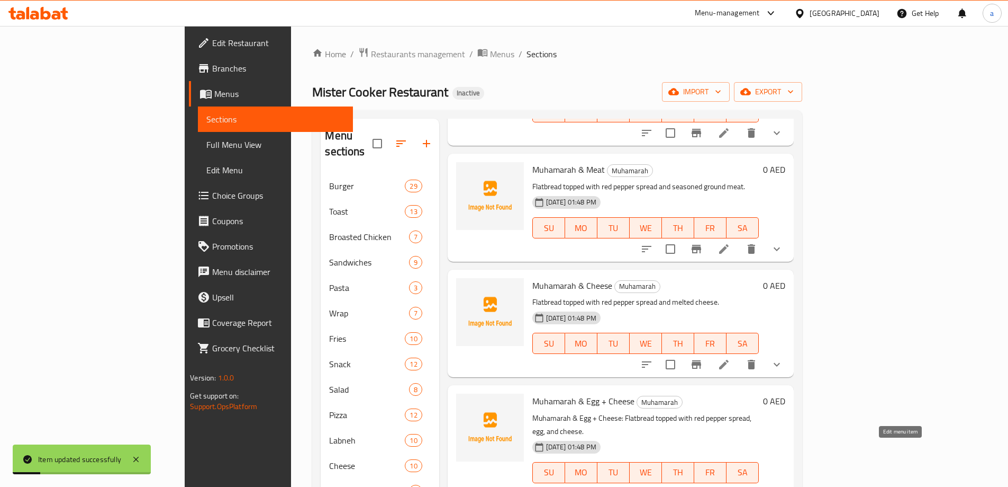
click at [729, 486] on icon at bounding box center [724, 494] width 10 height 10
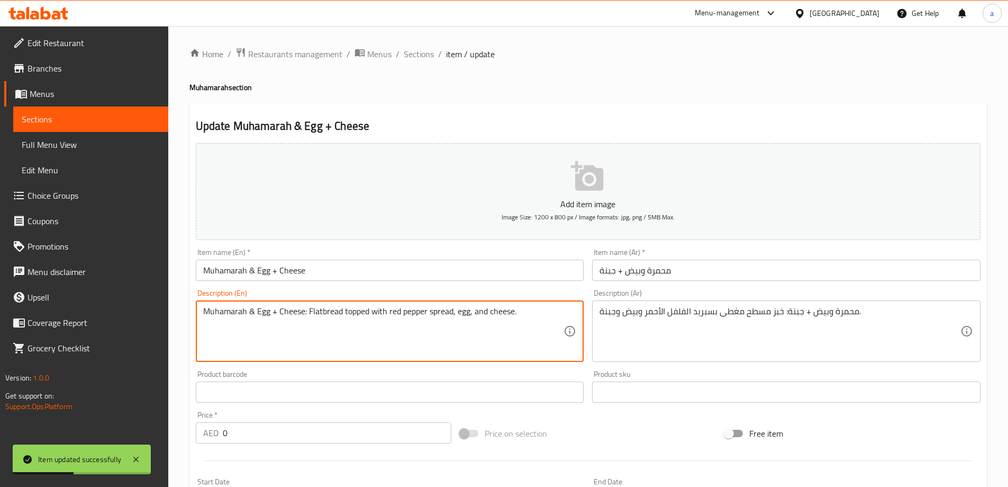
drag, startPoint x: 308, startPoint y: 314, endPoint x: 154, endPoint y: 312, distance: 154.1
type textarea "Flatbread topped with red pepper spread, egg, and cheese."
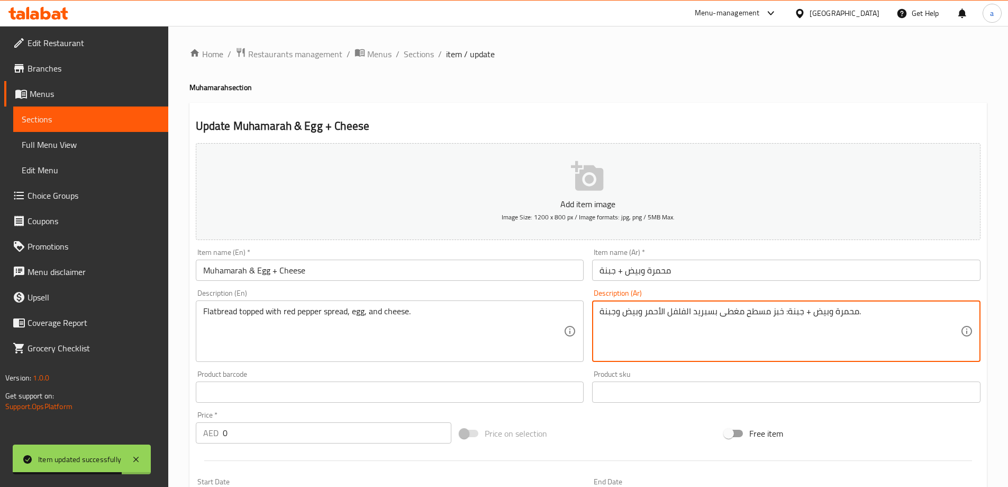
drag, startPoint x: 781, startPoint y: 314, endPoint x: 857, endPoint y: 323, distance: 76.3
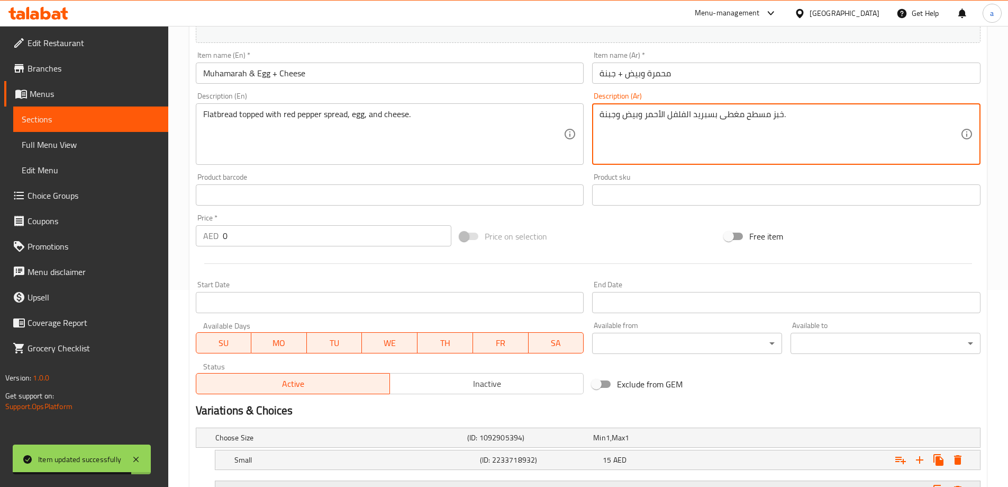
scroll to position [285, 0]
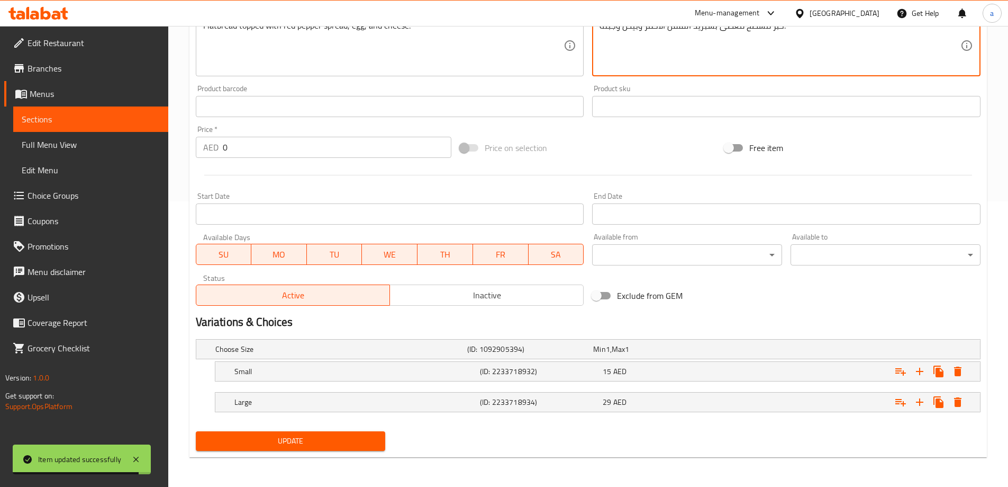
type textarea "خبز مسطح مغطى بسبريد الفلفل الأحمر وبيض وجبنة."
click at [342, 442] on span "Update" at bounding box center [290, 440] width 173 height 13
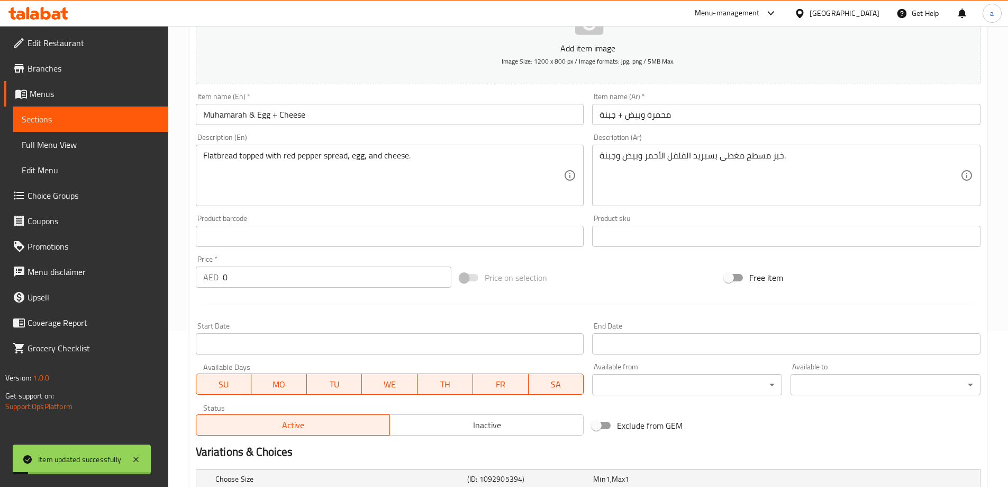
scroll to position [21, 0]
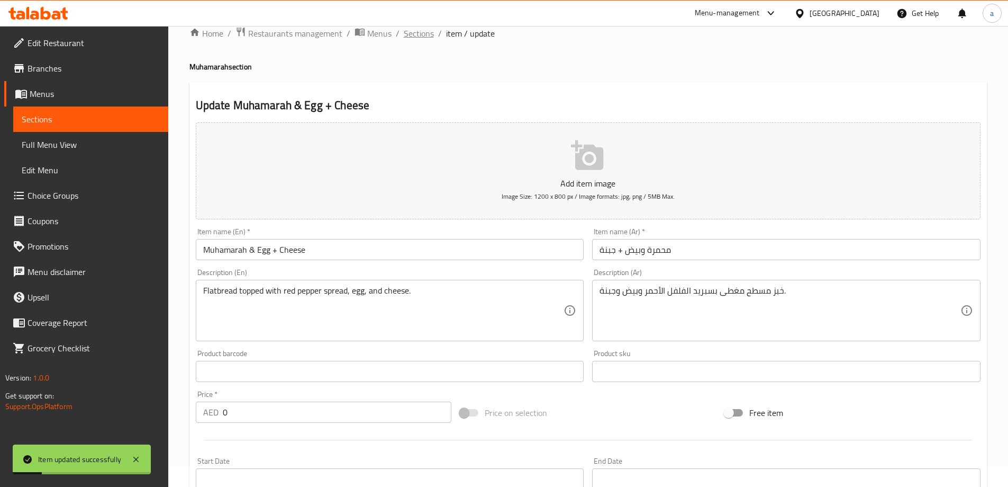
click at [430, 35] on span "Sections" at bounding box center [419, 33] width 30 height 13
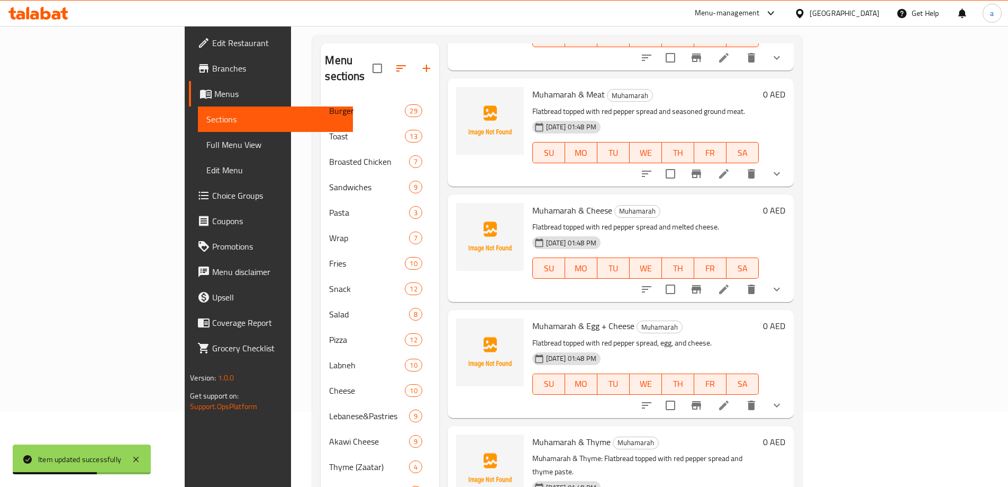
scroll to position [127, 0]
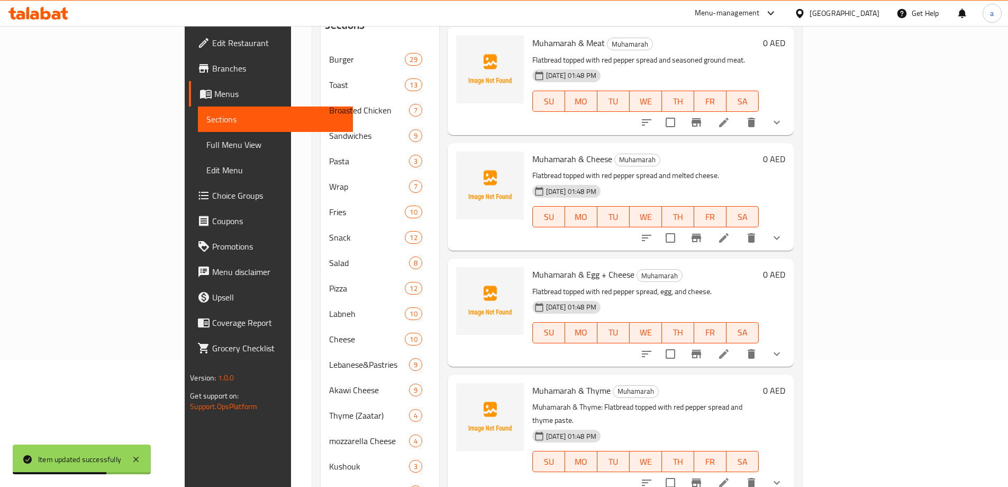
click at [739, 473] on li at bounding box center [724, 482] width 30 height 19
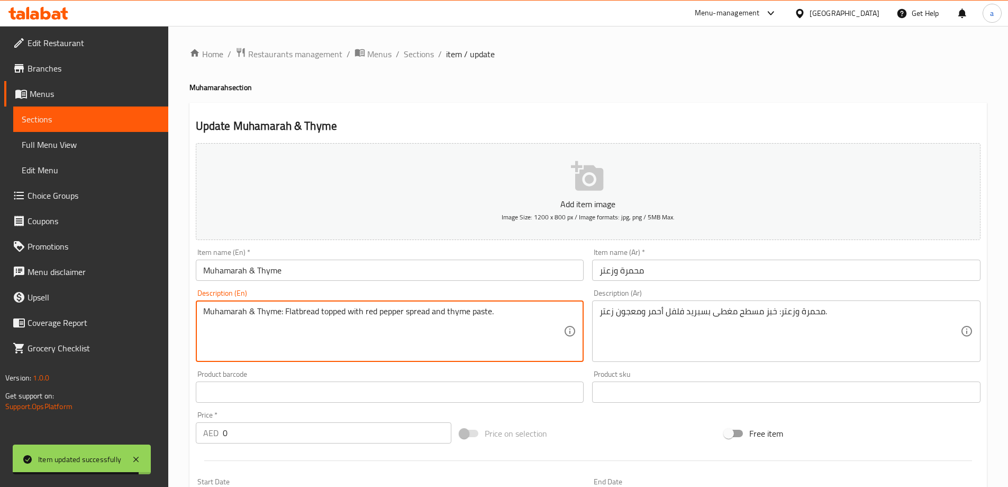
drag, startPoint x: 285, startPoint y: 312, endPoint x: 82, endPoint y: 316, distance: 203.3
type textarea "Flatbread topped with red pepper spread and thyme paste."
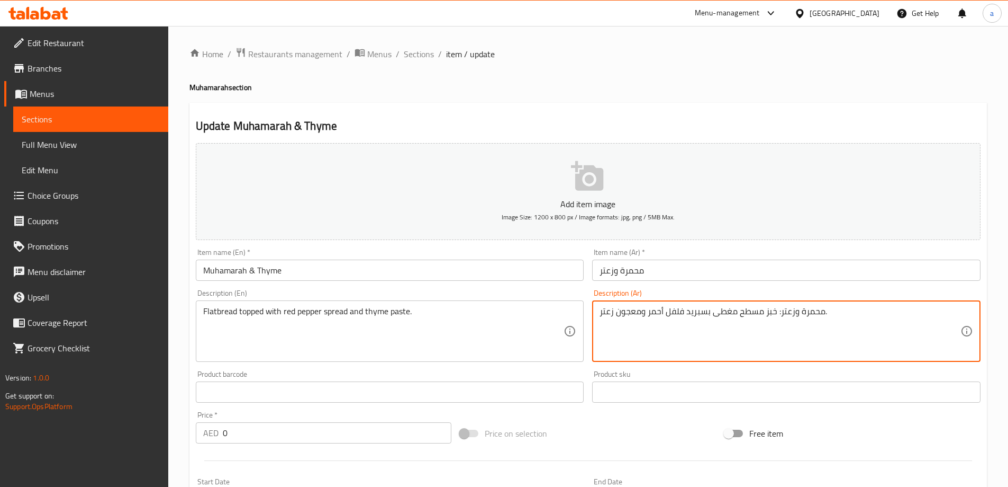
drag, startPoint x: 776, startPoint y: 314, endPoint x: 825, endPoint y: 321, distance: 49.6
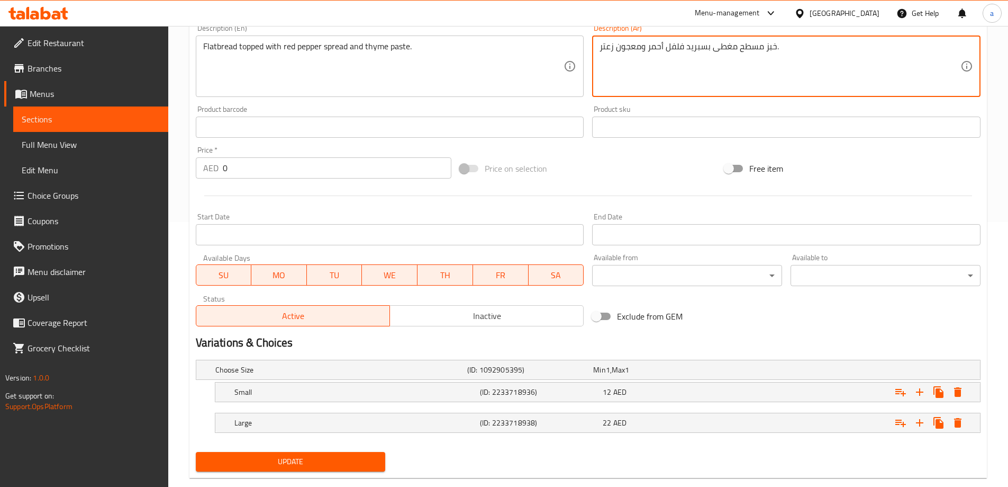
type textarea "خبز مسطح مغطى بسبريد فلفل أحمر ومعجون زعتر."
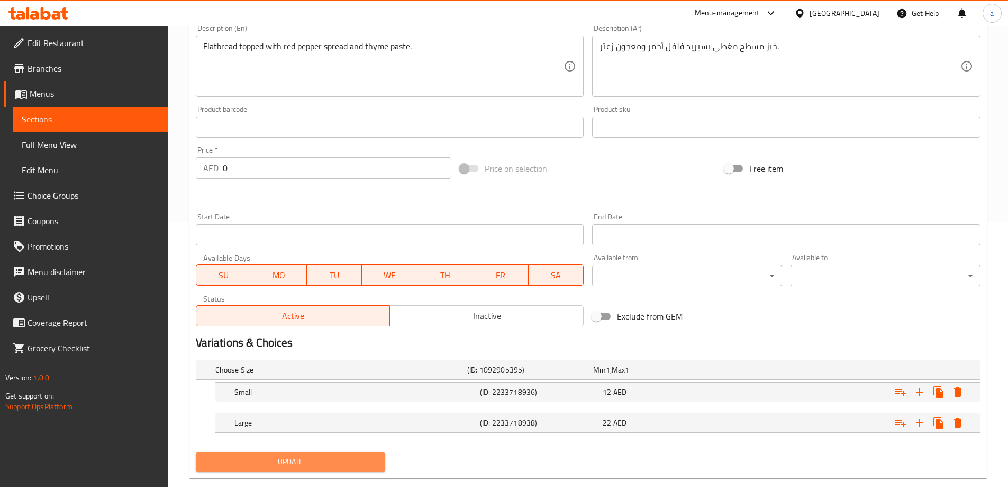
drag, startPoint x: 348, startPoint y: 458, endPoint x: 360, endPoint y: 440, distance: 21.9
click at [348, 459] on span "Update" at bounding box center [290, 461] width 173 height 13
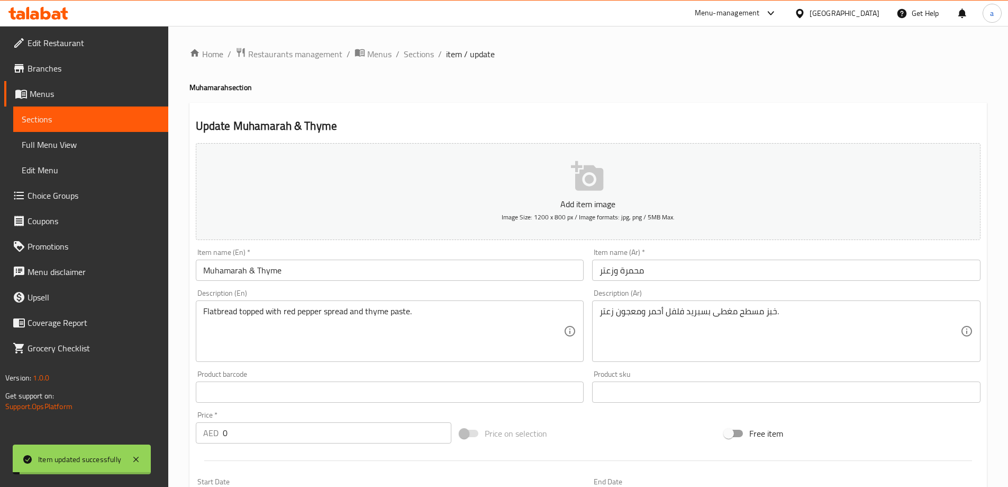
click at [416, 52] on span "Sections" at bounding box center [419, 54] width 30 height 13
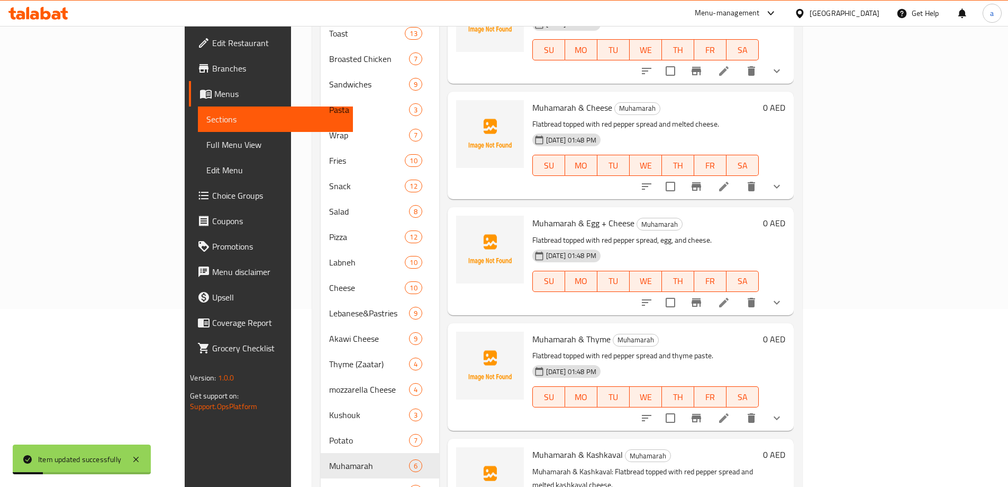
scroll to position [212, 0]
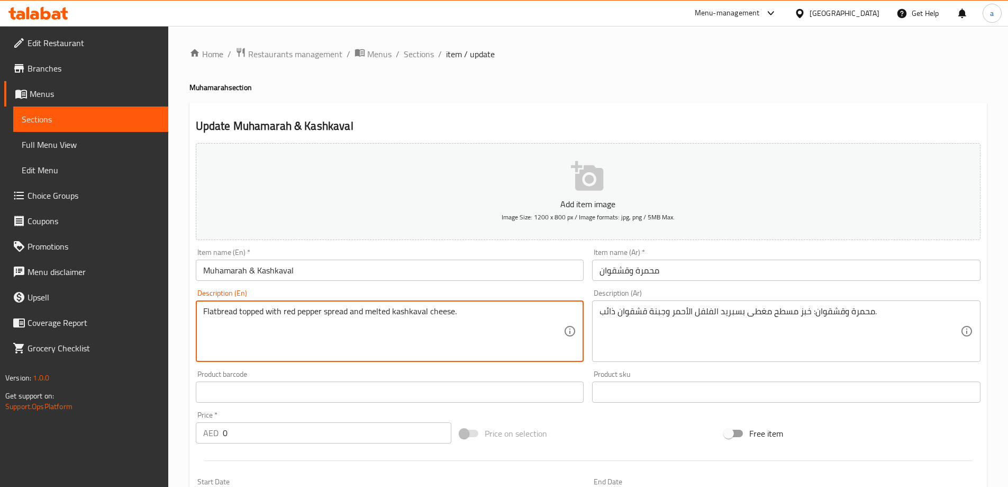
type textarea "Flatbread topped with red pepper spread and melted kashkaval cheese."
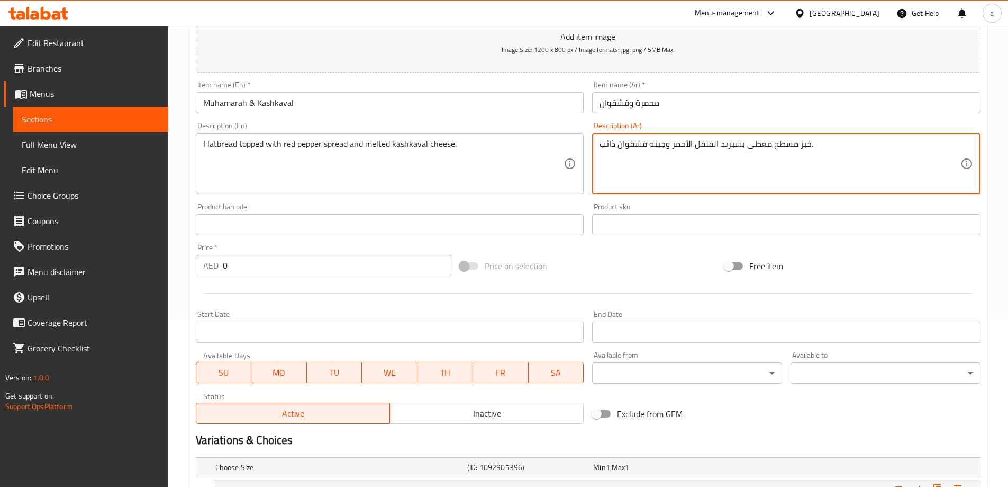
scroll to position [285, 0]
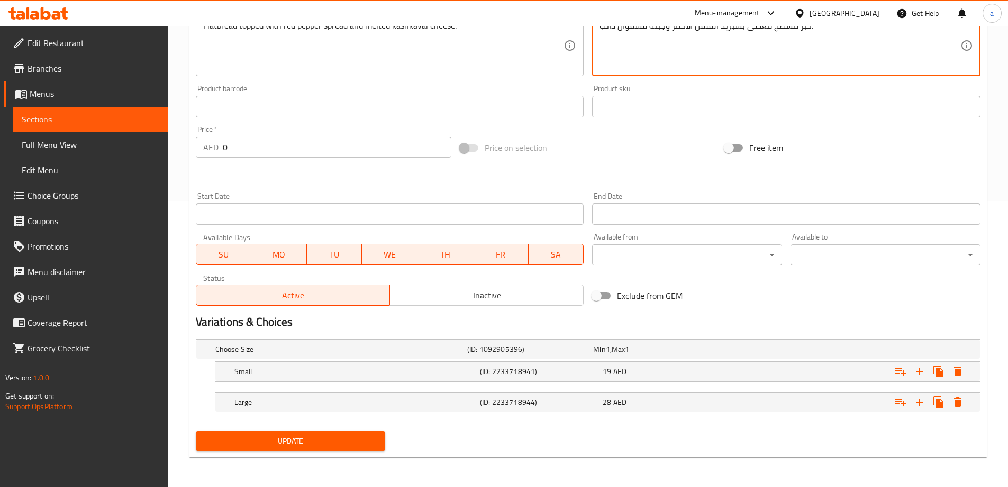
type textarea "خبز مسطح مغطى بسبريد الفلفل الأحمر وجبنة قشقوان ذائب."
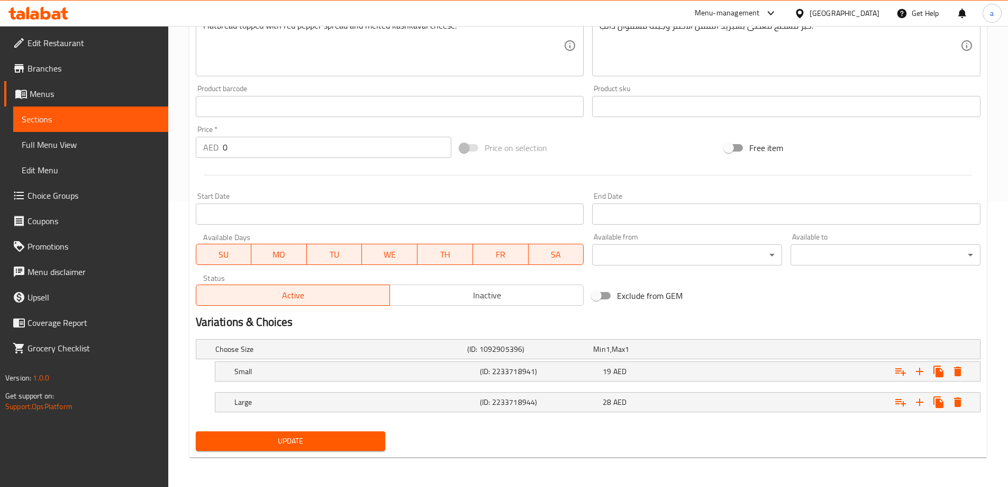
click at [283, 451] on div "Update" at bounding box center [291, 441] width 199 height 28
click at [285, 448] on button "Update" at bounding box center [291, 441] width 190 height 20
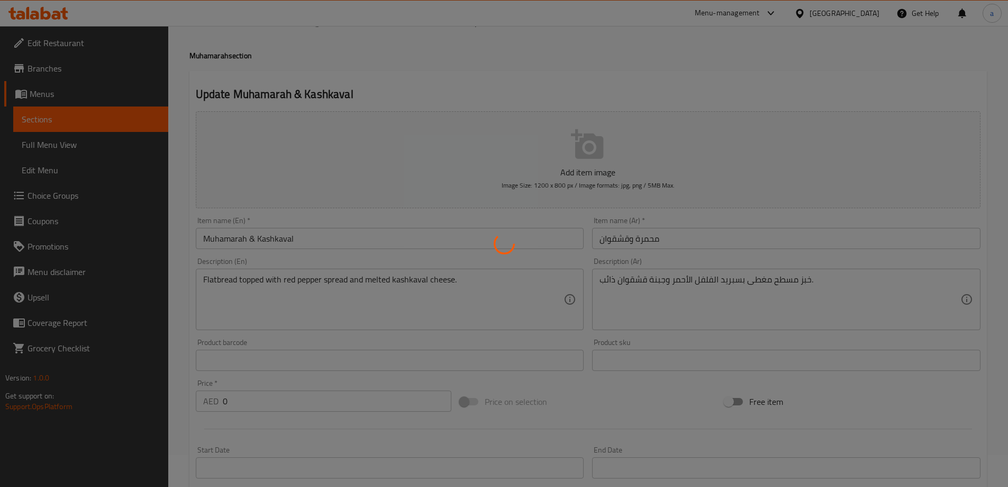
scroll to position [0, 0]
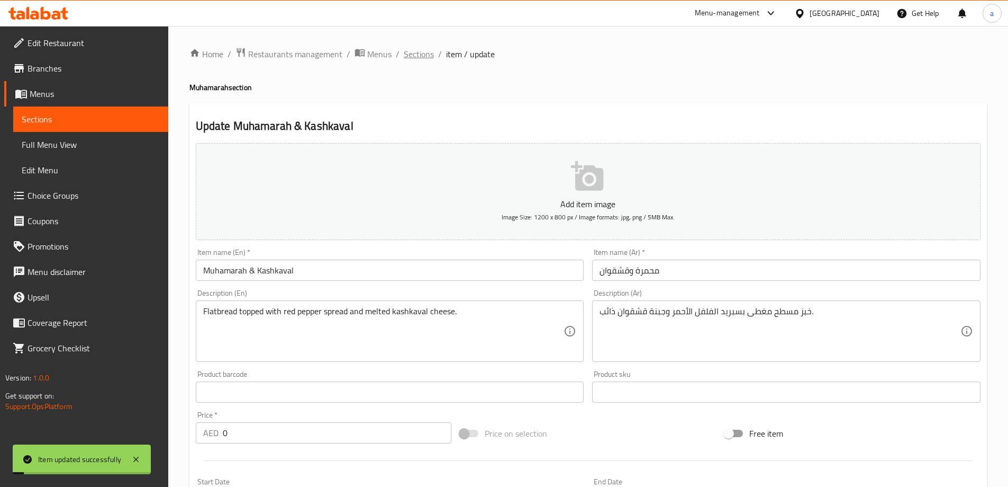
click at [427, 55] on span "Sections" at bounding box center [419, 54] width 30 height 13
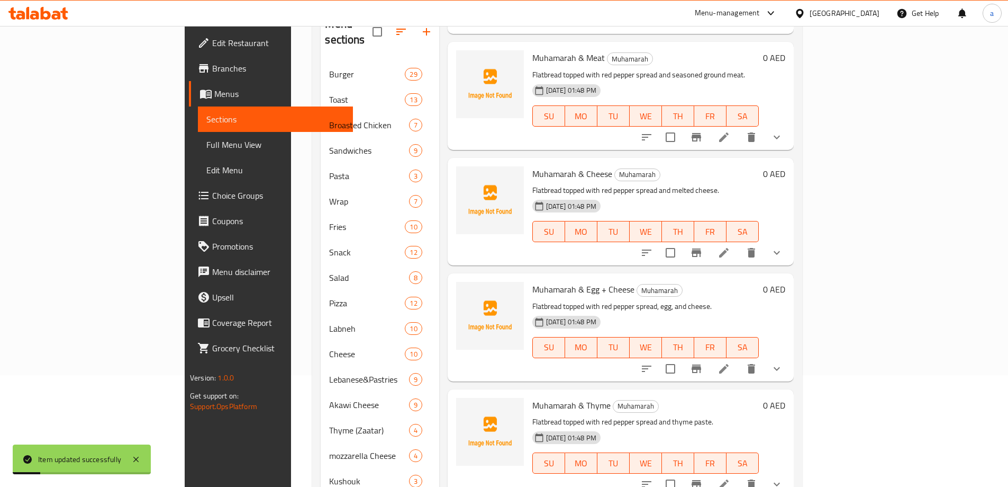
scroll to position [238, 0]
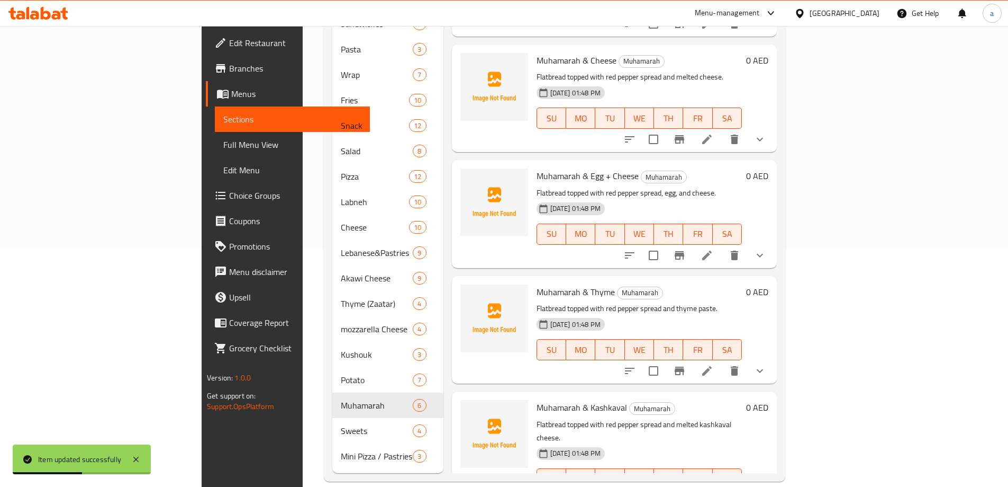
click at [680, 198] on div "14-08-2025 01:48 PM SU MO TU WE TH FR SA" at bounding box center [640, 226] width 214 height 57
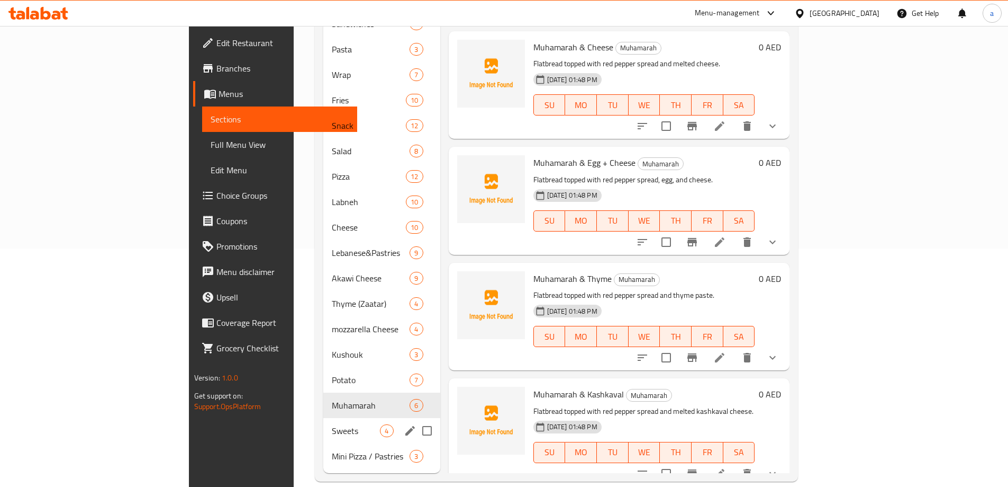
click at [323, 422] on div "Sweets 4" at bounding box center [381, 430] width 116 height 25
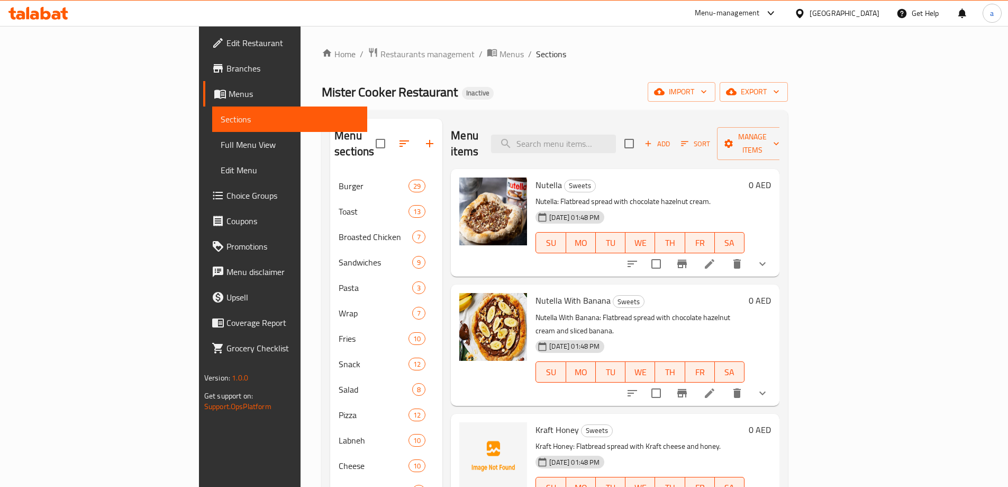
click at [715, 259] on icon at bounding box center [710, 264] width 10 height 10
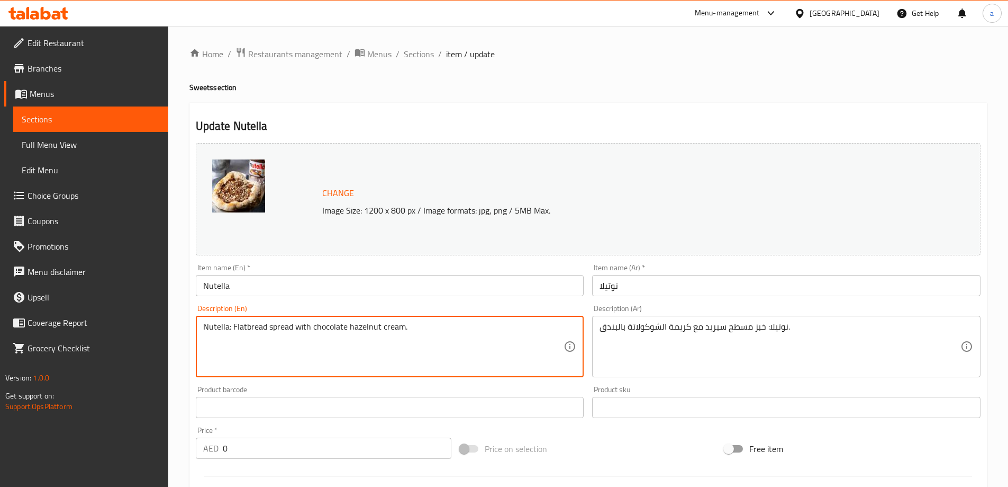
drag, startPoint x: 232, startPoint y: 329, endPoint x: 139, endPoint y: 318, distance: 94.3
type textarea "Flatbread spread with chocolate hazelnut cream."
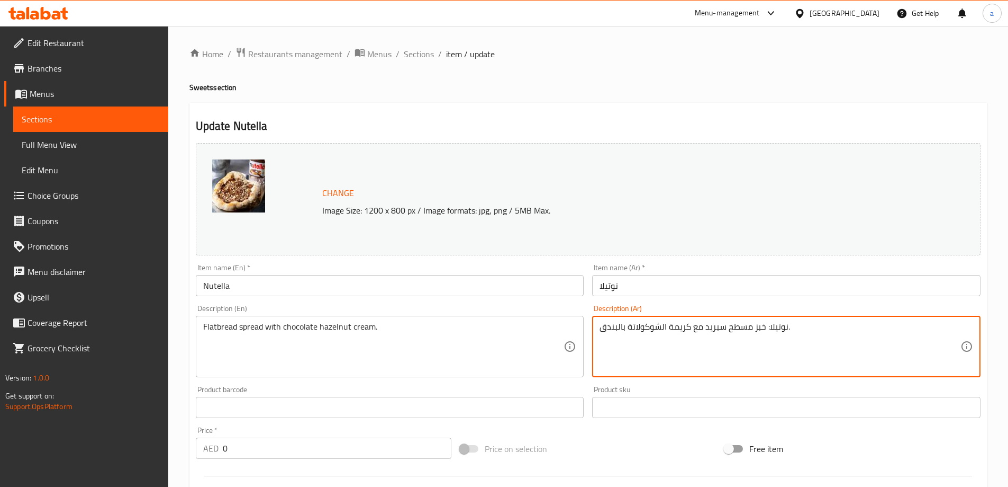
drag, startPoint x: 765, startPoint y: 330, endPoint x: 788, endPoint y: 335, distance: 23.4
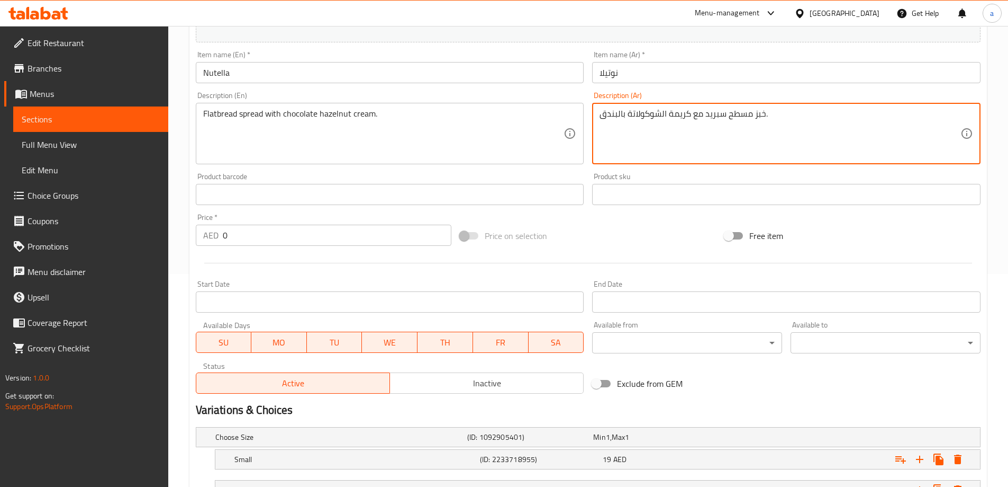
scroll to position [265, 0]
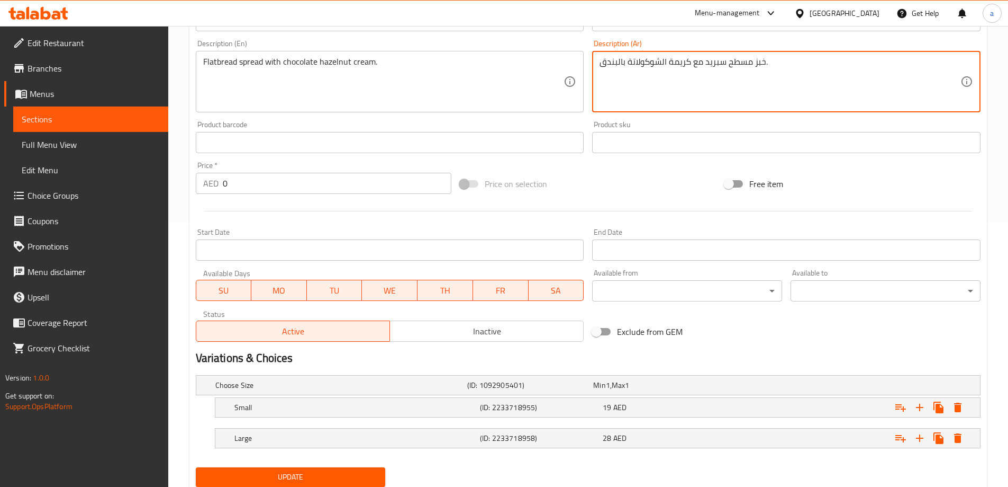
type textarea "خبز مسطح سبريد مع كريمة الشوكولاتة بالبندق."
click at [363, 472] on span "Update" at bounding box center [290, 476] width 173 height 13
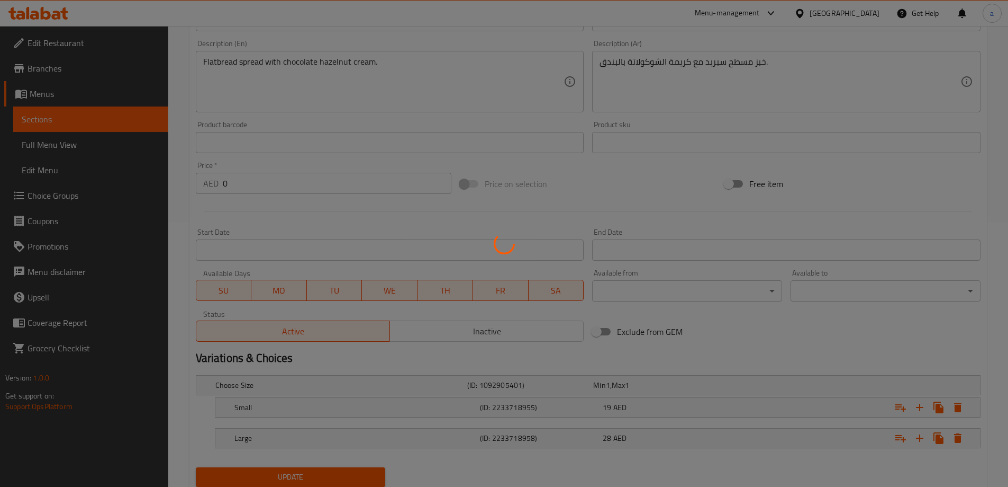
scroll to position [0, 0]
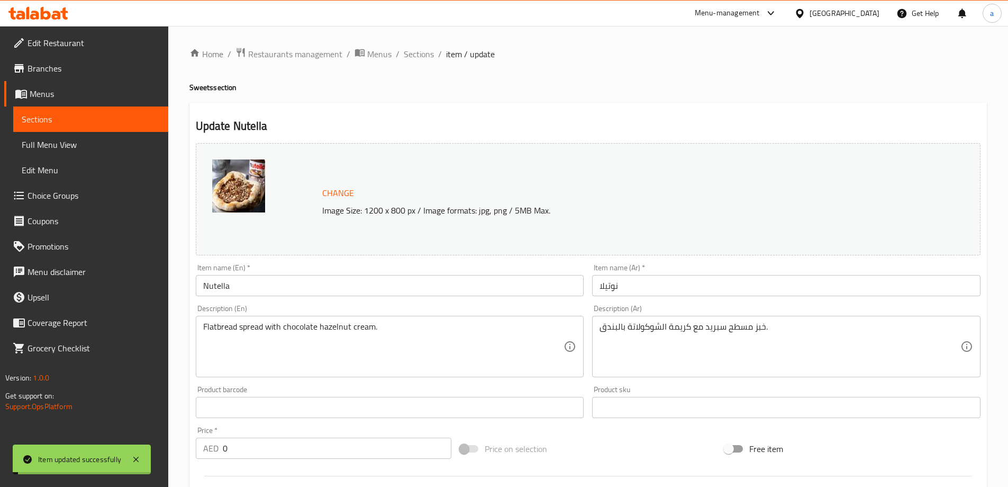
click at [421, 58] on span "Sections" at bounding box center [419, 54] width 30 height 13
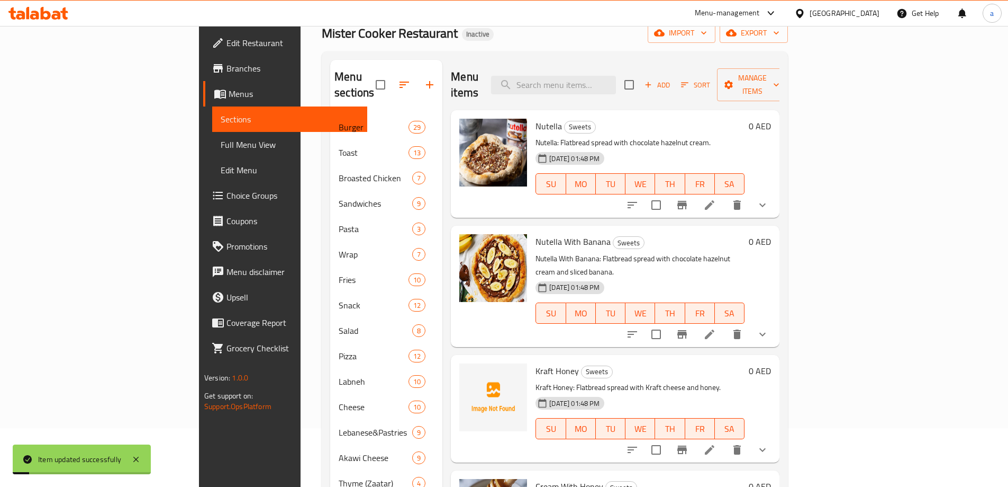
scroll to position [106, 0]
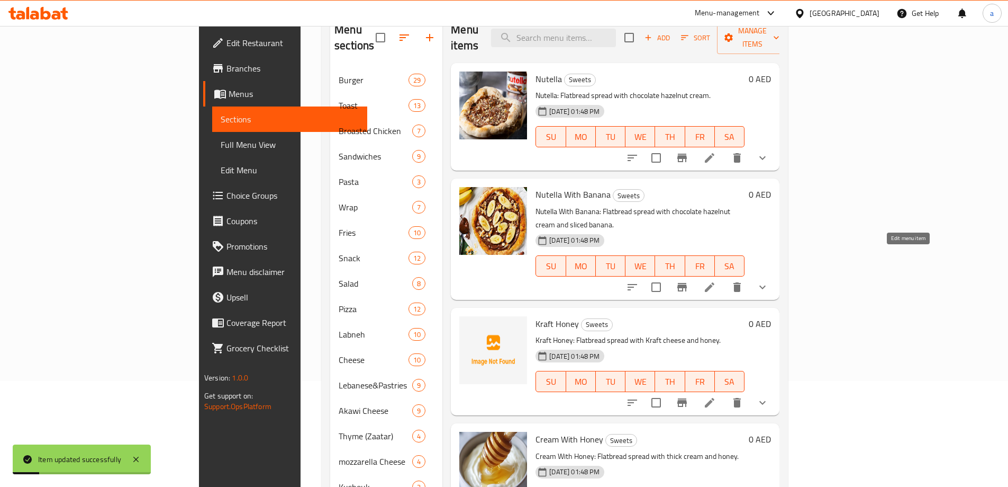
click at [716, 281] on icon at bounding box center [710, 287] width 13 height 13
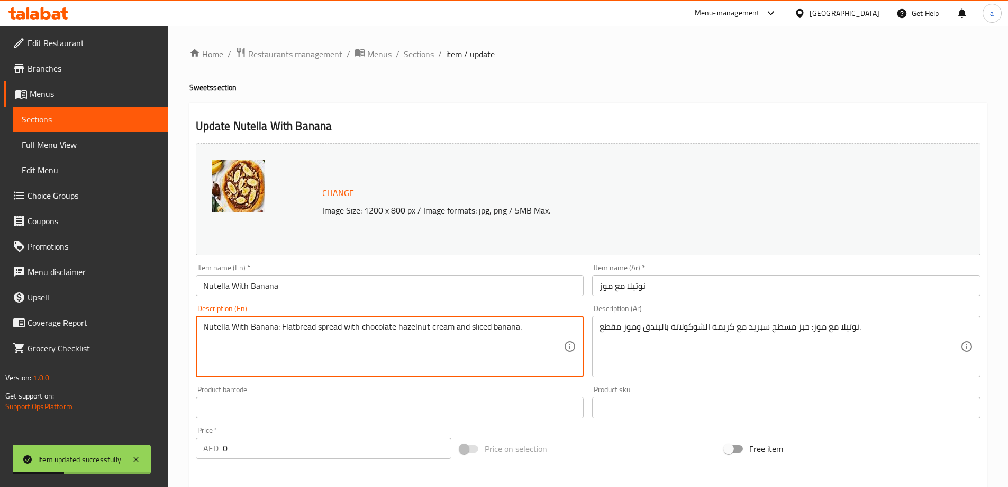
drag, startPoint x: 282, startPoint y: 326, endPoint x: 0, endPoint y: 323, distance: 281.6
type textarea "Flatbread spread with chocolate hazelnut cream and sliced banana."
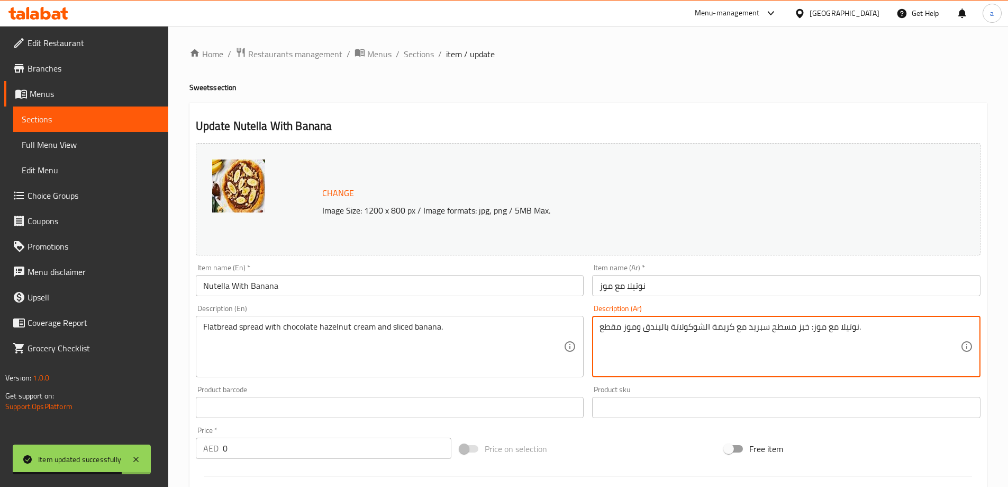
drag, startPoint x: 808, startPoint y: 330, endPoint x: 857, endPoint y: 337, distance: 49.8
click at [857, 337] on textarea "نوتيلا مع موز: خبز مسطح سبريد مع كريمة الشوكولاتة بالبندق وموز مقطع." at bounding box center [780, 346] width 361 height 50
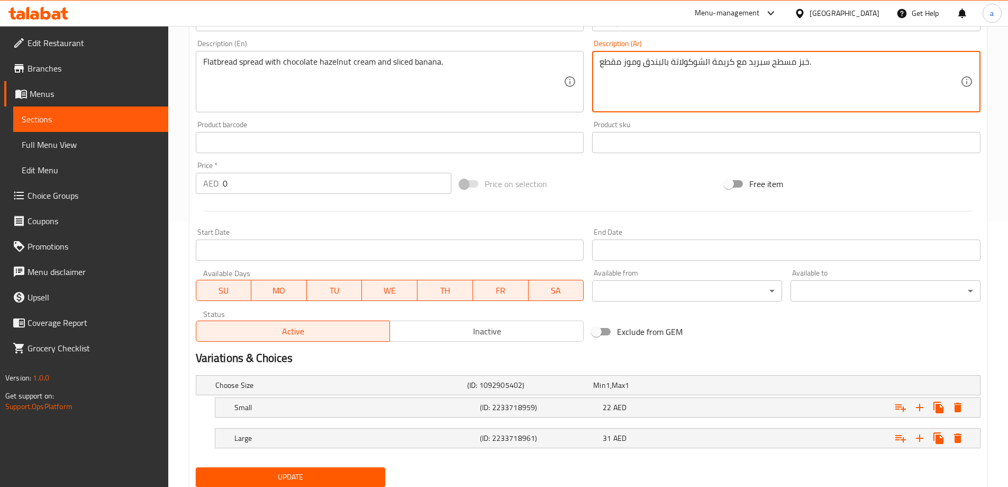
type textarea "خبز مسطح سبريد مع كريمة الشوكولاتة بالبندق وموز مقطع."
click at [300, 483] on span "Update" at bounding box center [290, 476] width 173 height 13
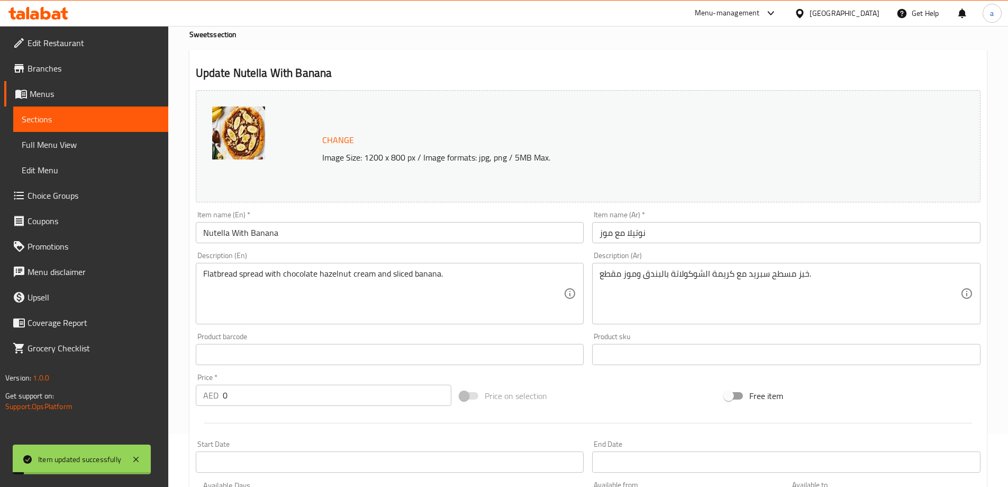
scroll to position [0, 0]
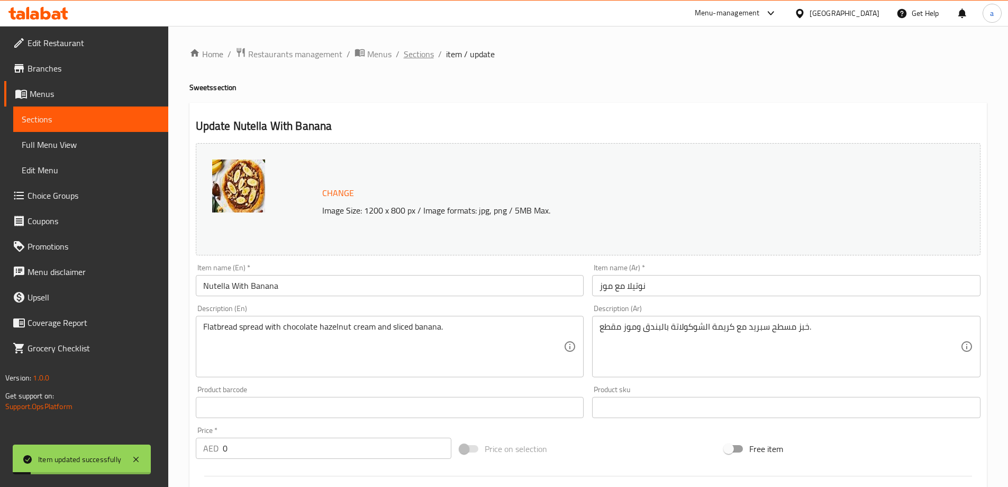
click at [417, 57] on span "Sections" at bounding box center [419, 54] width 30 height 13
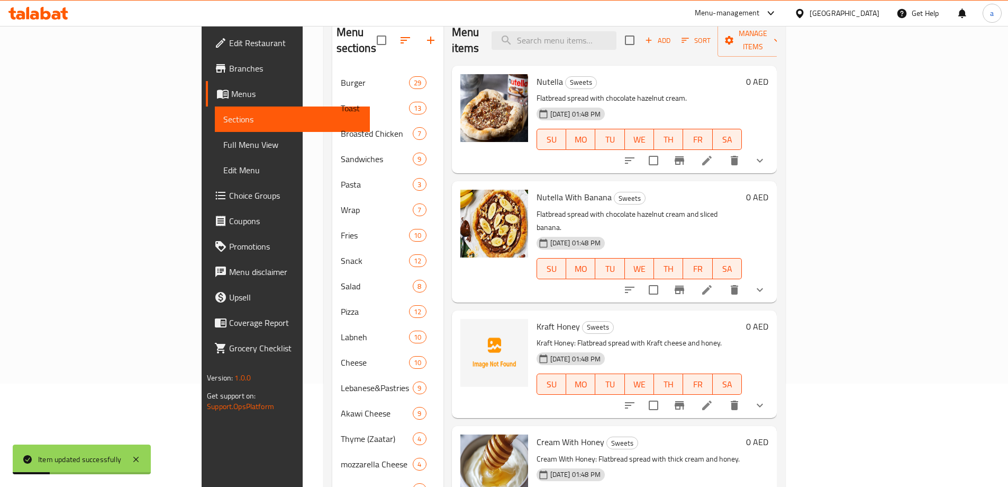
scroll to position [159, 0]
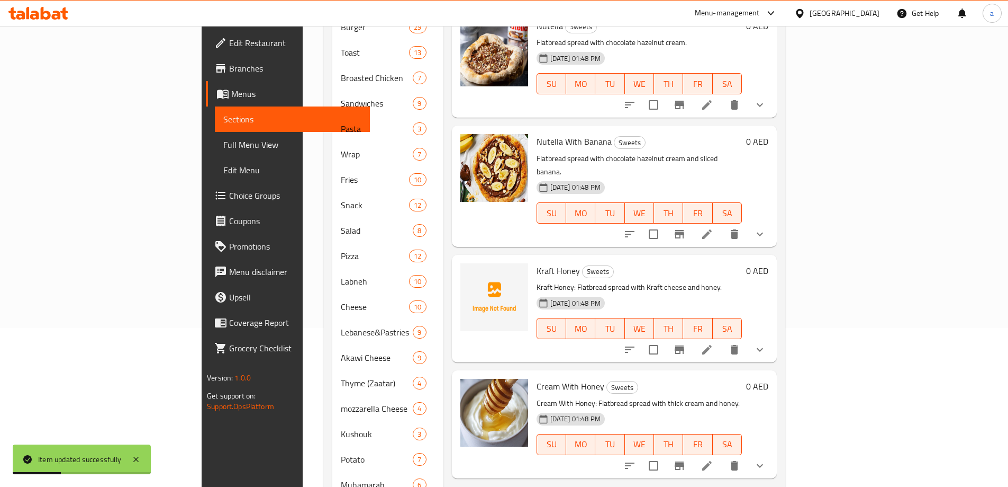
click at [714, 343] on icon at bounding box center [707, 349] width 13 height 13
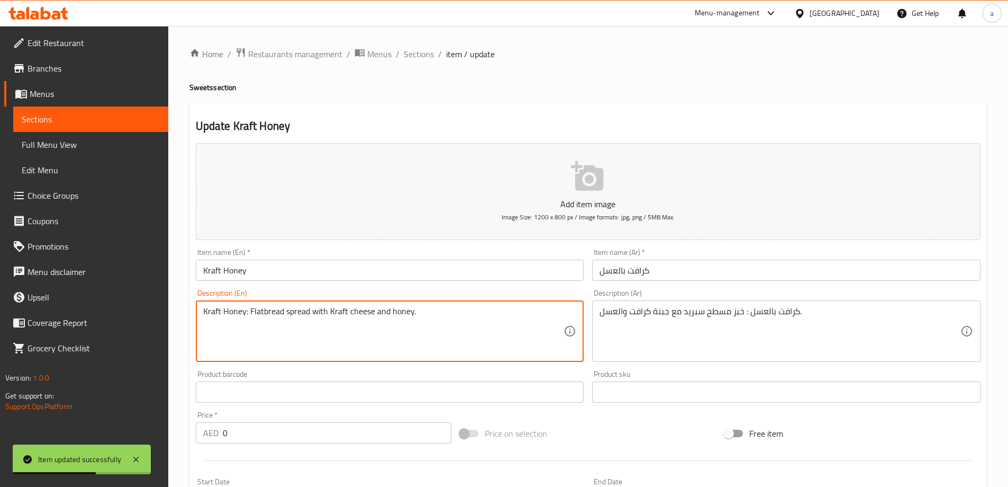
drag, startPoint x: 250, startPoint y: 313, endPoint x: 0, endPoint y: 307, distance: 250.5
type textarea "Flatbread spread with Kraft cheese and honey."
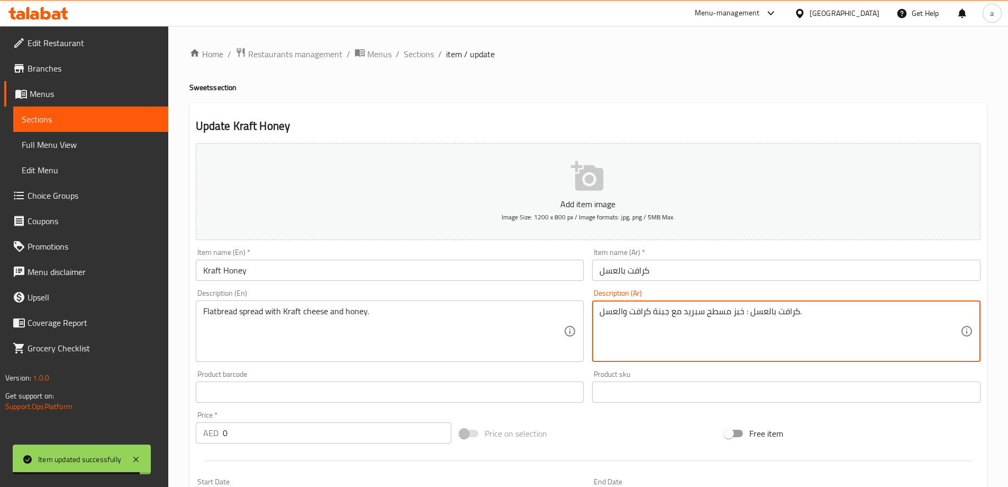
drag, startPoint x: 743, startPoint y: 316, endPoint x: 797, endPoint y: 329, distance: 55.6
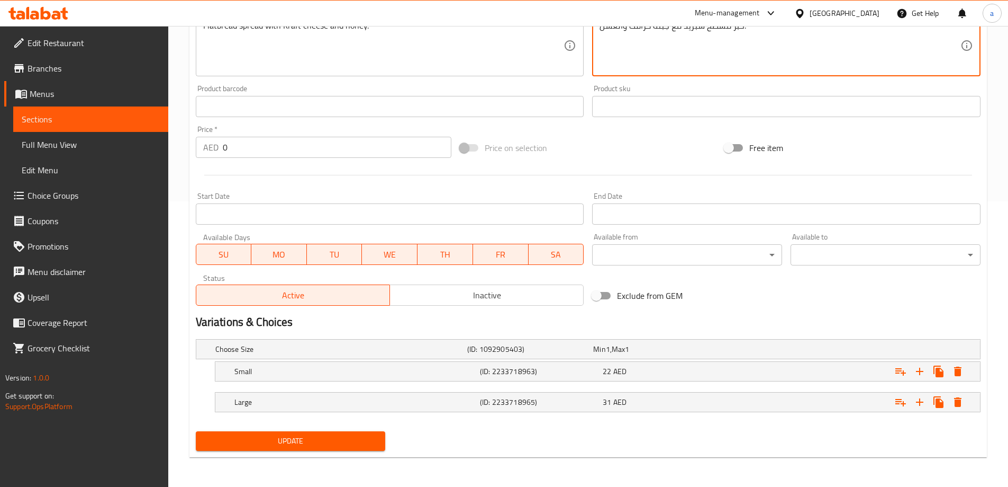
type textarea "خبز مسطح سبريد مع جبنة كرافت والعسل."
click at [293, 449] on button "Update" at bounding box center [291, 441] width 190 height 20
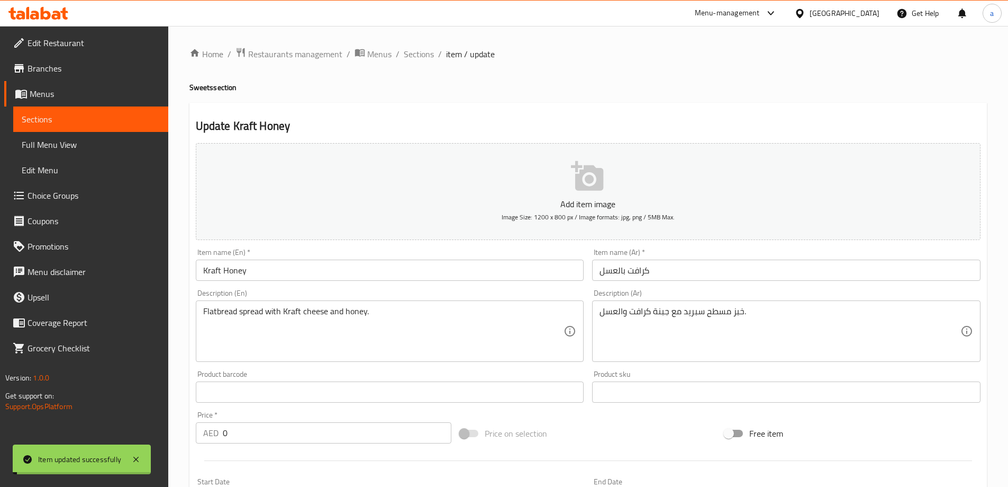
click at [415, 56] on span "Sections" at bounding box center [419, 54] width 30 height 13
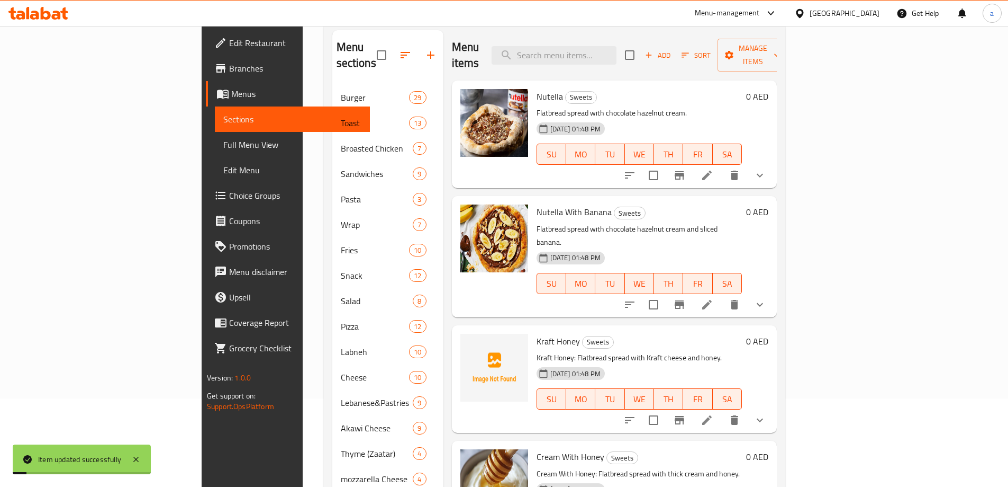
scroll to position [238, 0]
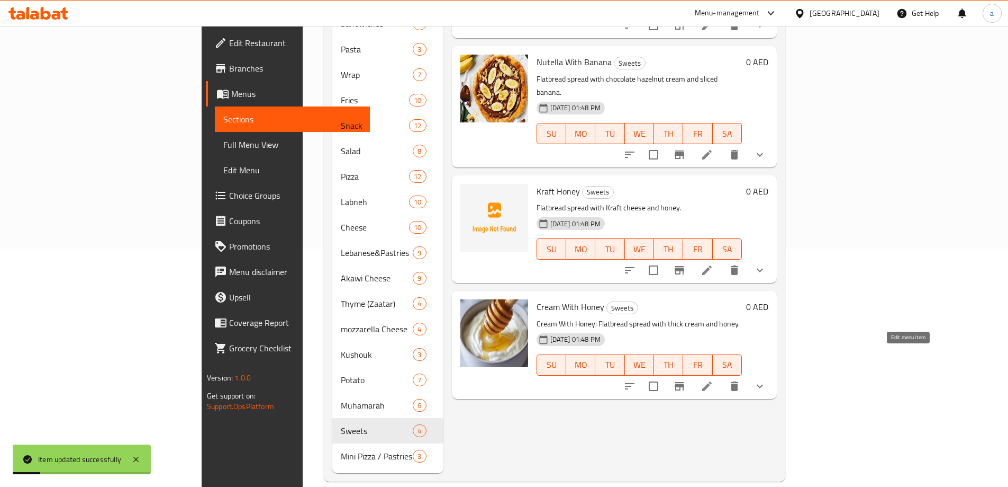
click at [714, 380] on icon at bounding box center [707, 386] width 13 height 13
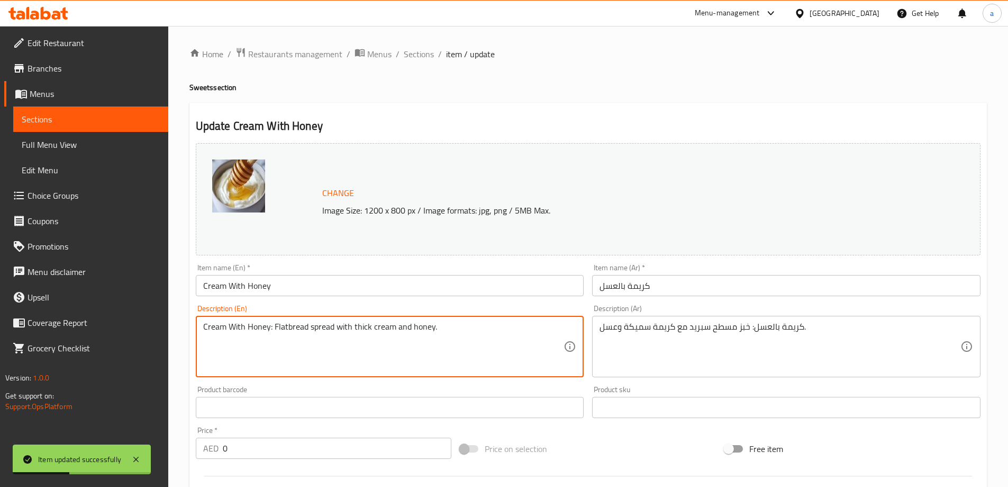
drag, startPoint x: 273, startPoint y: 327, endPoint x: 0, endPoint y: 294, distance: 275.1
type textarea "Flatbread spread with thick cream and honey."
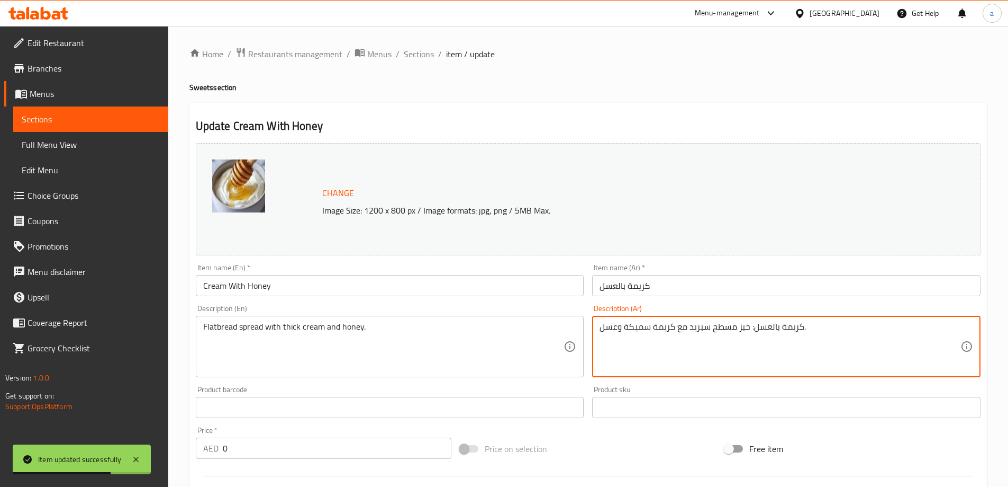
drag, startPoint x: 748, startPoint y: 330, endPoint x: 802, endPoint y: 345, distance: 55.6
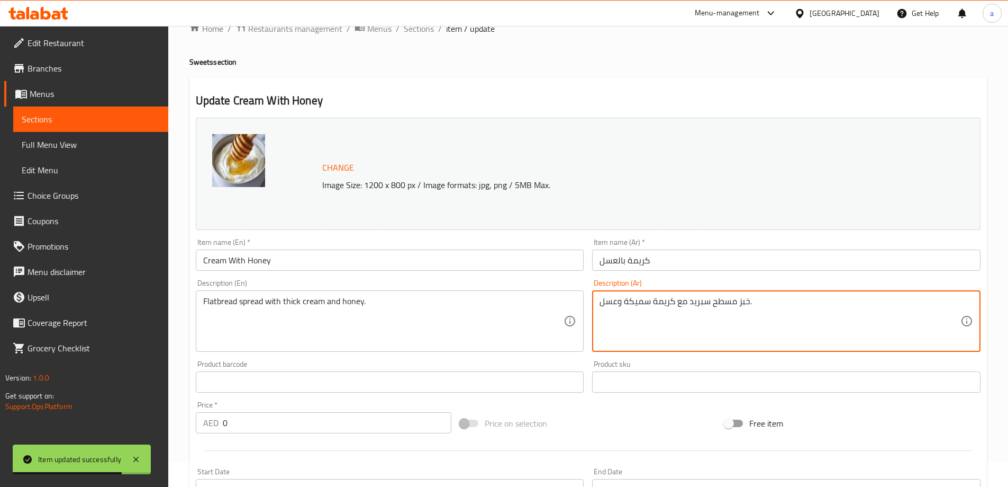
scroll to position [301, 0]
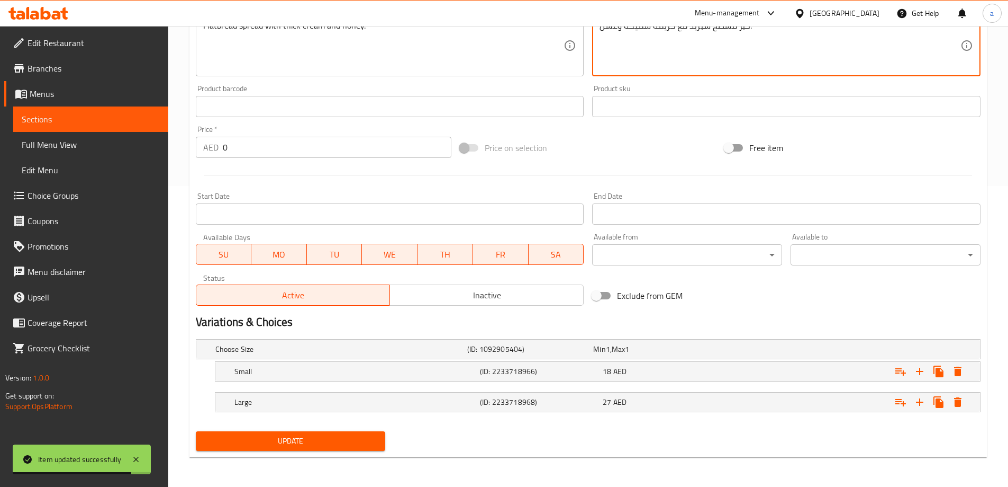
type textarea "خبز مسطح سبريد مع كريمة سميكة وعسل."
click at [250, 444] on span "Update" at bounding box center [290, 440] width 173 height 13
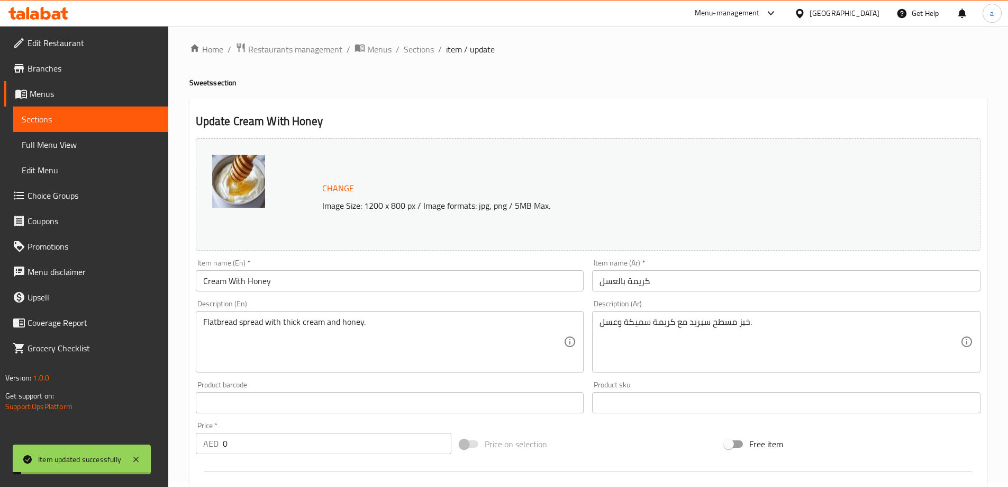
scroll to position [0, 0]
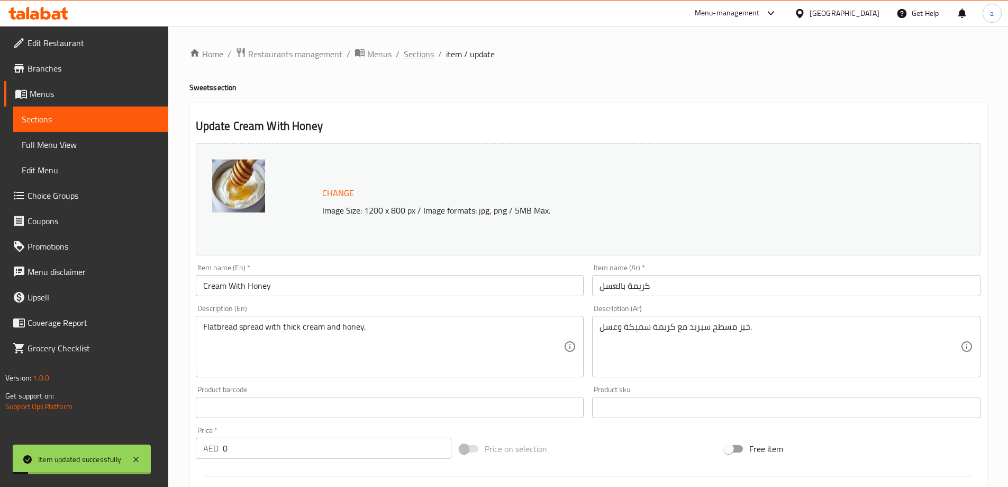
click at [412, 56] on span "Sections" at bounding box center [419, 54] width 30 height 13
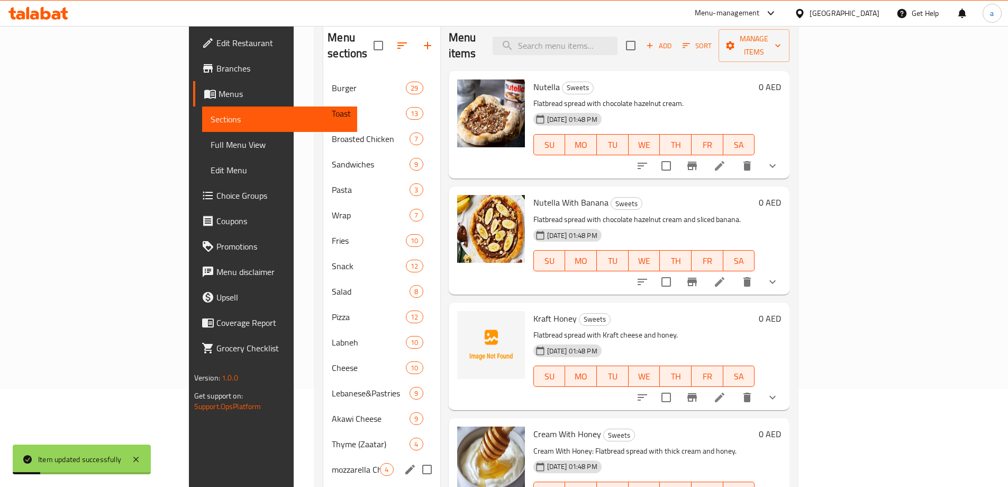
scroll to position [238, 0]
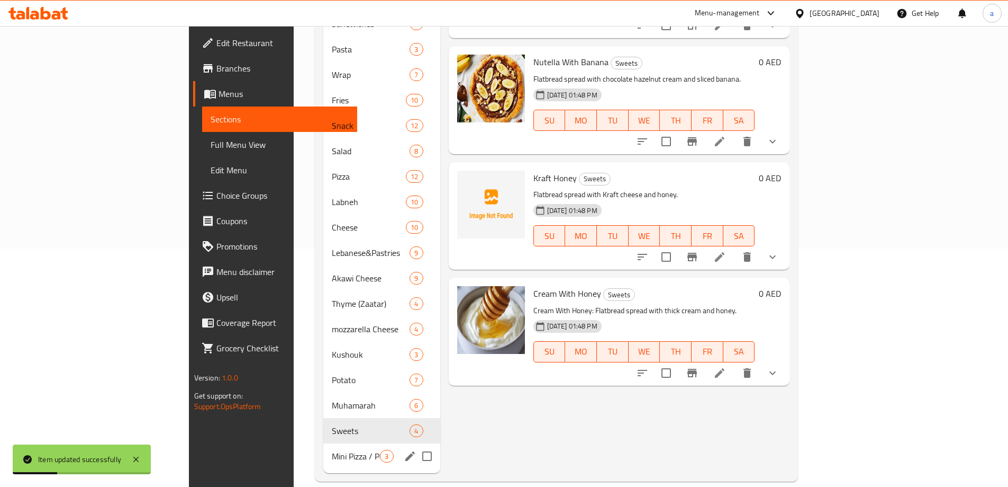
click at [323, 447] on div "Mini Pizza / Pastries 3" at bounding box center [381, 455] width 116 height 25
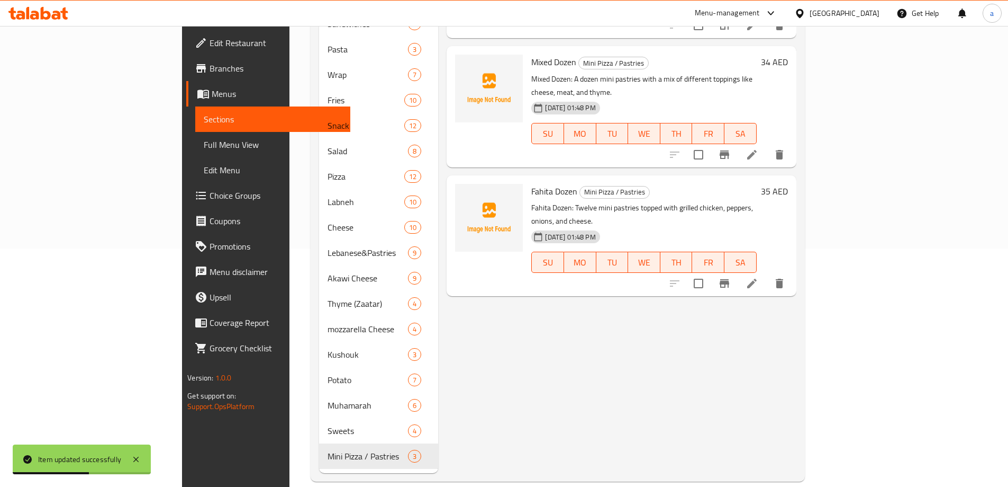
click at [793, 271] on div at bounding box center [727, 283] width 130 height 25
click at [767, 274] on li at bounding box center [752, 283] width 30 height 19
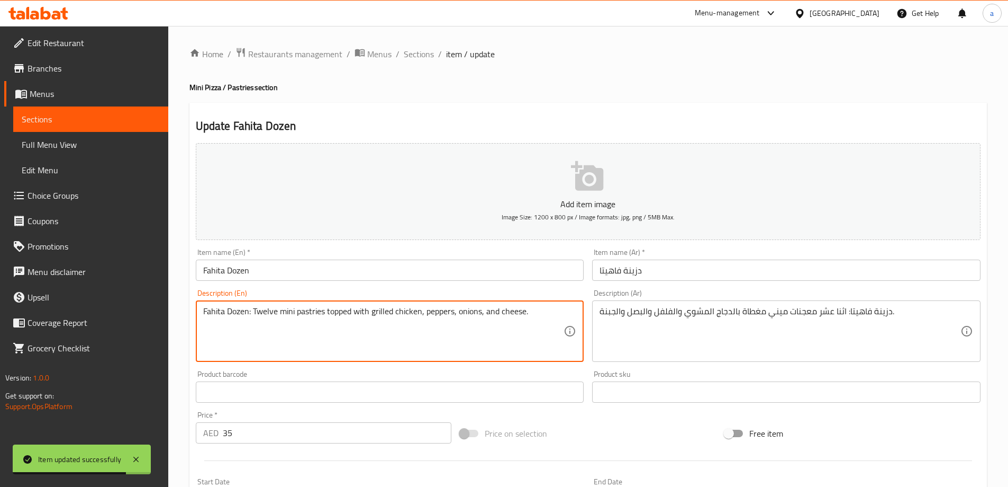
drag, startPoint x: 253, startPoint y: 312, endPoint x: 171, endPoint y: 330, distance: 83.9
type textarea "Twelve mini pastries topped with grilled chicken, peppers, onions, and cheese."
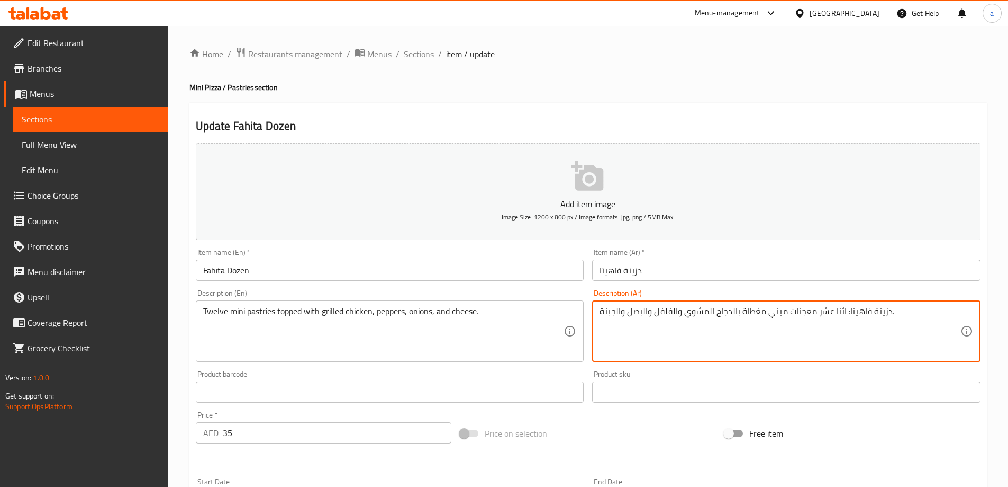
drag, startPoint x: 843, startPoint y: 313, endPoint x: 881, endPoint y: 325, distance: 40.2
click at [854, 323] on textarea "دزينة فاهيتا: اثنا عشر معجنات ميني مغطاة بالدجاج المشوي والفلفل والبصل والجبنة." at bounding box center [780, 331] width 361 height 50
drag, startPoint x: 844, startPoint y: 314, endPoint x: 888, endPoint y: 327, distance: 45.7
click at [888, 327] on textarea "دزينة فاهيتا: اثنا عشر معجنات ميني مغطاة بالدجاج المشوي والفلفل والبصل والجبنة." at bounding box center [780, 331] width 361 height 50
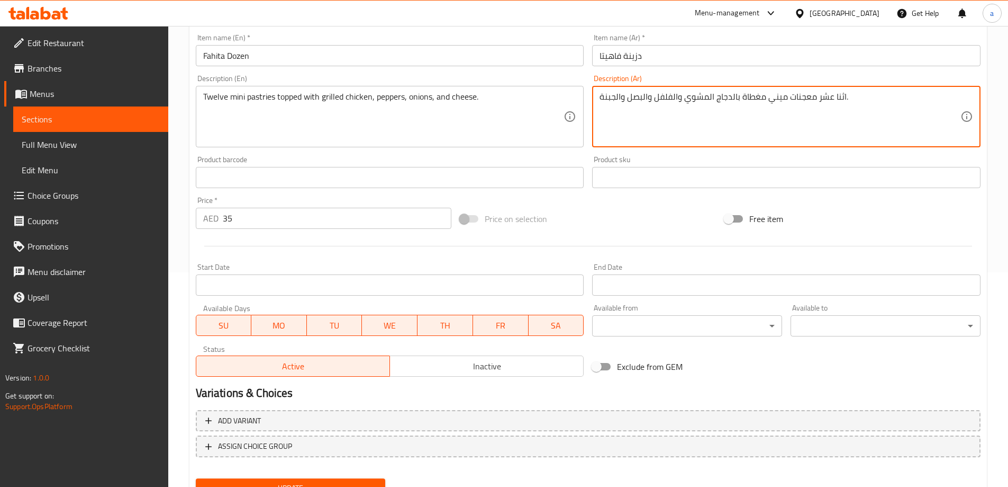
scroll to position [262, 0]
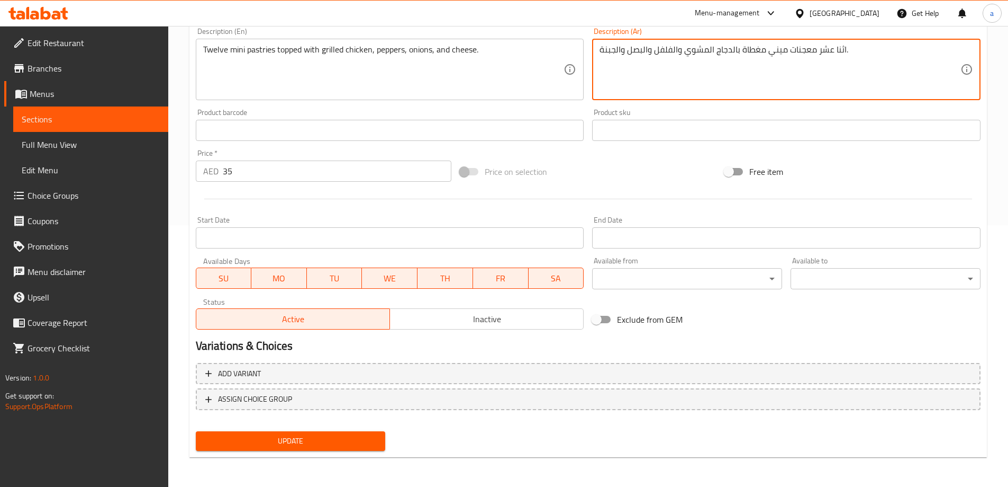
type textarea "اثنا عشر معجنات ميني مغطاة بالدجاج المشوي والفلفل والبصل والجبنة."
click at [334, 443] on span "Update" at bounding box center [290, 440] width 173 height 13
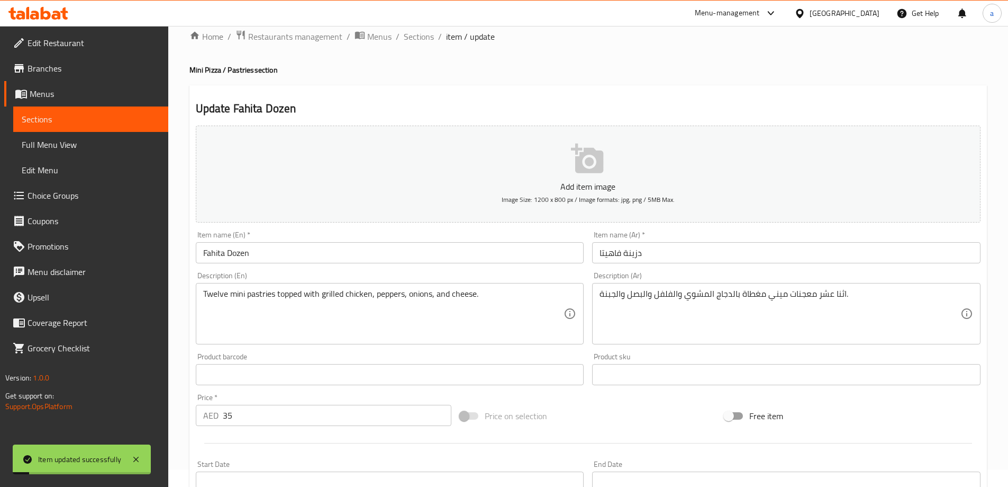
scroll to position [0, 0]
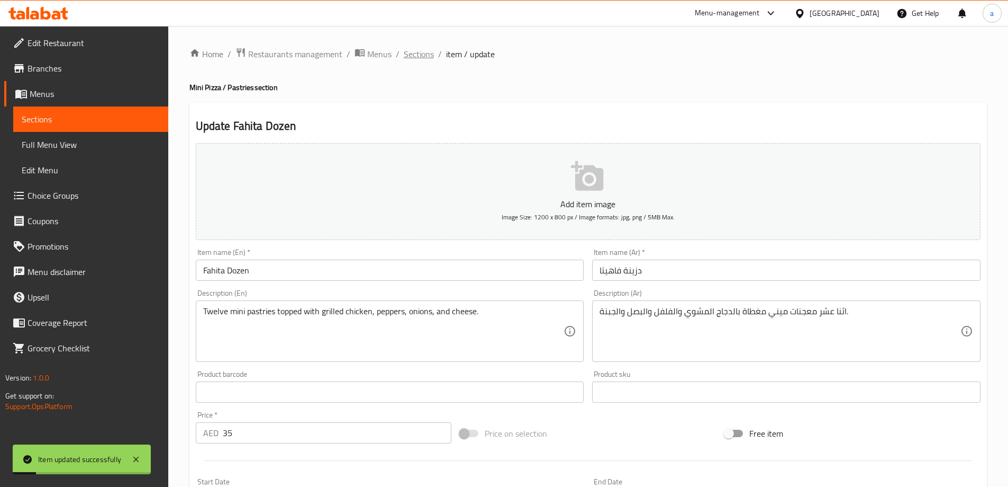
click at [409, 57] on span "Sections" at bounding box center [419, 54] width 30 height 13
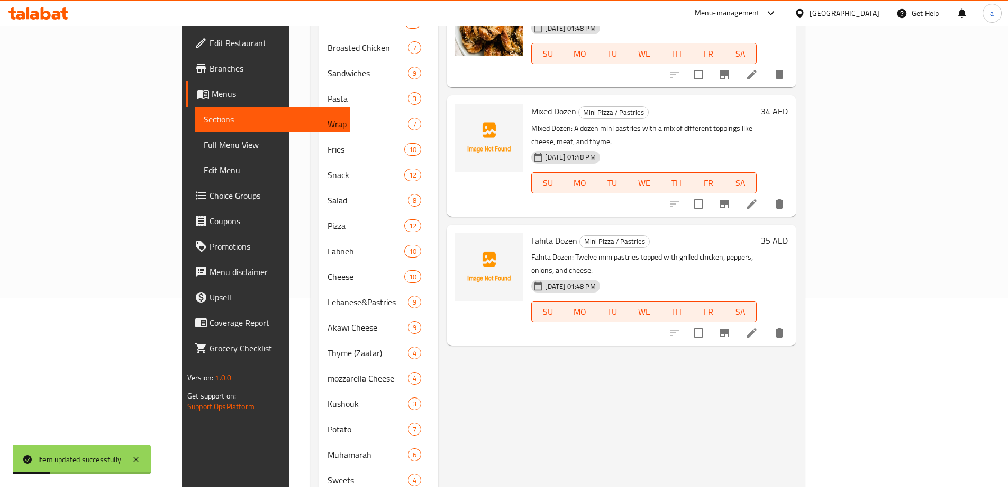
scroll to position [238, 0]
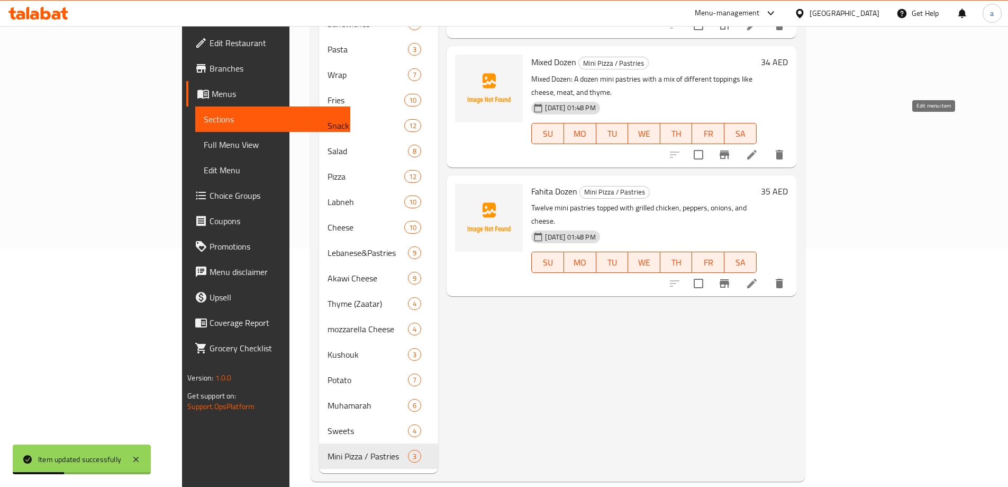
click at [759, 148] on icon at bounding box center [752, 154] width 13 height 13
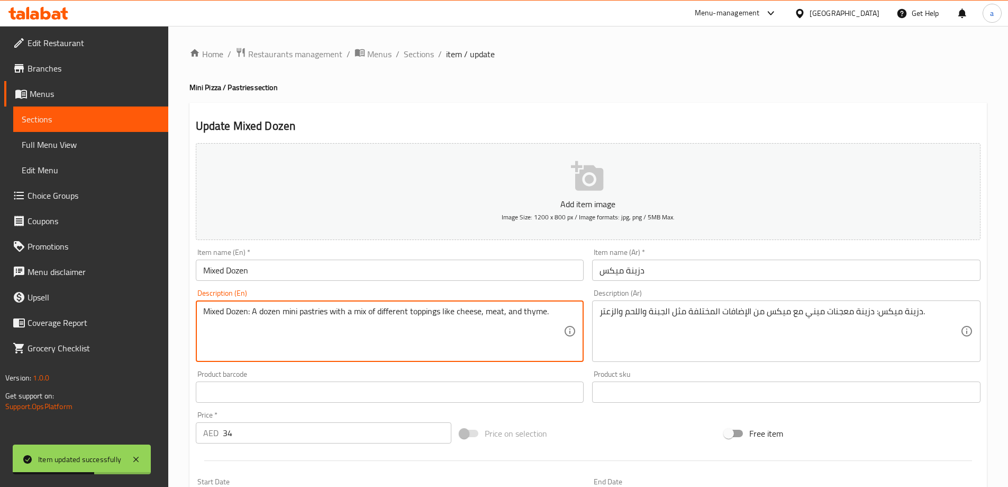
drag, startPoint x: 253, startPoint y: 311, endPoint x: 84, endPoint y: 319, distance: 168.5
type textarea "A dozen mini pastries with a mix of different toppings like cheese, meat, and t…"
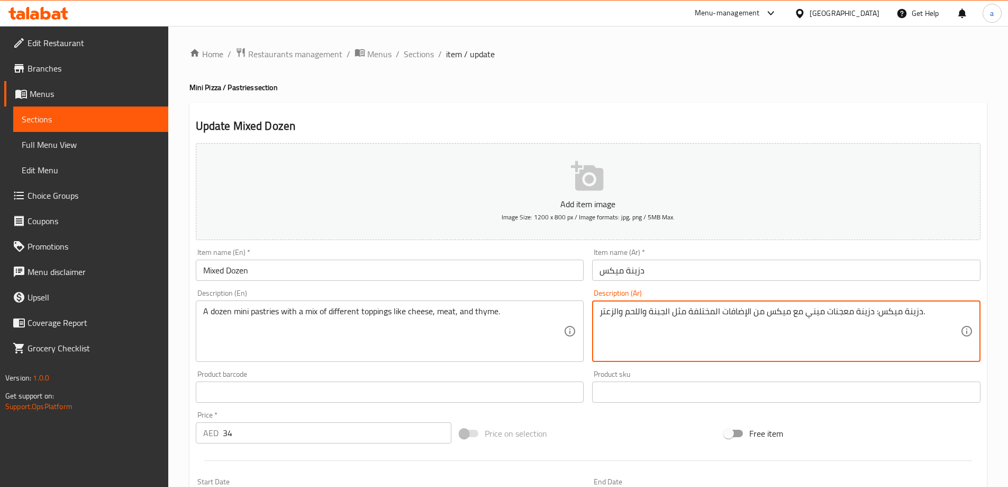
drag, startPoint x: 873, startPoint y: 314, endPoint x: 922, endPoint y: 322, distance: 50.0
click at [922, 322] on textarea "دزينة ميكس: دزينة معجنات ميني مع ميكس من الإضافات المختلفة مثل الجبنة واللحم وا…" at bounding box center [780, 331] width 361 height 50
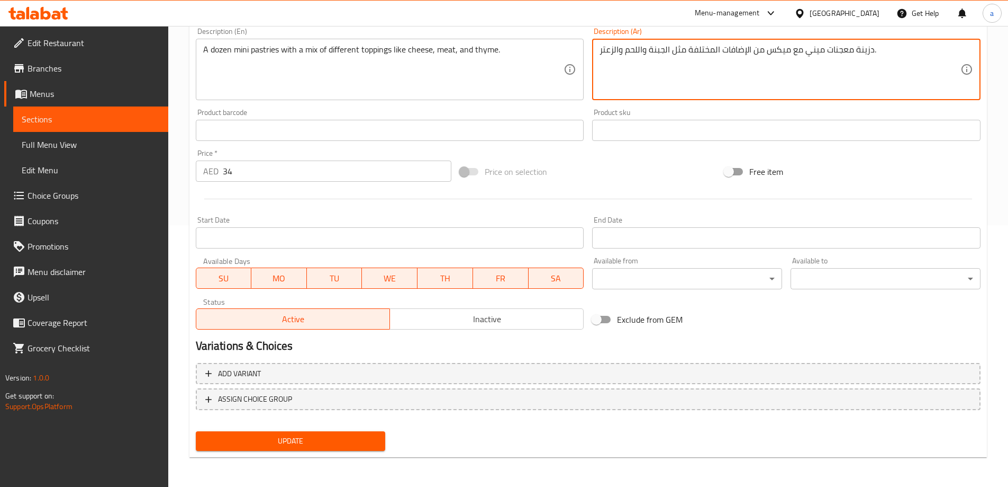
type textarea "دزينة معجنات ميني مع ميكس من الإضافات المختلفة مثل الجبنة واللحم والزعتر."
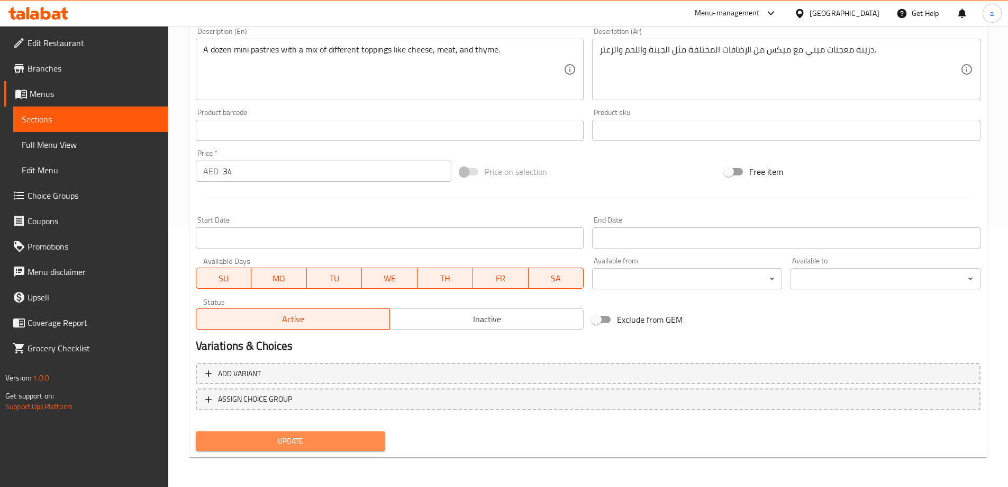
drag, startPoint x: 337, startPoint y: 443, endPoint x: 338, endPoint y: 433, distance: 10.2
click at [338, 440] on span "Update" at bounding box center [290, 440] width 173 height 13
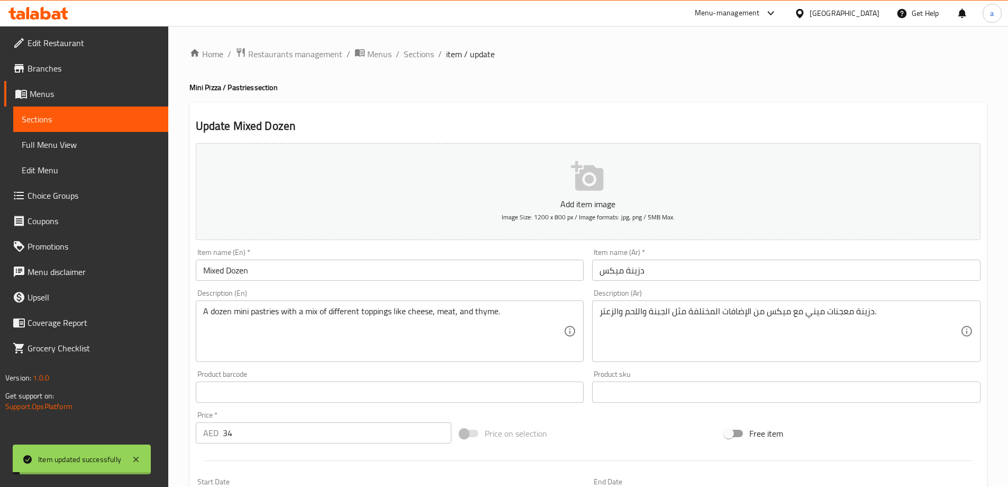
click at [419, 52] on span "Sections" at bounding box center [419, 54] width 30 height 13
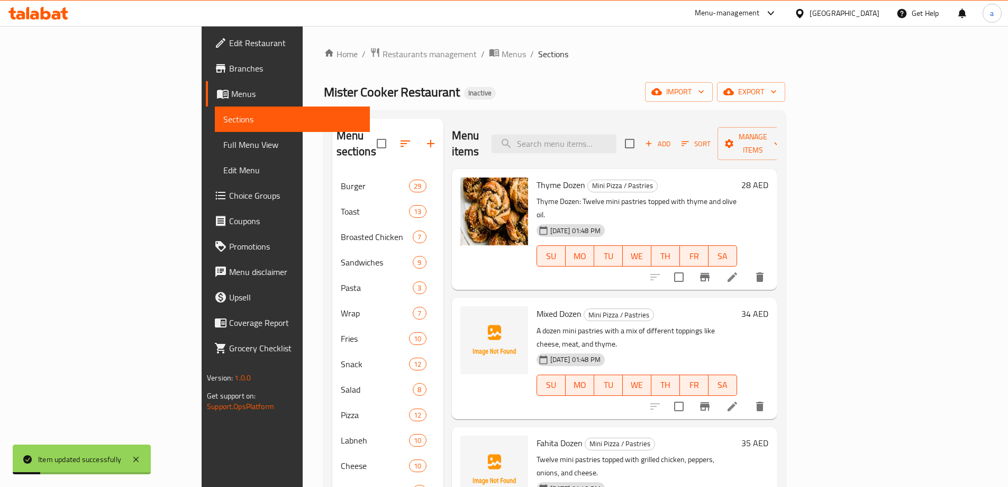
click at [739, 271] on icon at bounding box center [732, 277] width 13 height 13
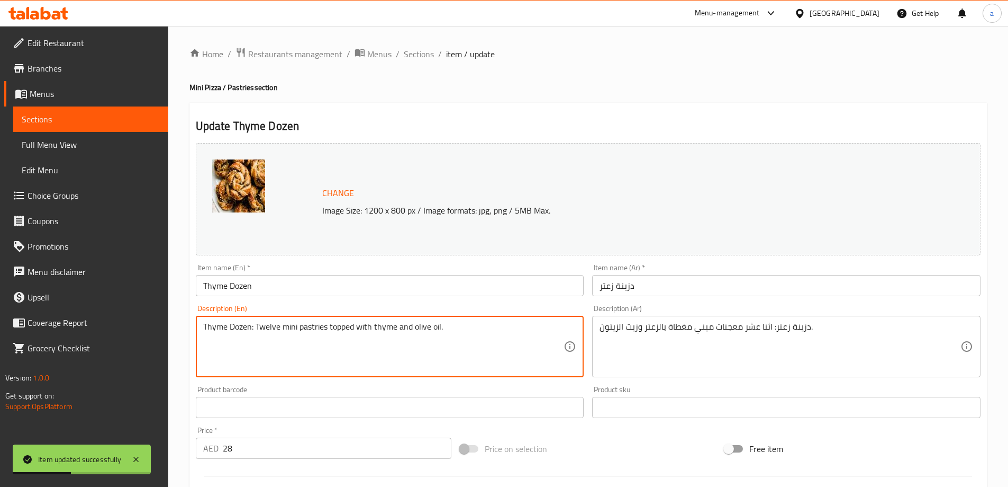
drag, startPoint x: 257, startPoint y: 326, endPoint x: 175, endPoint y: 327, distance: 82.1
type textarea "Twelve mini pastries topped with thyme and olive oil."
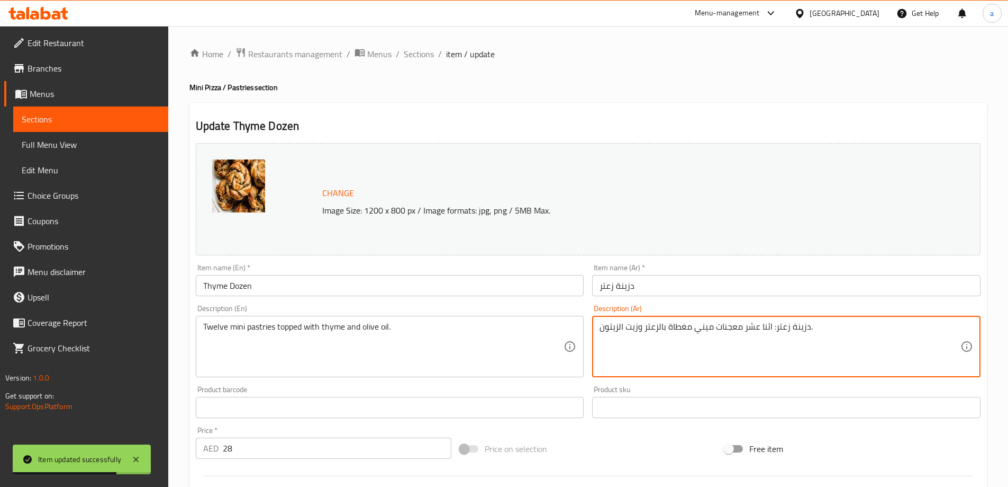
drag, startPoint x: 771, startPoint y: 329, endPoint x: 811, endPoint y: 335, distance: 39.7
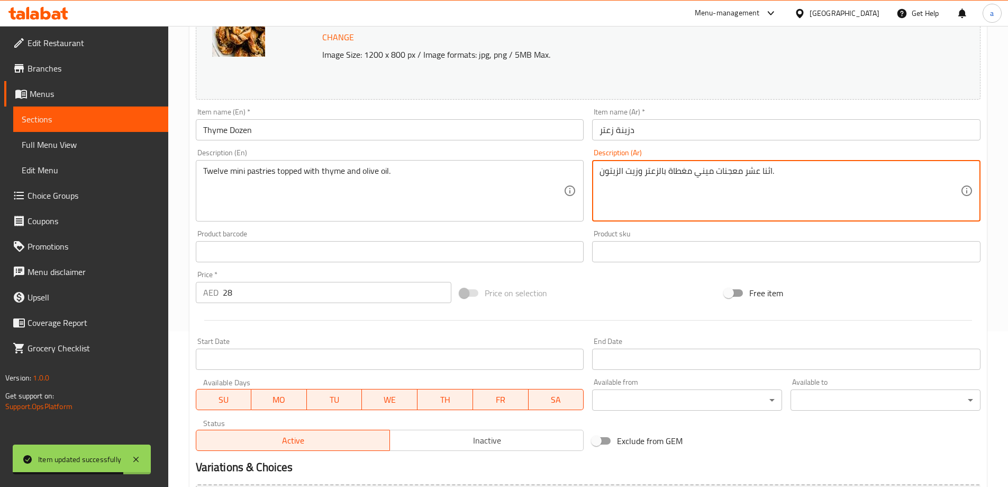
scroll to position [265, 0]
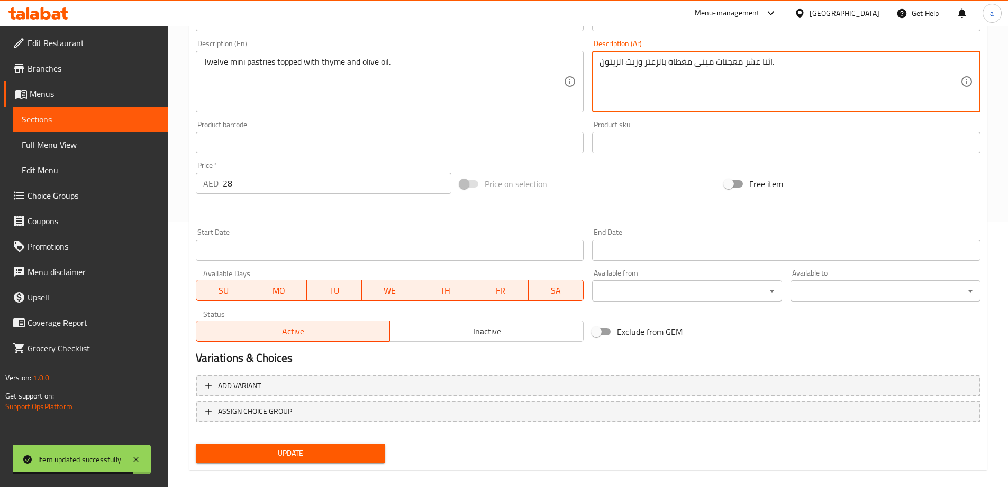
type textarea "اثنا عشر معجنات ميني مغطاة بالزعتر وزيت الزيتون."
click at [339, 452] on span "Update" at bounding box center [290, 452] width 173 height 13
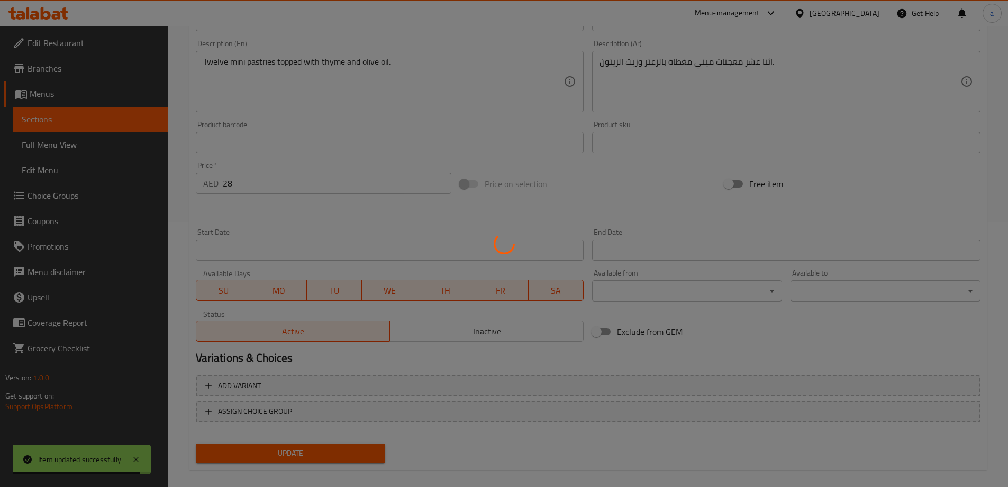
scroll to position [0, 0]
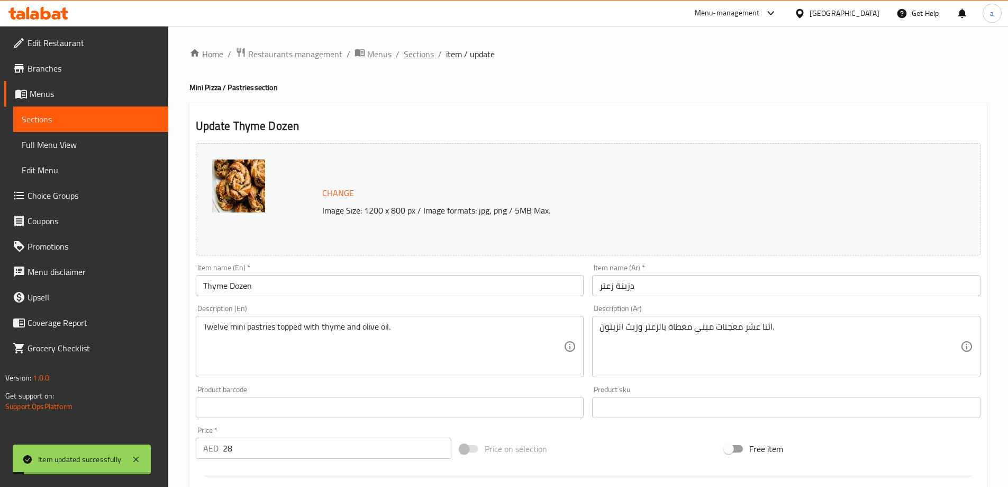
click at [417, 58] on span "Sections" at bounding box center [419, 54] width 30 height 13
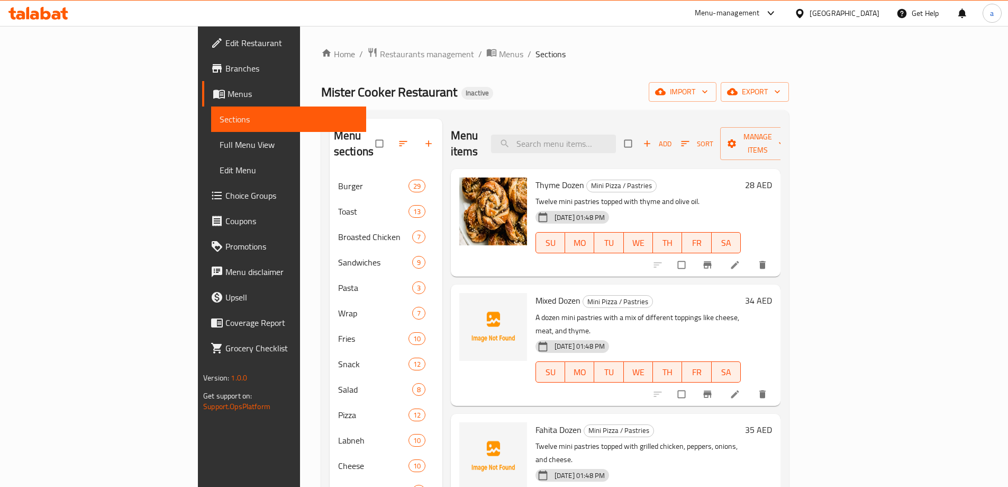
drag, startPoint x: 61, startPoint y: 150, endPoint x: 507, endPoint y: 77, distance: 451.6
click at [220, 150] on span "Full Menu View" at bounding box center [289, 144] width 138 height 13
click at [507, 77] on div "Home / Restaurants management / Menus / Sections Mister Cooker Restaurant Inact…" at bounding box center [555, 383] width 468 height 672
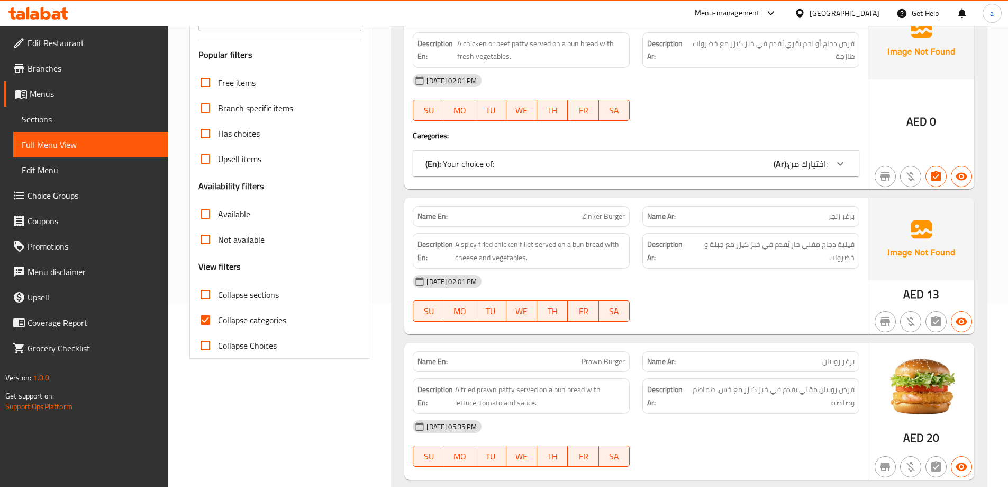
scroll to position [212, 0]
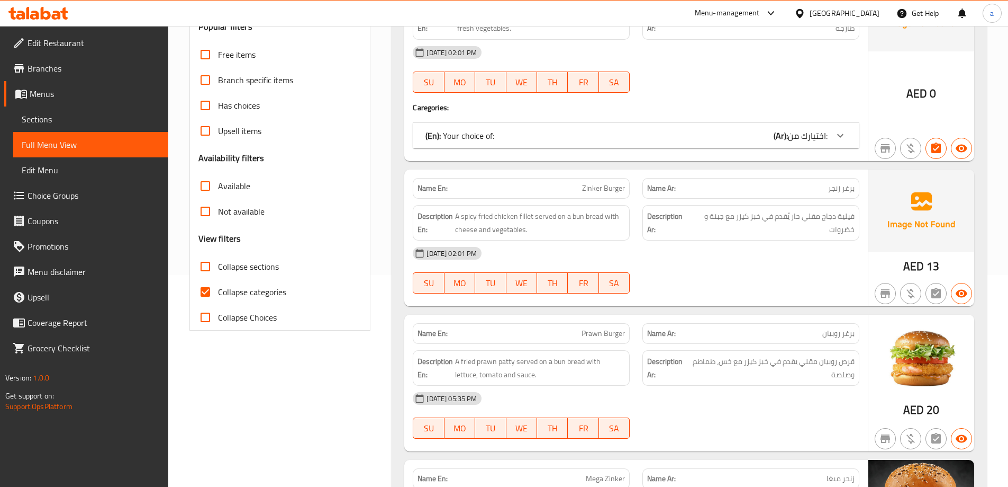
click at [245, 296] on span "Collapse categories" at bounding box center [252, 291] width 68 height 13
click at [218, 296] on input "Collapse categories" at bounding box center [205, 291] width 25 height 25
checkbox input "false"
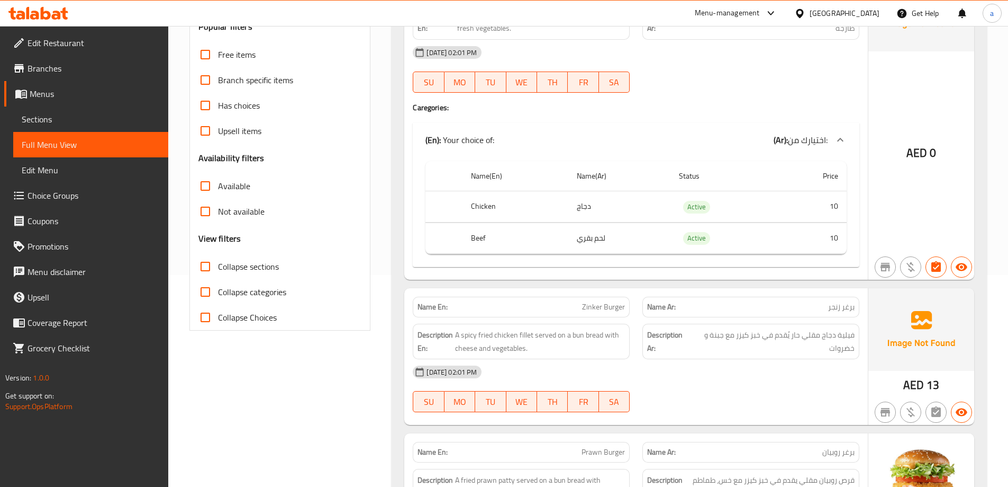
scroll to position [0, 0]
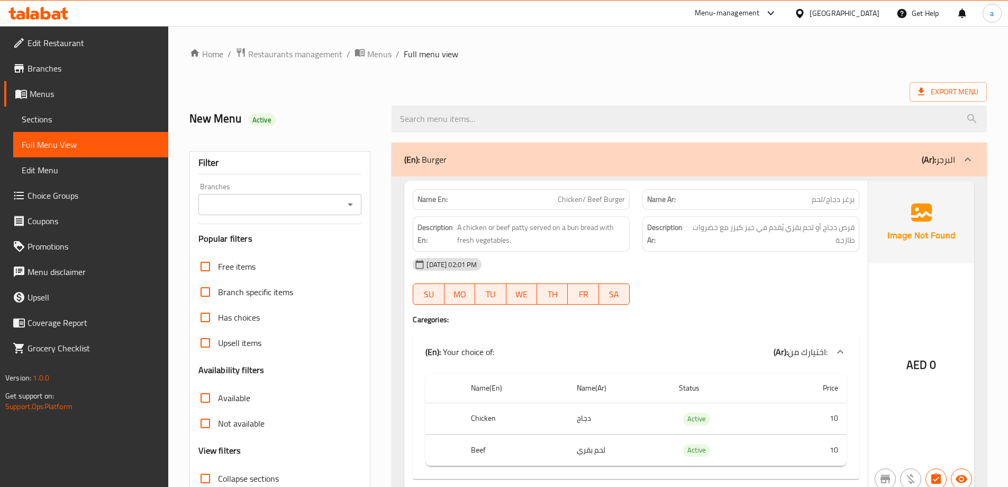
click at [659, 92] on div "Export Menu" at bounding box center [589, 92] width 798 height 20
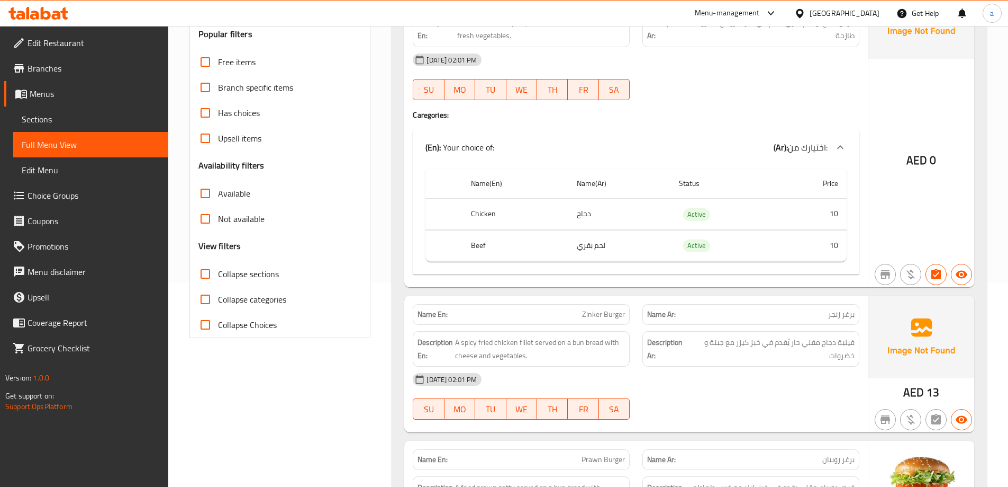
scroll to position [64, 0]
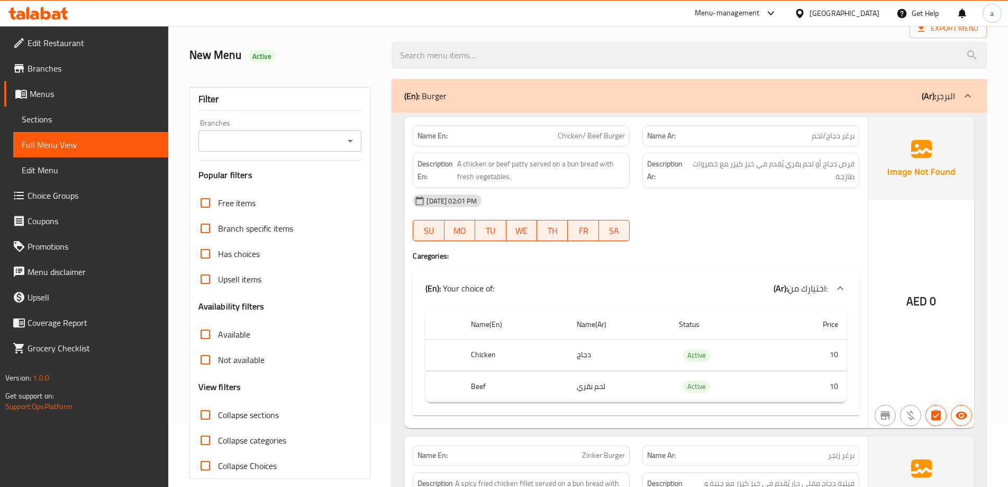
click at [60, 117] on span "Sections" at bounding box center [91, 119] width 138 height 13
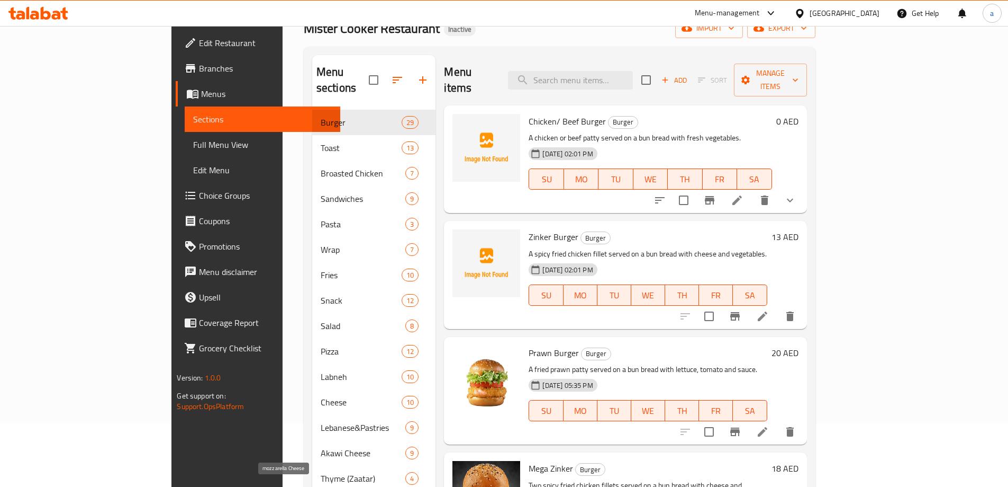
scroll to position [238, 0]
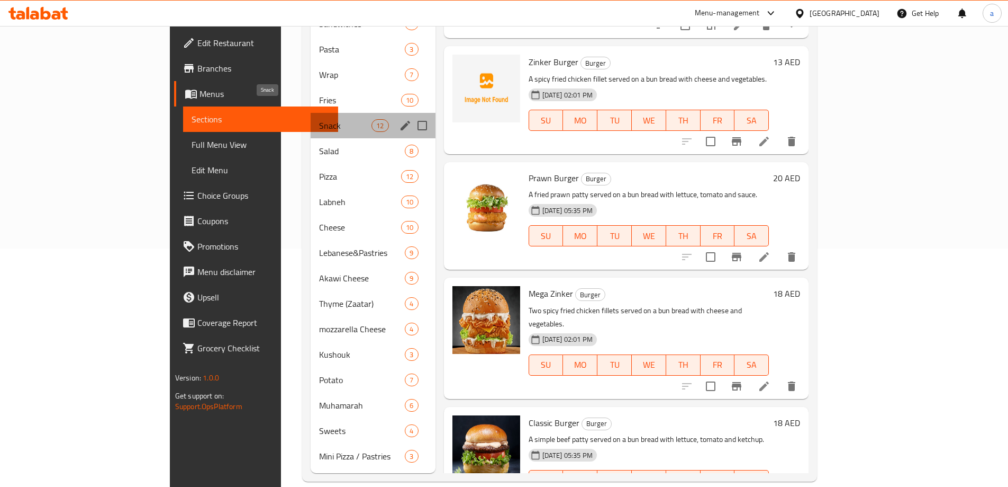
click at [319, 119] on span "Snack" at bounding box center [345, 125] width 52 height 13
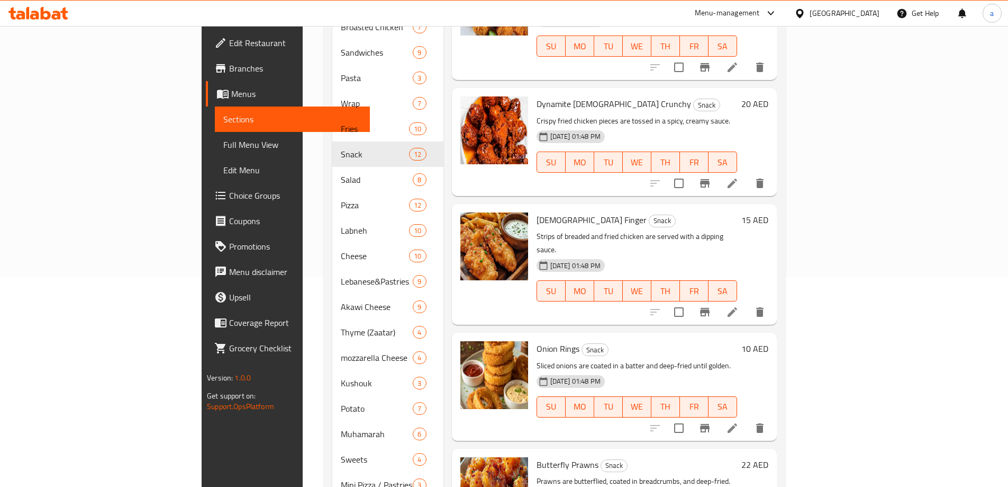
scroll to position [185, 0]
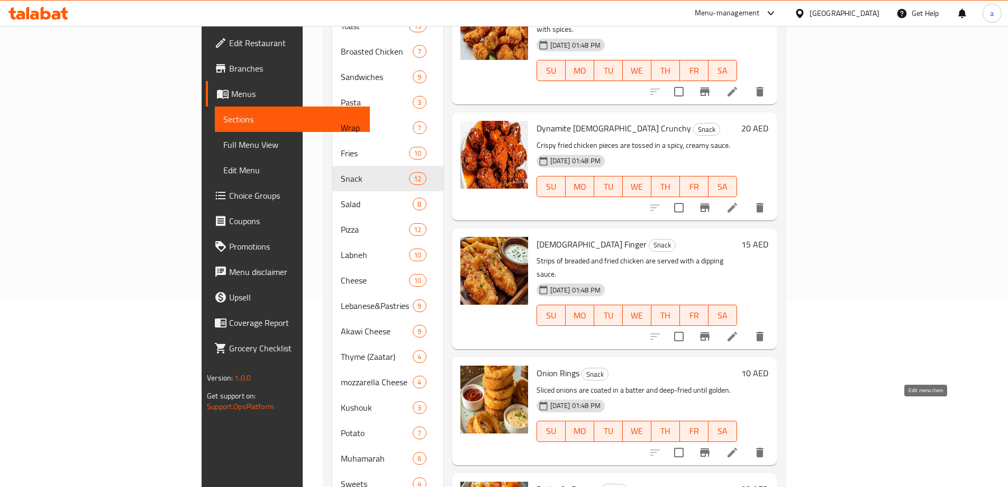
click at [739, 446] on icon at bounding box center [732, 452] width 13 height 13
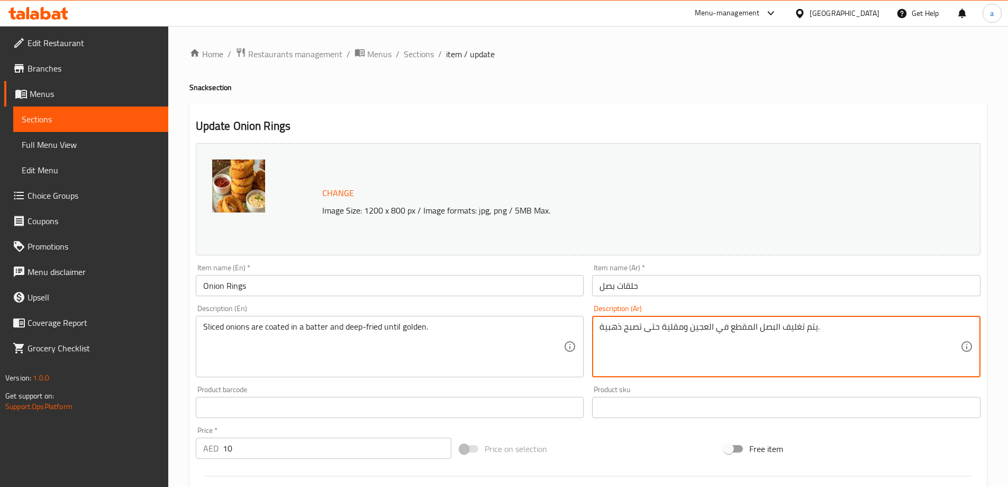
drag, startPoint x: 690, startPoint y: 331, endPoint x: 713, endPoint y: 331, distance: 23.3
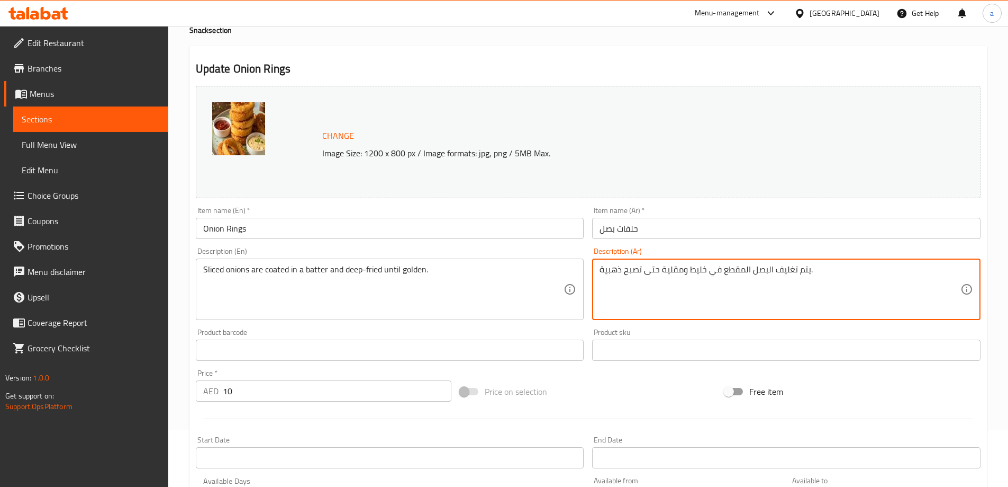
scroll to position [53, 0]
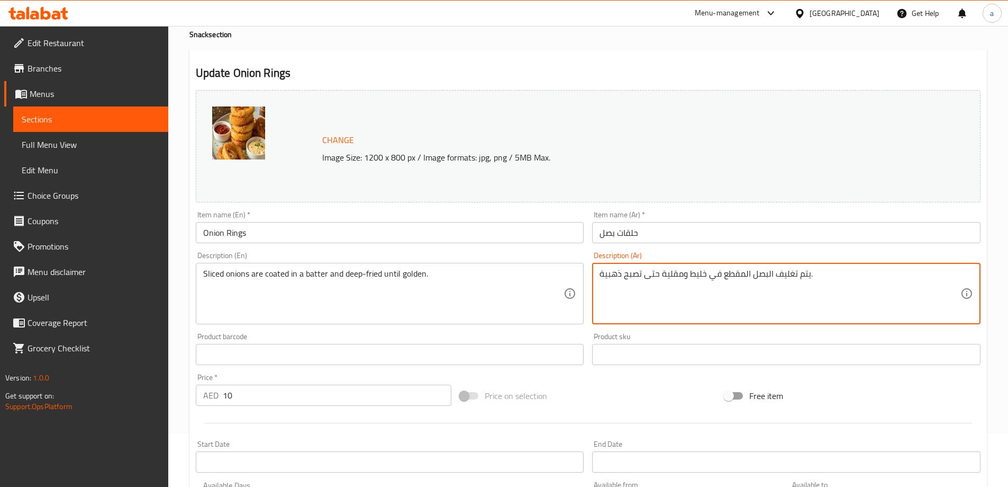
drag, startPoint x: 661, startPoint y: 274, endPoint x: 683, endPoint y: 282, distance: 23.4
click at [683, 282] on textarea "يتم تغليف البصل المقطع في خليط ومقلية حتى تصبح ذهبية." at bounding box center [780, 293] width 361 height 50
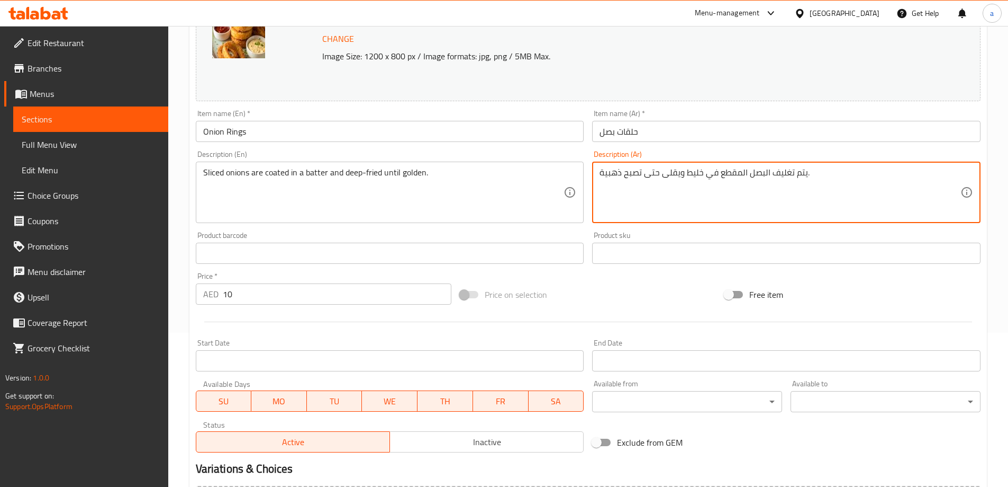
scroll to position [159, 0]
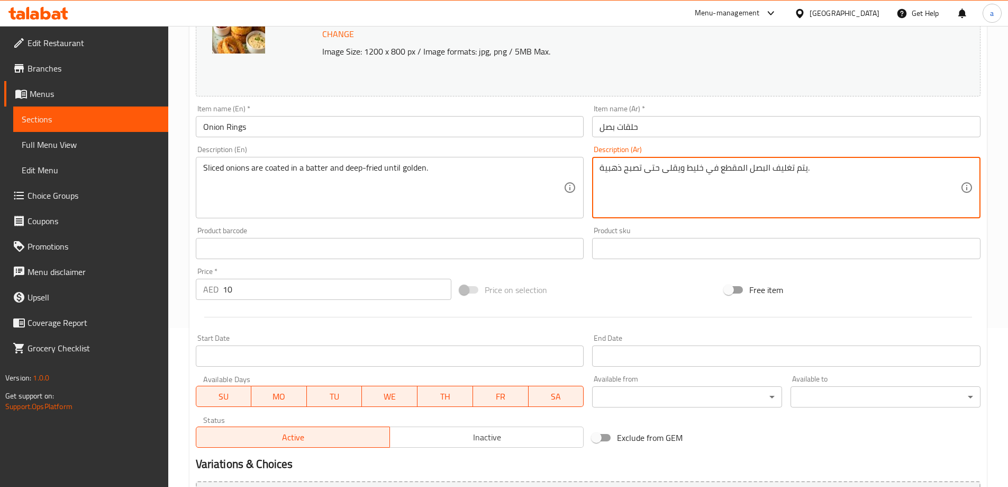
click at [638, 173] on textarea "يتم تغليف البصل المقطع في خليط ويقلى حتى تصبح ذهبية." at bounding box center [780, 188] width 361 height 50
click at [600, 169] on textarea "يتم تغليف البصل المقطع في خليط ويقلى حتى يصبح ذهبية" at bounding box center [780, 188] width 361 height 50
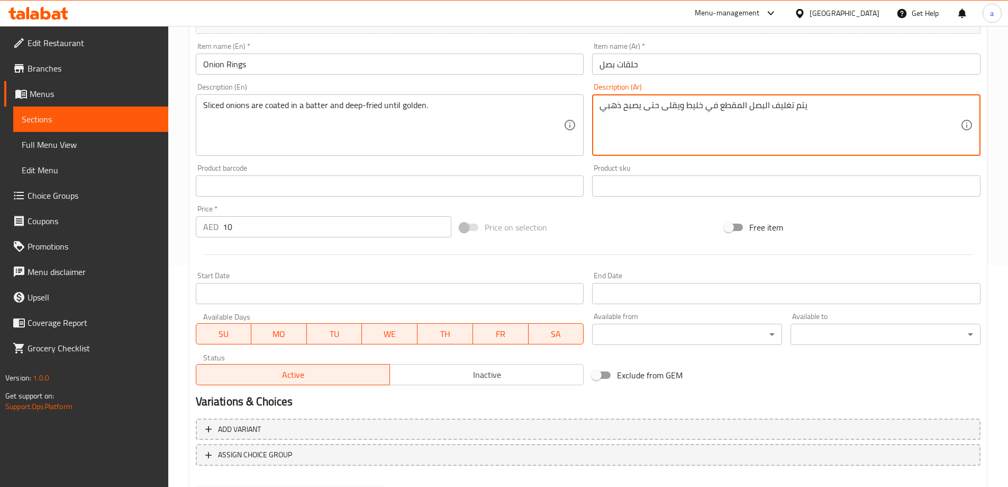
scroll to position [277, 0]
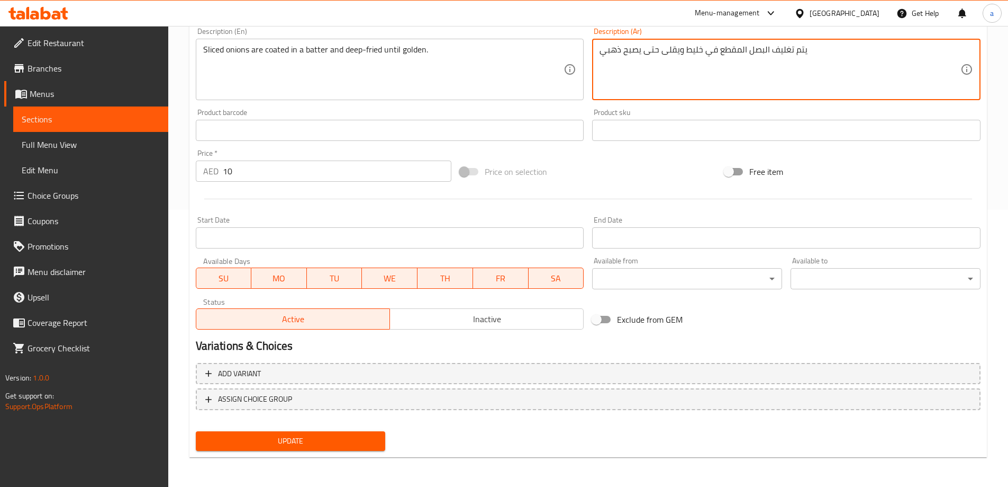
type textarea "يتم تغليف البصل المقطع في خليط ويقلى حتى يصبح ذهبي"
click at [345, 443] on span "Update" at bounding box center [290, 440] width 173 height 13
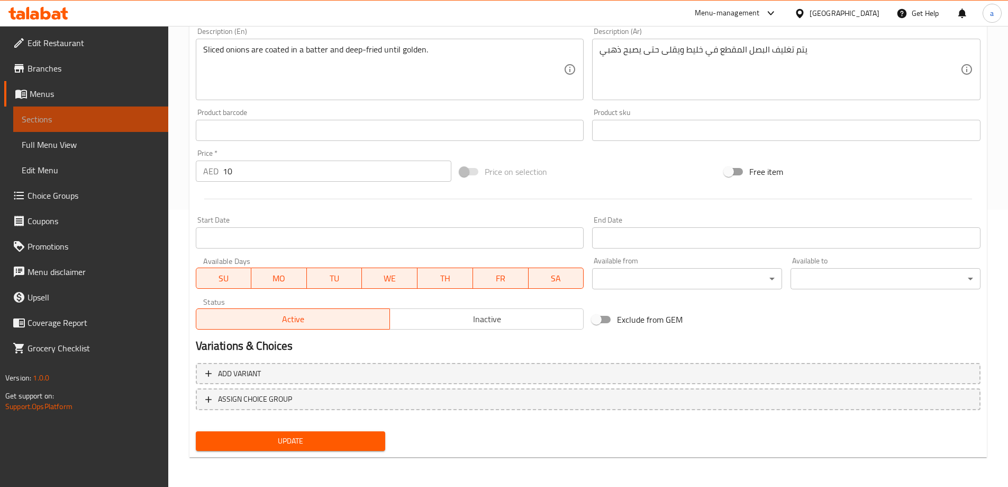
click at [28, 123] on span "Sections" at bounding box center [91, 119] width 138 height 13
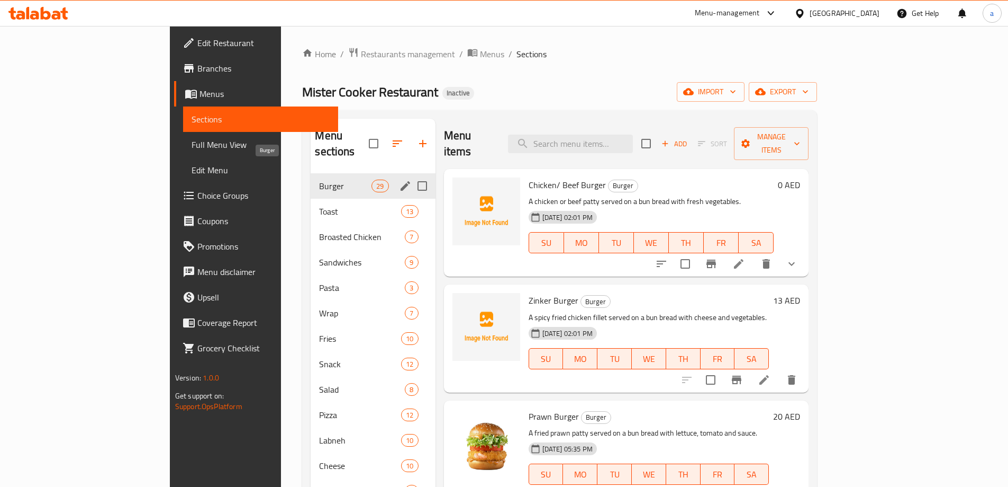
click at [319, 179] on span "Burger" at bounding box center [345, 185] width 52 height 13
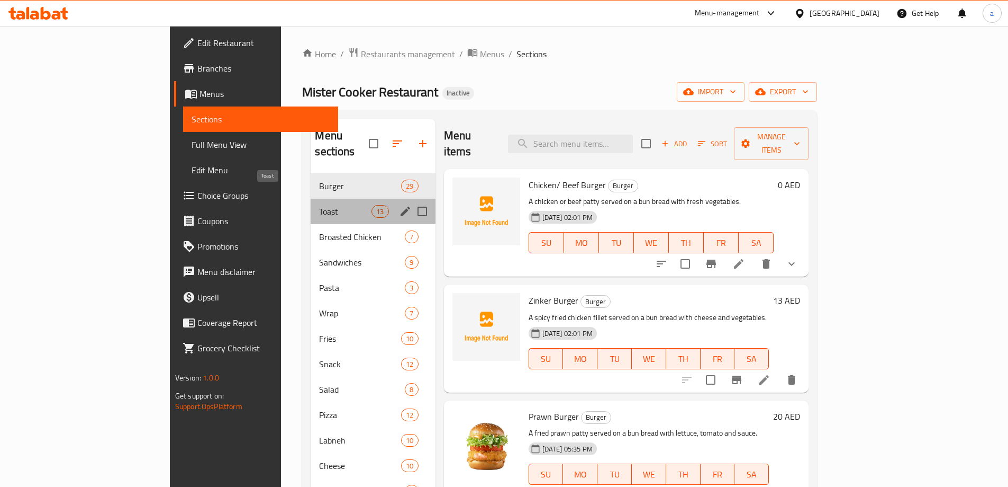
click at [319, 205] on span "Toast" at bounding box center [345, 211] width 52 height 13
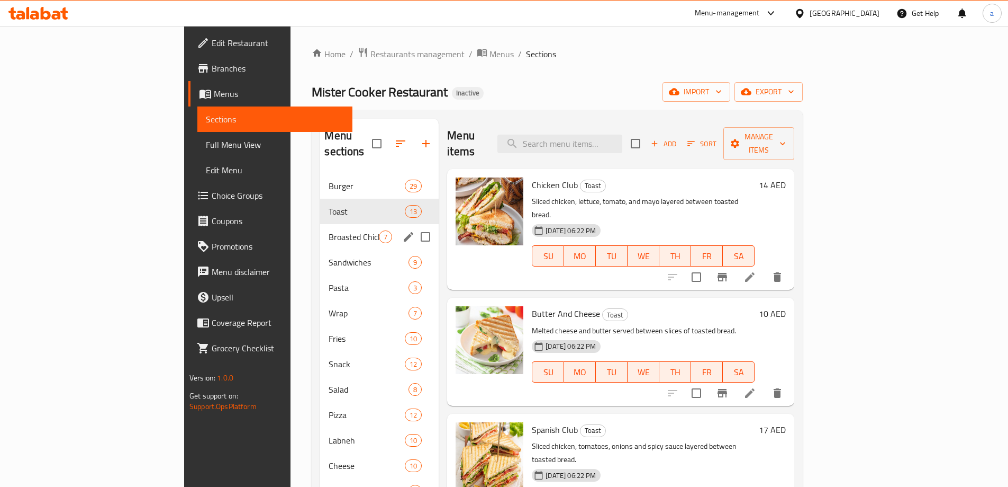
click at [329, 230] on span "Broasted Chicken" at bounding box center [354, 236] width 50 height 13
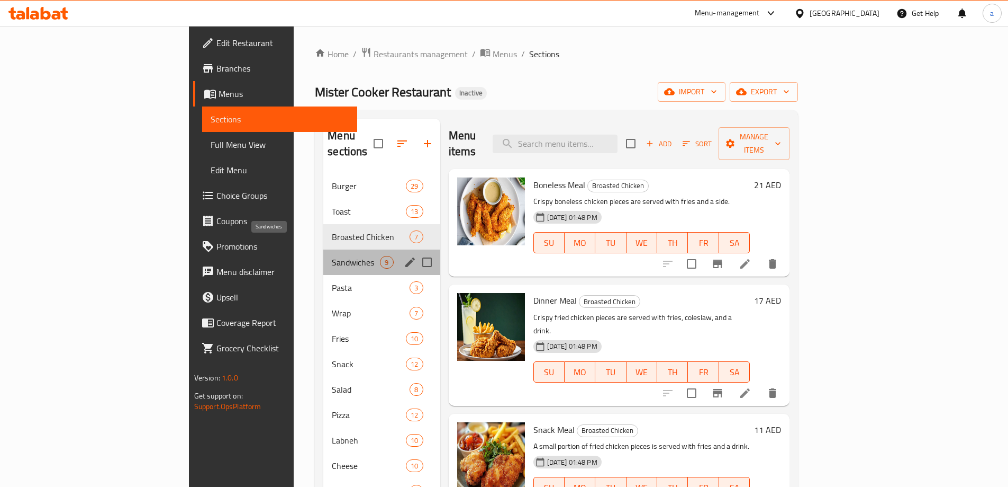
click at [332, 256] on span "Sandwiches" at bounding box center [356, 262] width 48 height 13
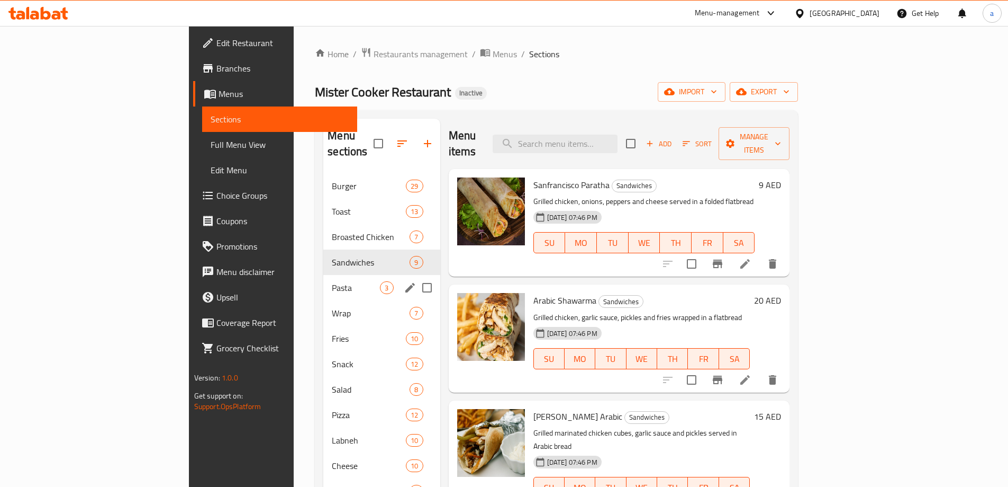
click at [323, 275] on div "Pasta 3" at bounding box center [381, 287] width 116 height 25
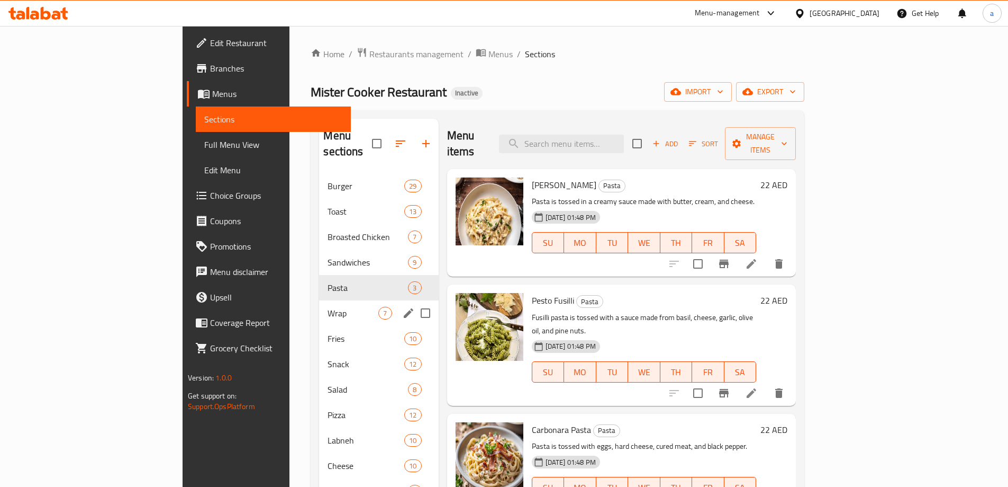
click at [328, 307] on span "Wrap" at bounding box center [353, 313] width 51 height 13
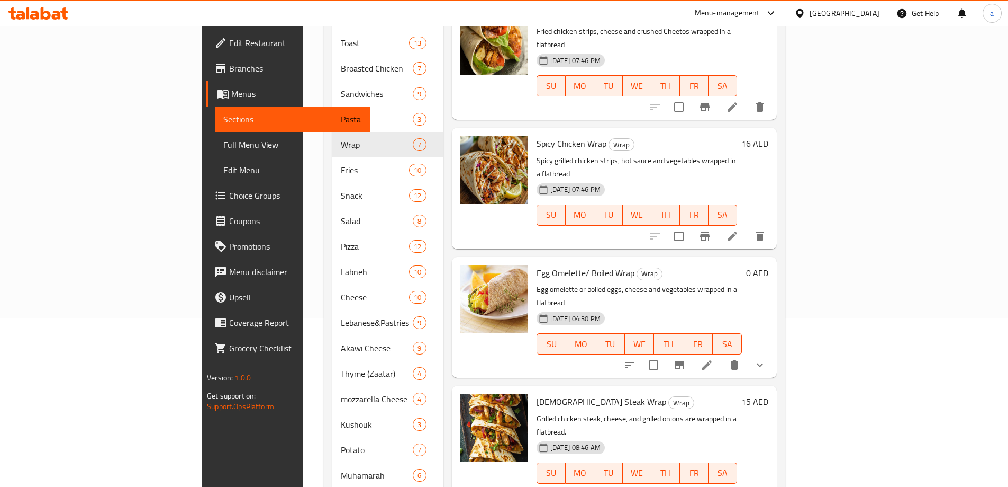
scroll to position [221, 0]
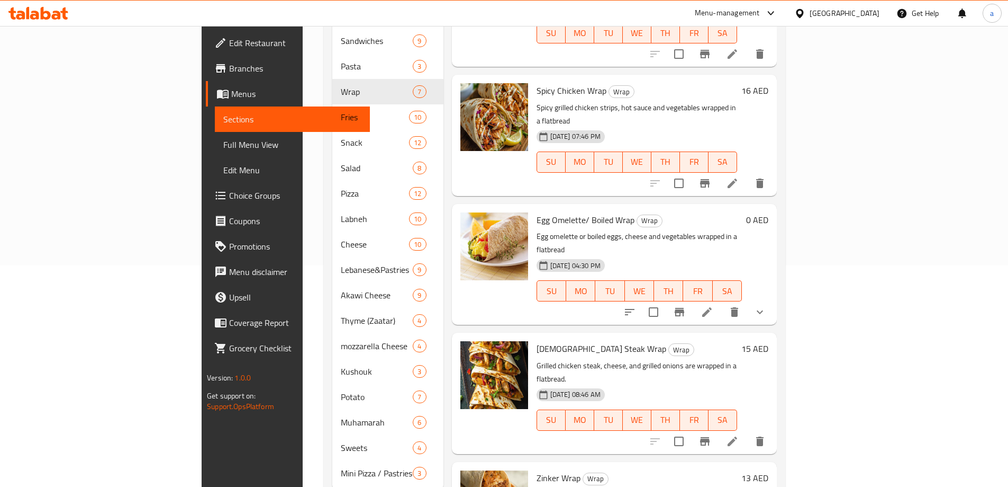
click at [748, 431] on li at bounding box center [733, 440] width 30 height 19
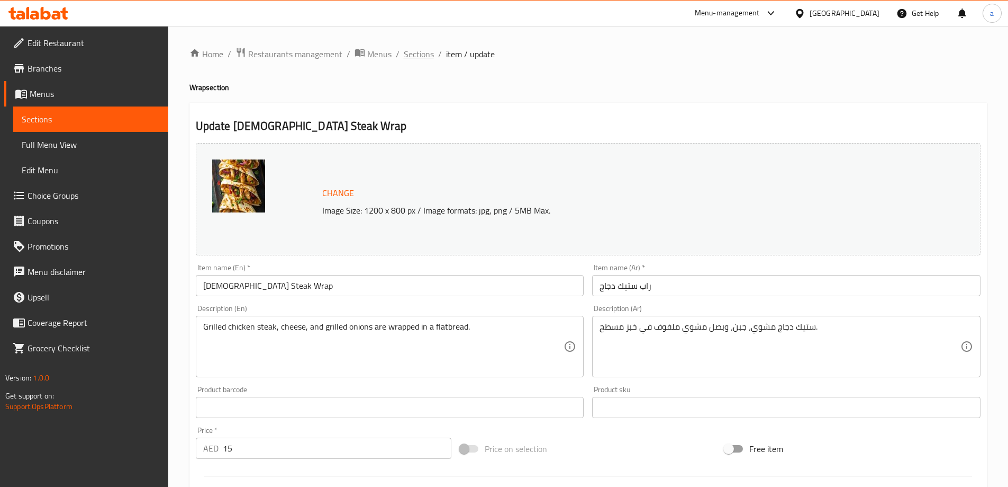
click at [417, 52] on span "Sections" at bounding box center [419, 54] width 30 height 13
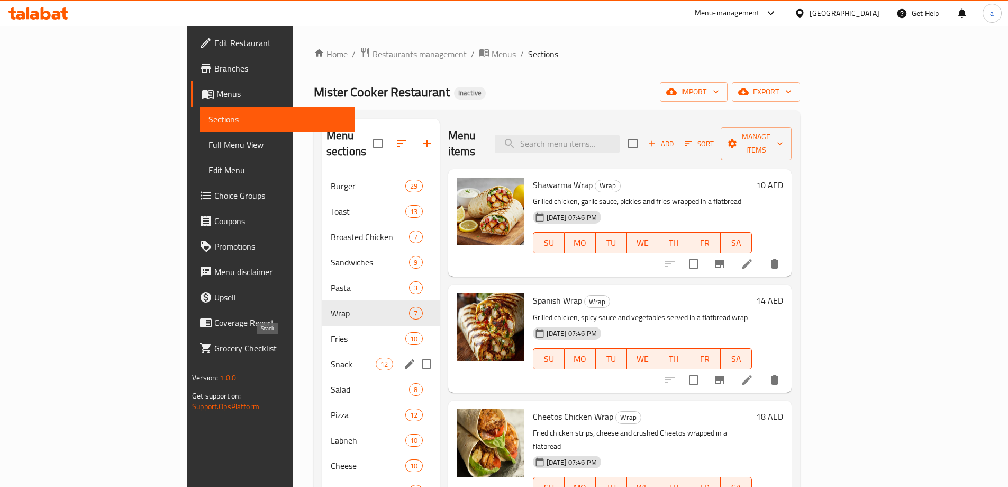
click at [331, 357] on span "Snack" at bounding box center [353, 363] width 45 height 13
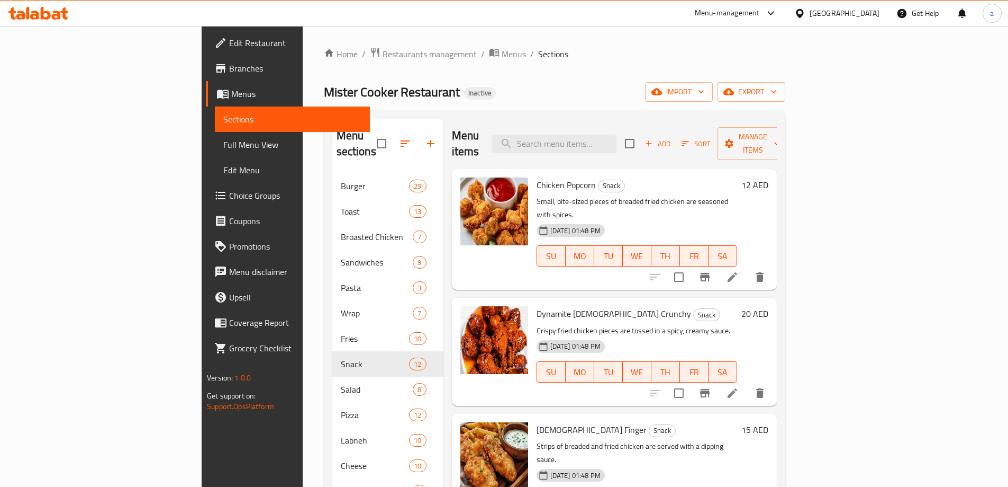
click at [737, 388] on icon at bounding box center [733, 393] width 10 height 10
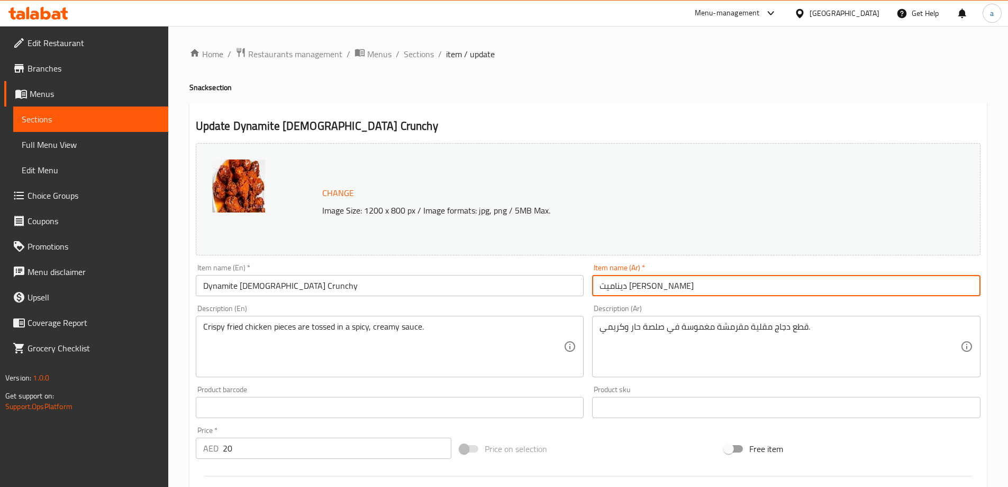
drag, startPoint x: 631, startPoint y: 291, endPoint x: 651, endPoint y: 294, distance: 19.9
click at [651, 294] on input "ديناميت [PERSON_NAME]" at bounding box center [786, 285] width 389 height 21
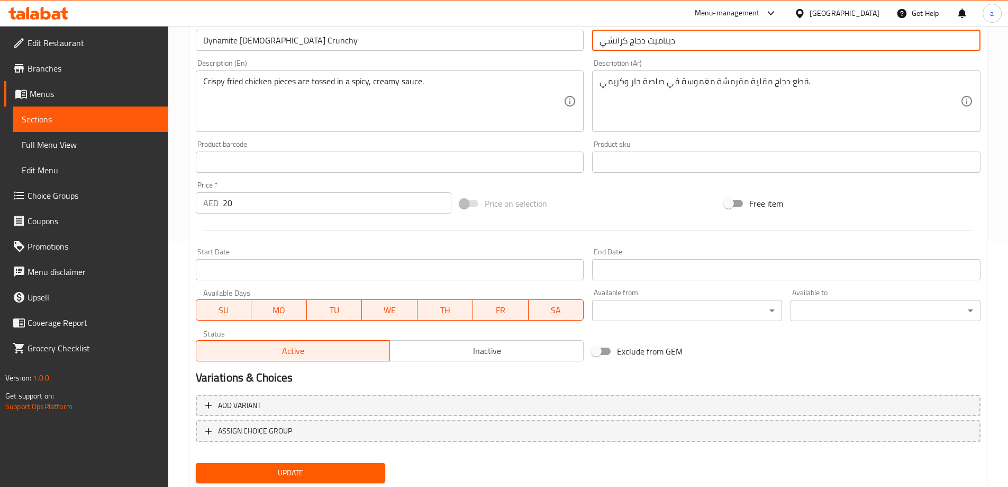
scroll to position [277, 0]
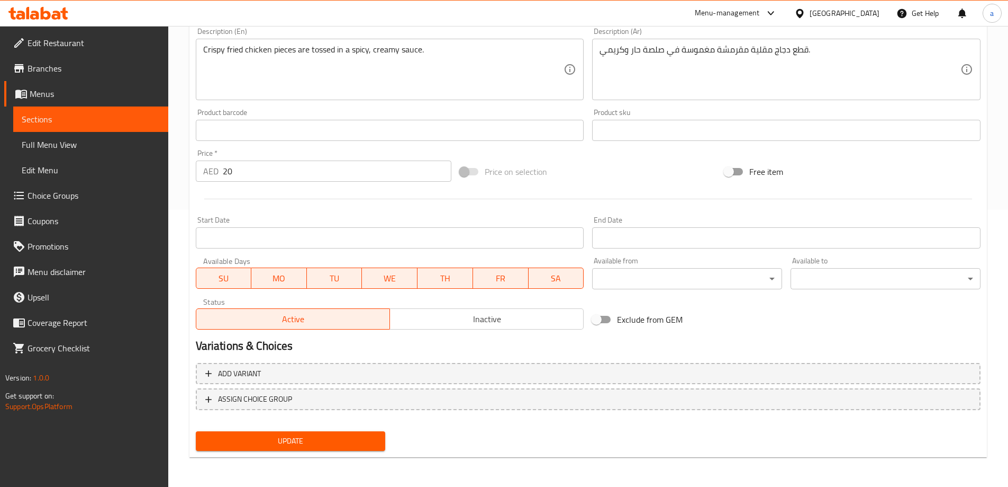
type input "ديناميت دجاج كرانشي"
click at [251, 441] on span "Update" at bounding box center [290, 440] width 173 height 13
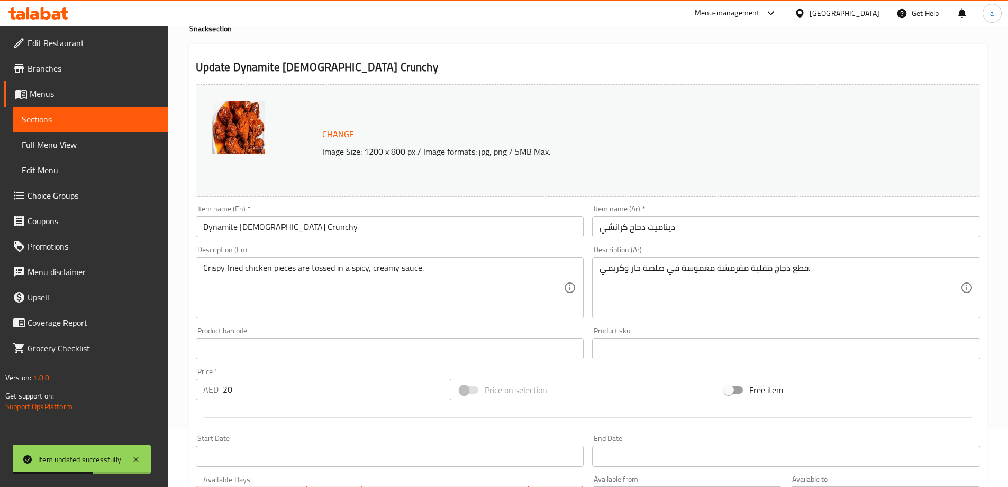
scroll to position [0, 0]
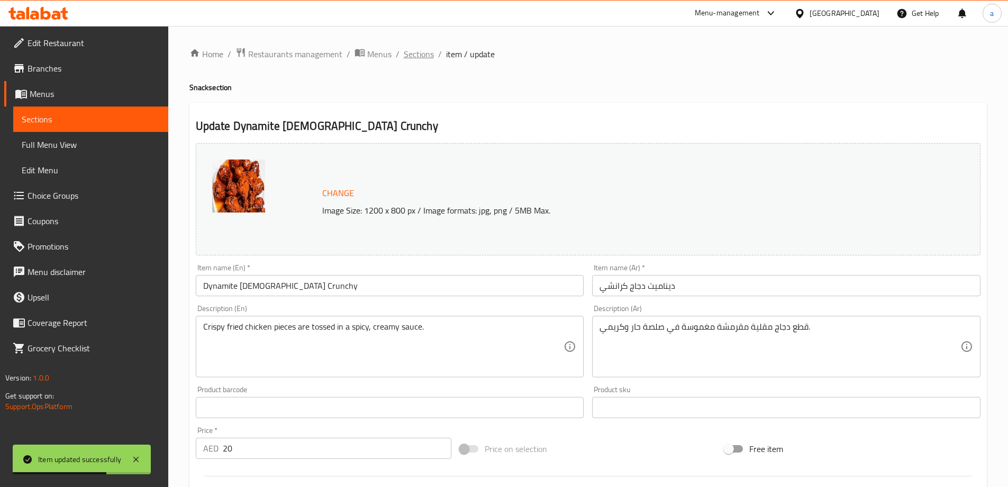
click at [421, 58] on span "Sections" at bounding box center [419, 54] width 30 height 13
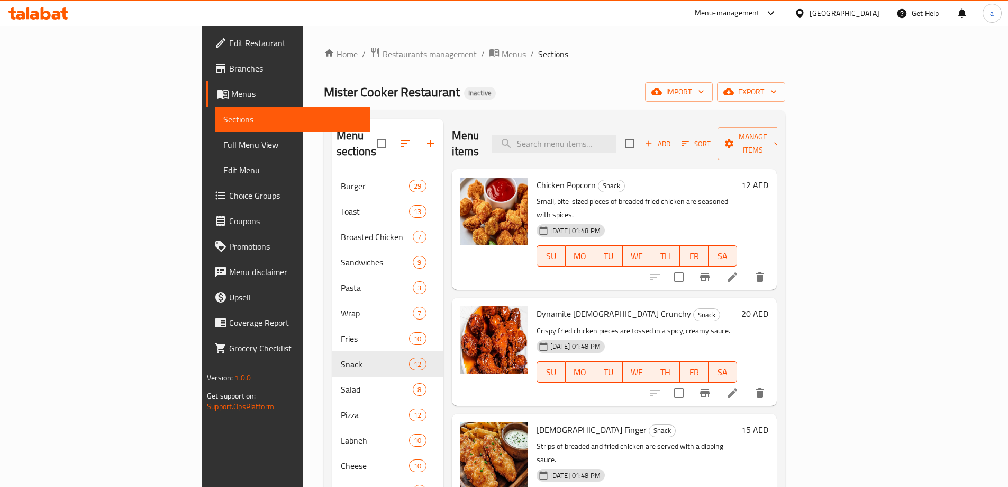
click at [739, 386] on icon at bounding box center [732, 392] width 13 height 13
